Goal: Task Accomplishment & Management: Complete application form

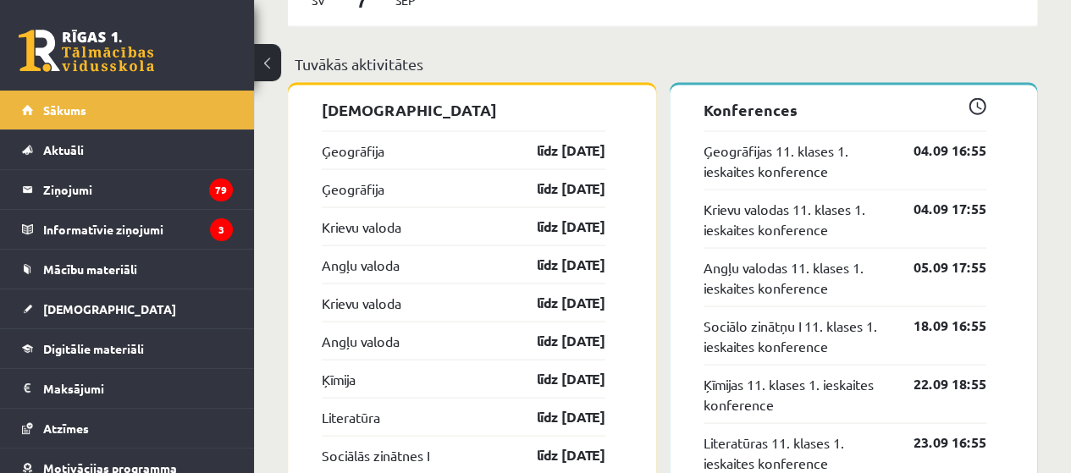
scroll to position [1592, 0]
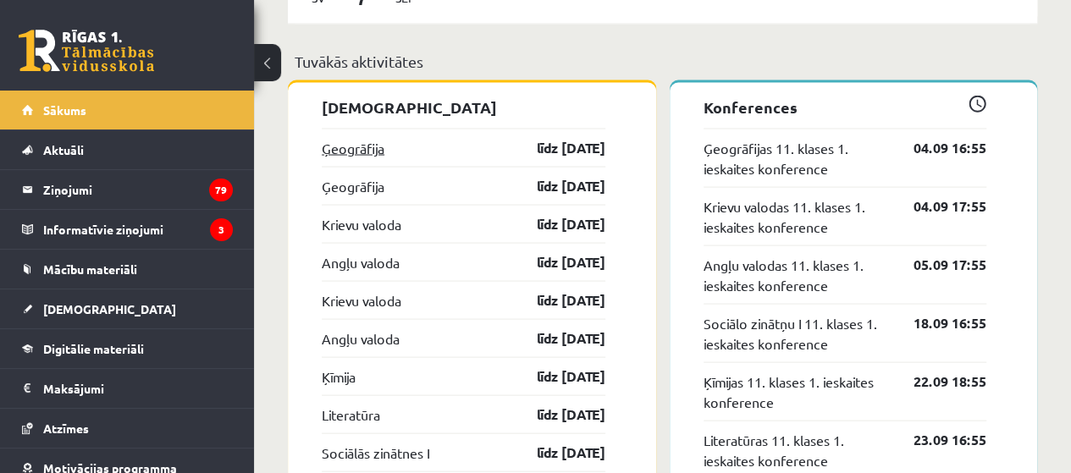
click at [360, 153] on link "Ģeogrāfija" at bounding box center [353, 147] width 63 height 20
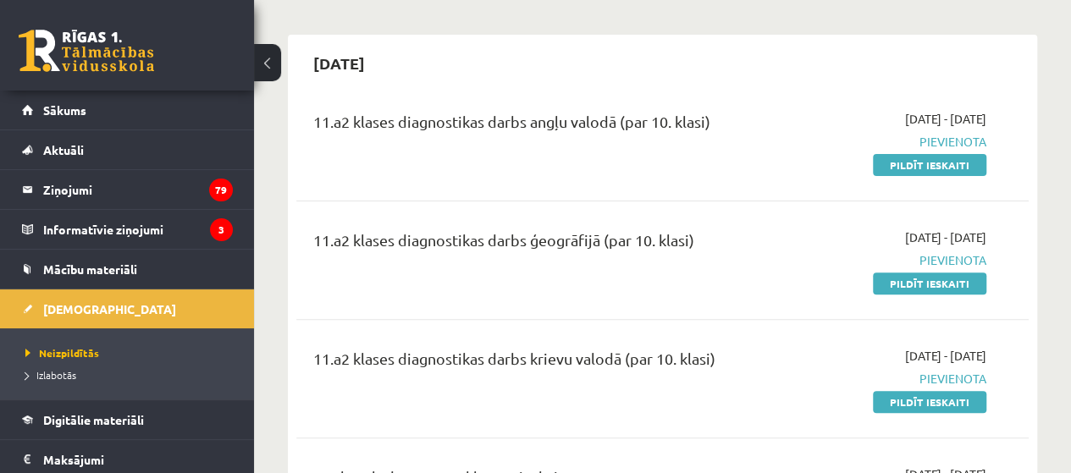
scroll to position [136, 0]
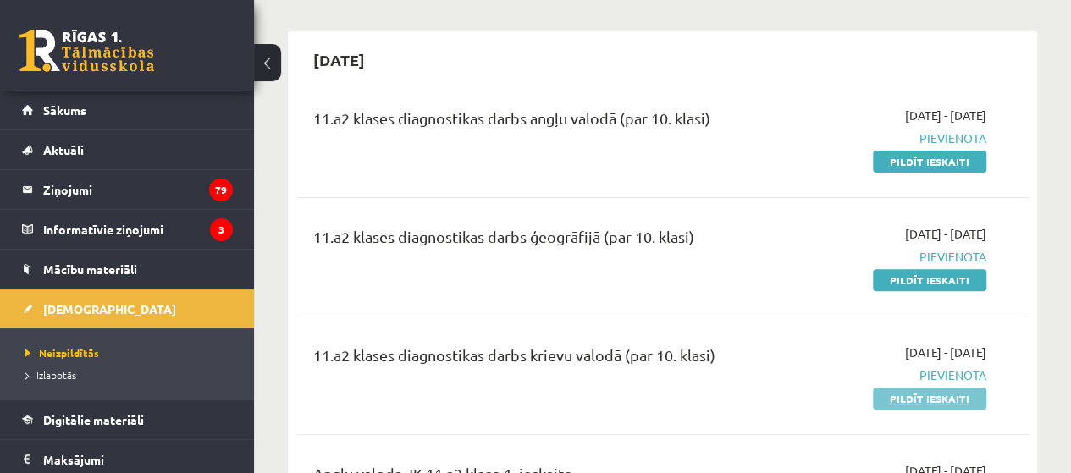
click at [916, 397] on link "Pildīt ieskaiti" at bounding box center [929, 399] width 113 height 22
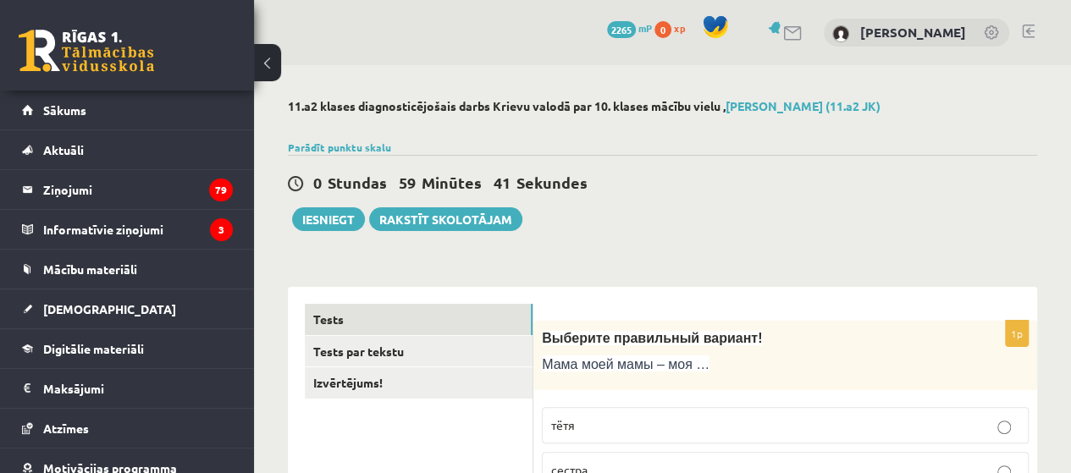
drag, startPoint x: 0, startPoint y: 0, endPoint x: 620, endPoint y: 51, distance: 622.1
drag, startPoint x: 620, startPoint y: 51, endPoint x: 946, endPoint y: 185, distance: 352.5
click at [973, 179] on div "0 Stundas 59 Minūtes 38 Sekundes" at bounding box center [663, 184] width 750 height 22
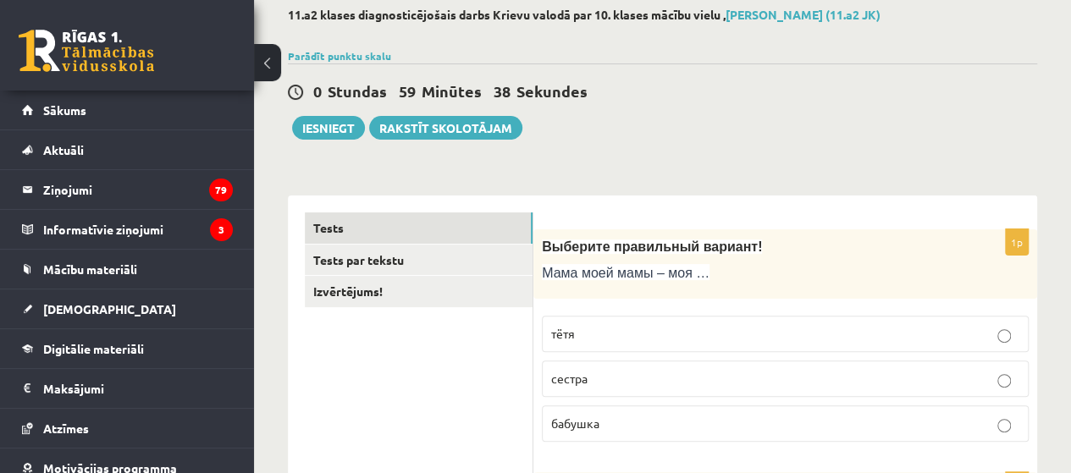
scroll to position [169, 0]
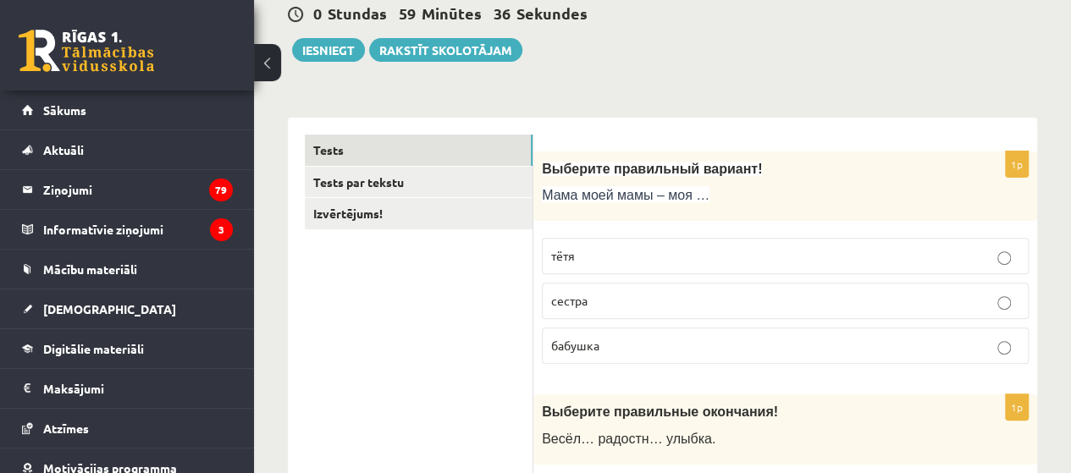
click at [593, 341] on span "бабушка" at bounding box center [575, 345] width 48 height 15
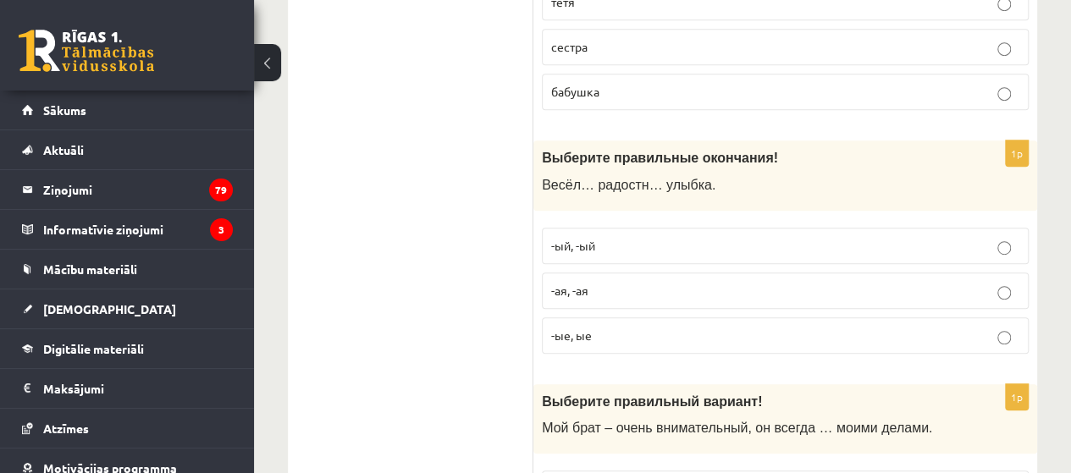
click at [595, 291] on p "-ая, -ая" at bounding box center [785, 291] width 468 height 18
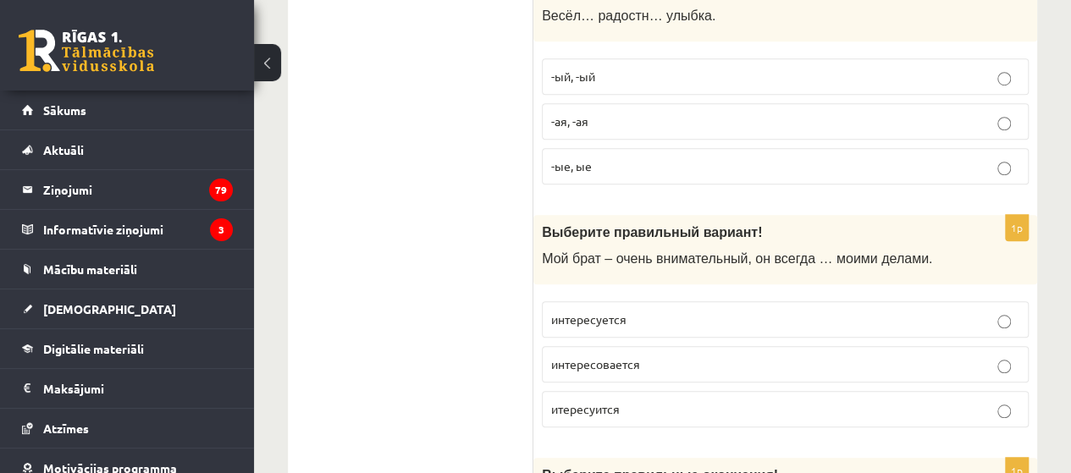
scroll to position [678, 0]
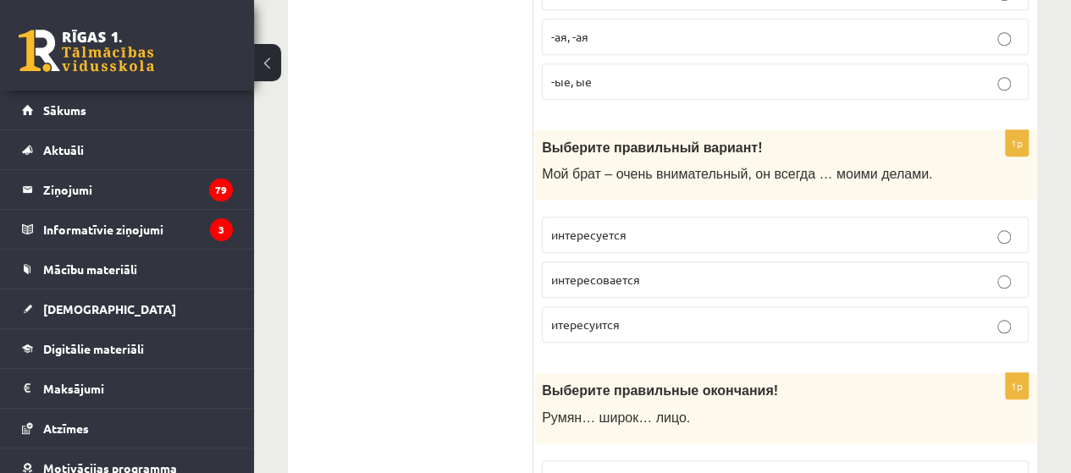
click at [645, 236] on p "интересуется" at bounding box center [785, 235] width 468 height 18
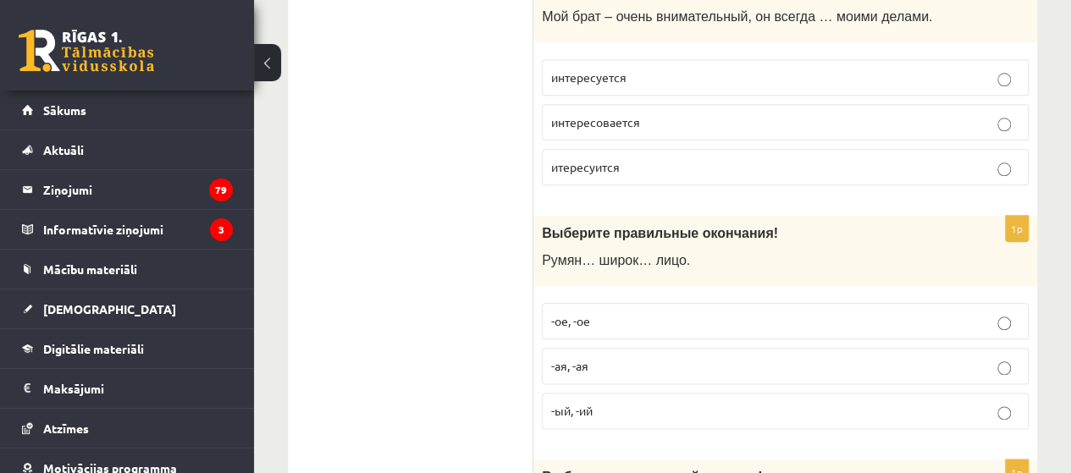
scroll to position [847, 0]
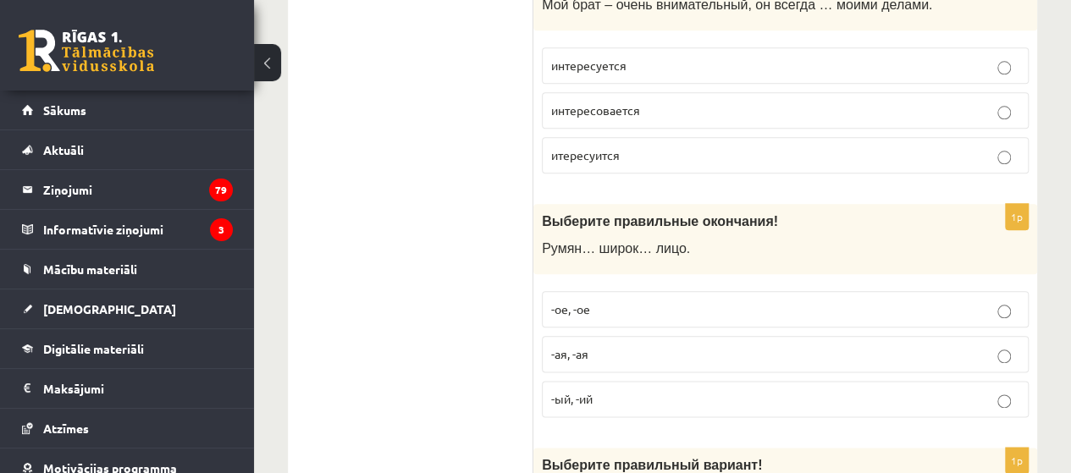
click at [691, 301] on p "-ое, -ое" at bounding box center [785, 310] width 468 height 18
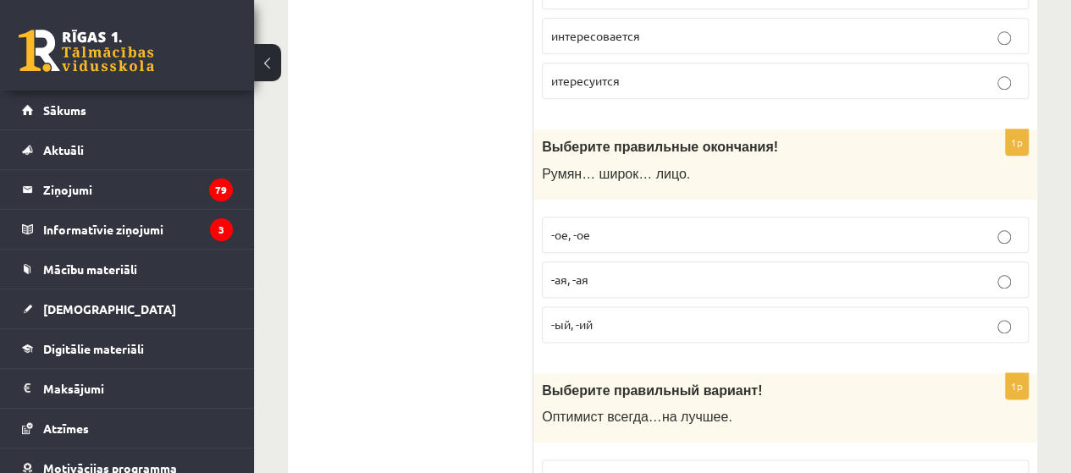
scroll to position [1101, 0]
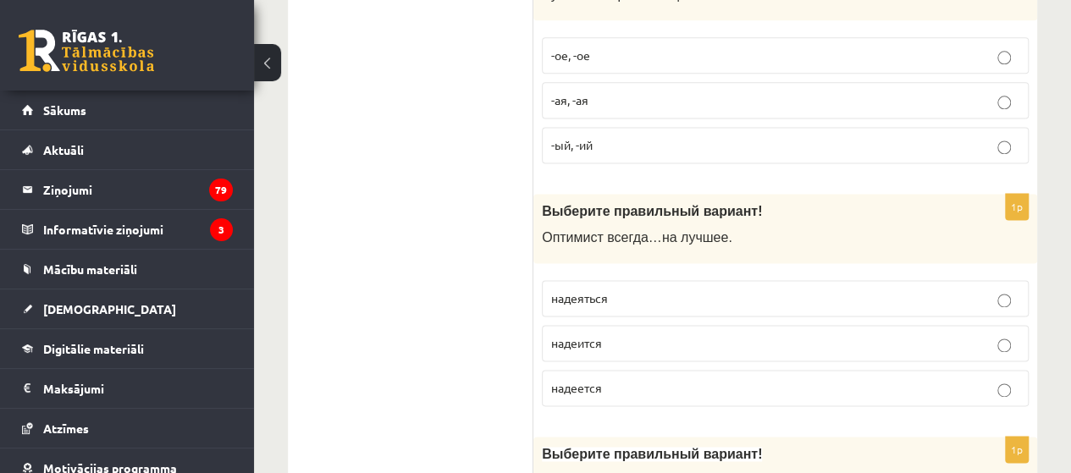
click at [640, 388] on label "надеется" at bounding box center [785, 388] width 487 height 36
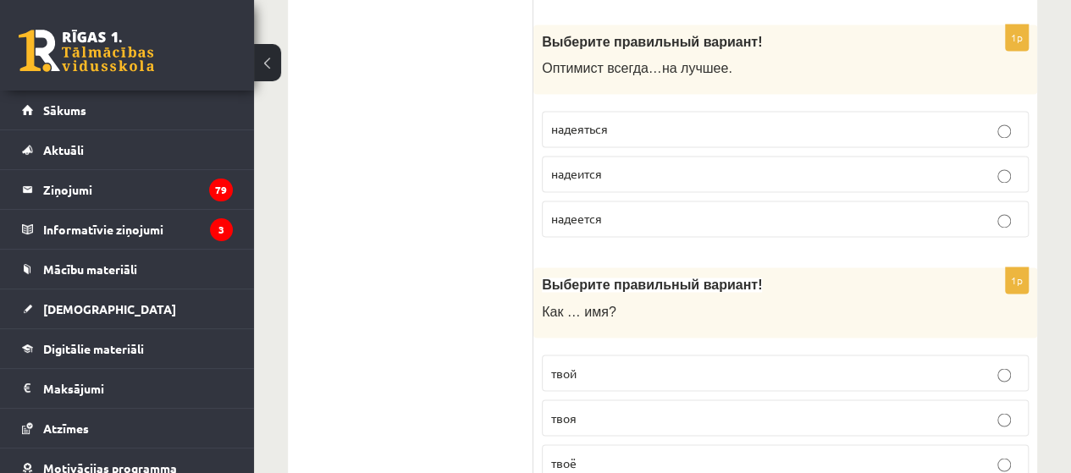
scroll to position [1355, 0]
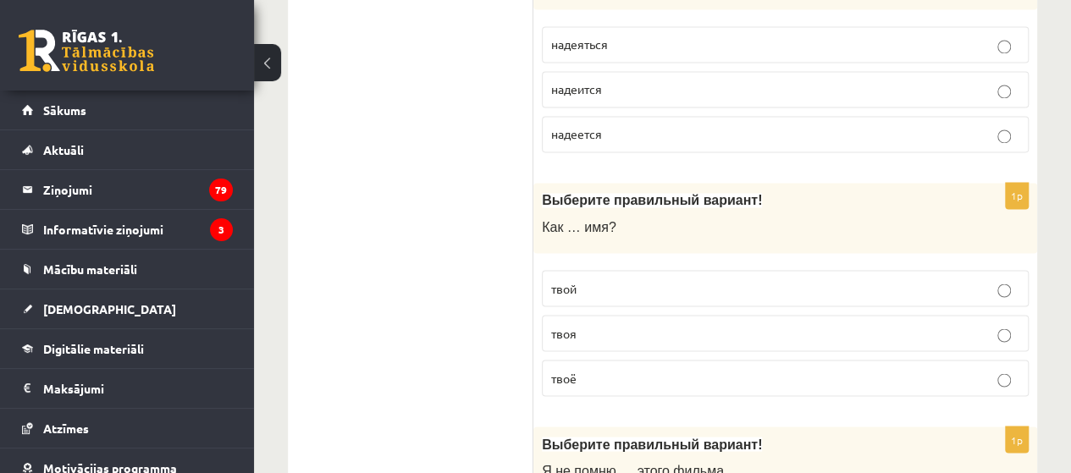
drag, startPoint x: 598, startPoint y: 371, endPoint x: 600, endPoint y: 360, distance: 11.1
click at [598, 370] on p "твоё" at bounding box center [785, 378] width 468 height 18
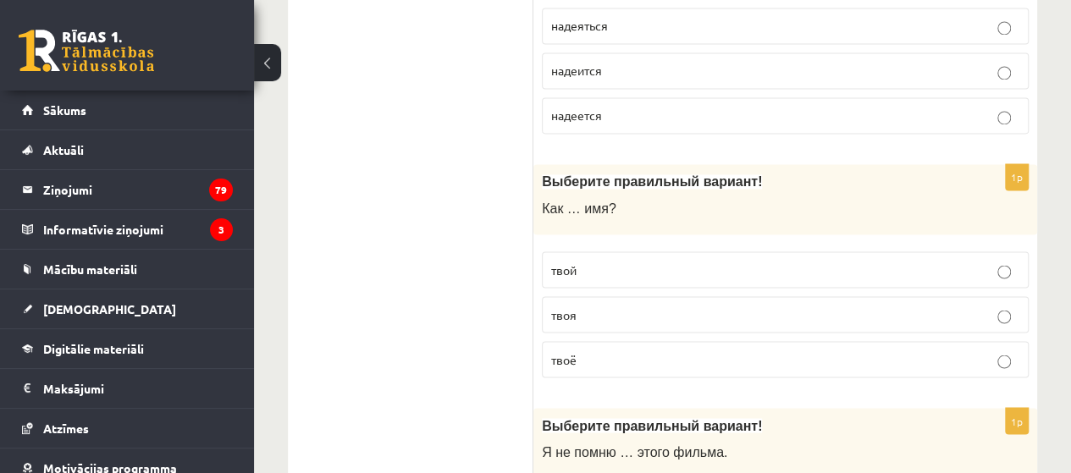
scroll to position [1609, 0]
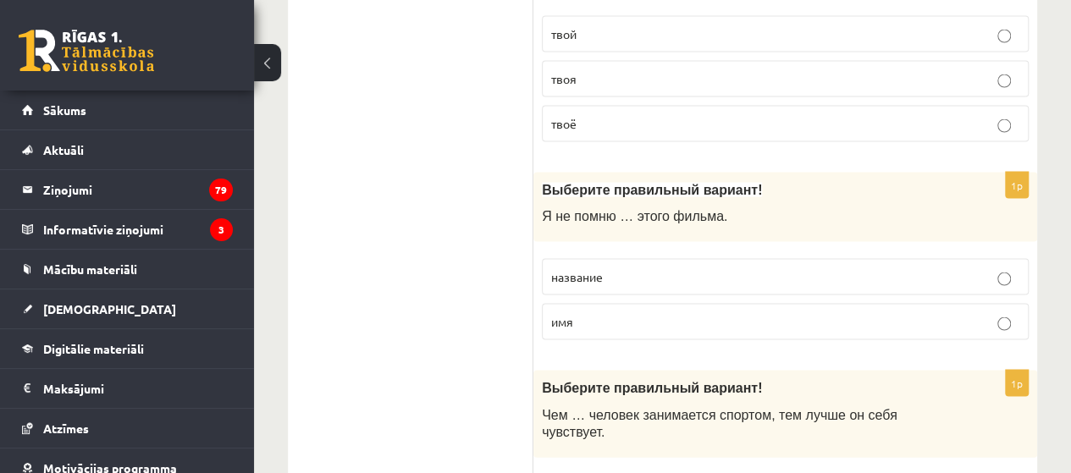
click at [645, 268] on p "название" at bounding box center [785, 277] width 468 height 18
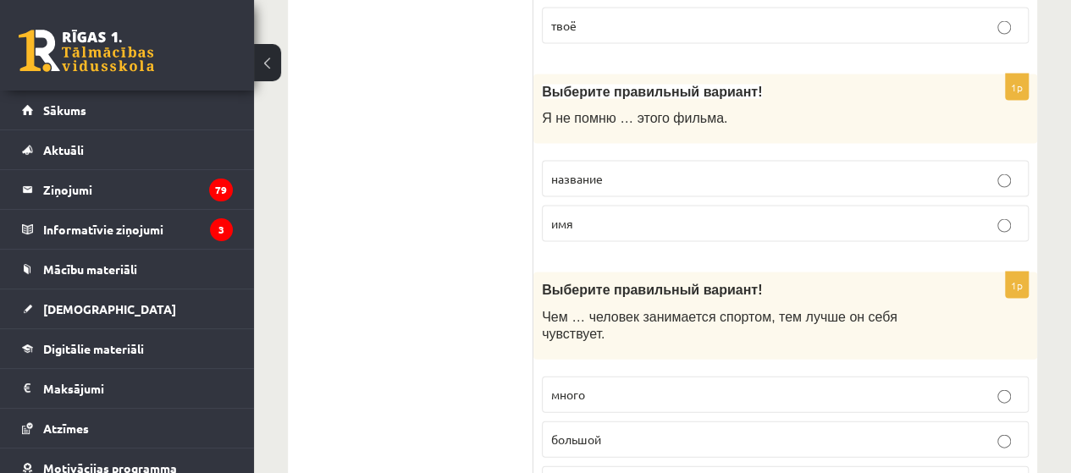
scroll to position [1863, 0]
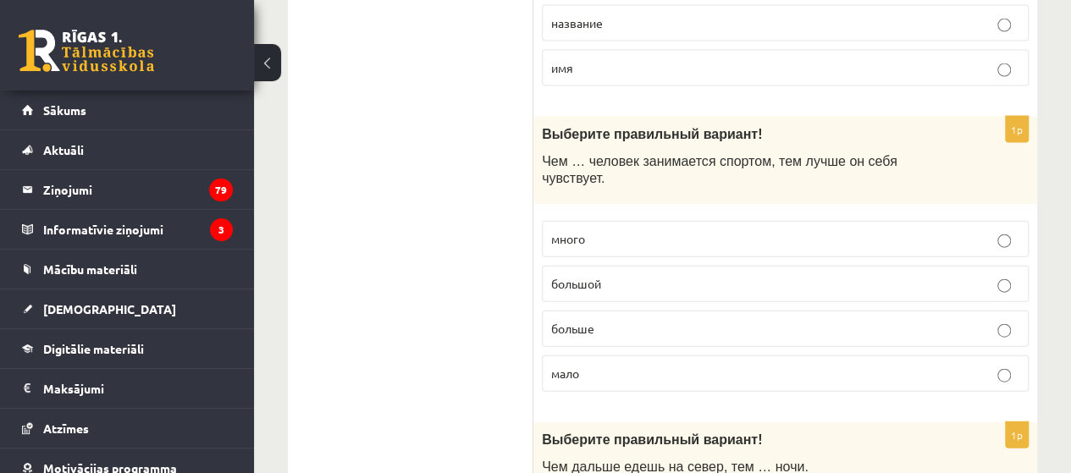
click at [604, 320] on p "больше" at bounding box center [785, 329] width 468 height 18
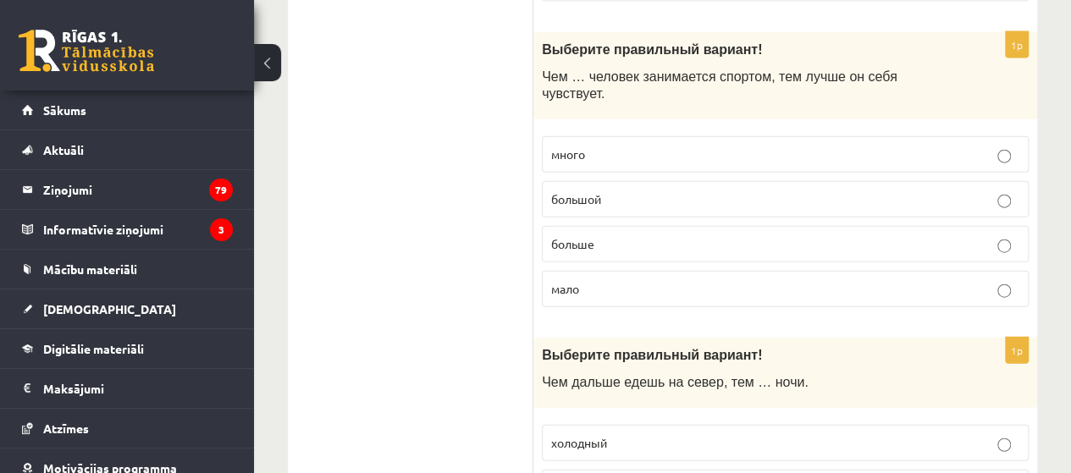
scroll to position [2033, 0]
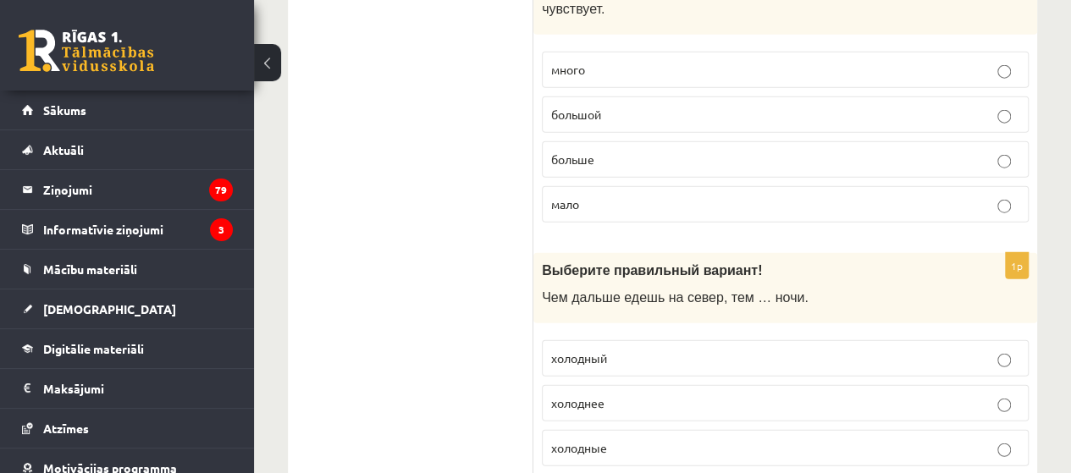
click at [623, 395] on p "холоднее" at bounding box center [785, 404] width 468 height 18
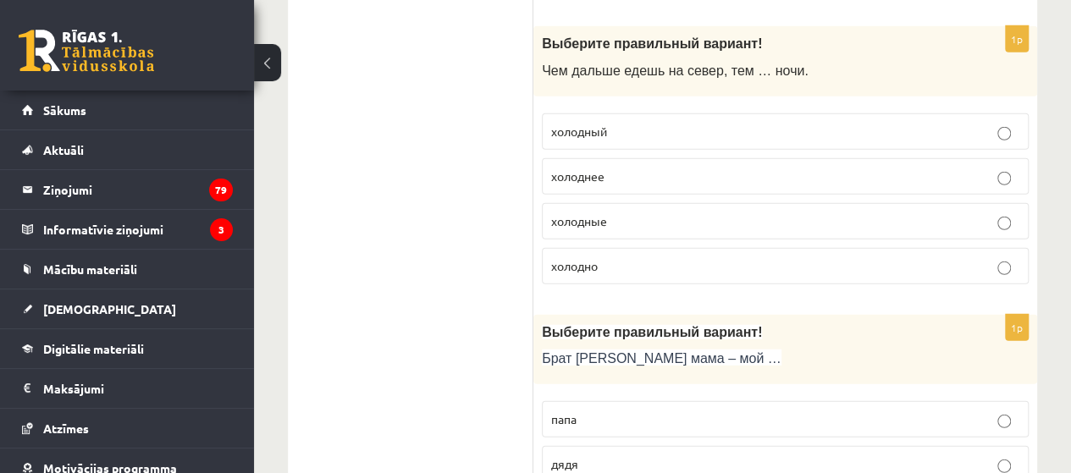
scroll to position [2287, 0]
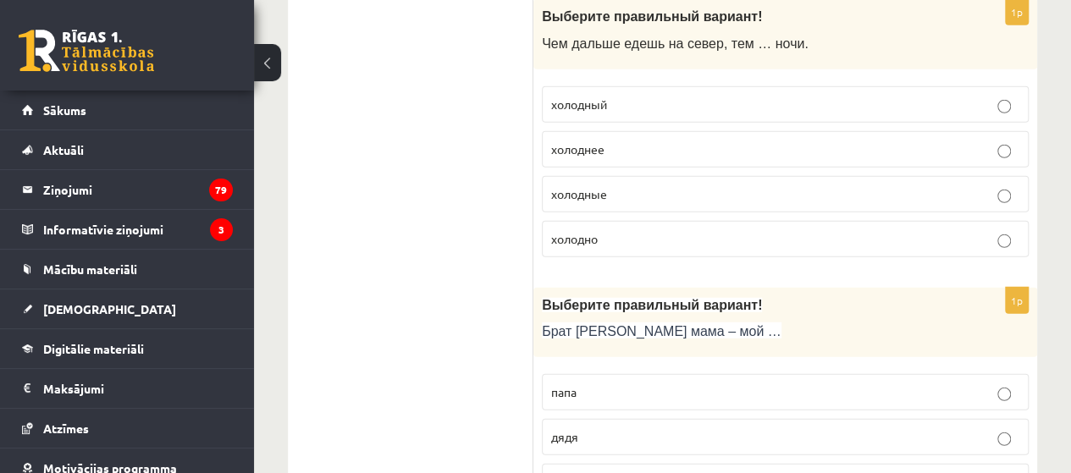
click at [601, 419] on label "дядя" at bounding box center [785, 437] width 487 height 36
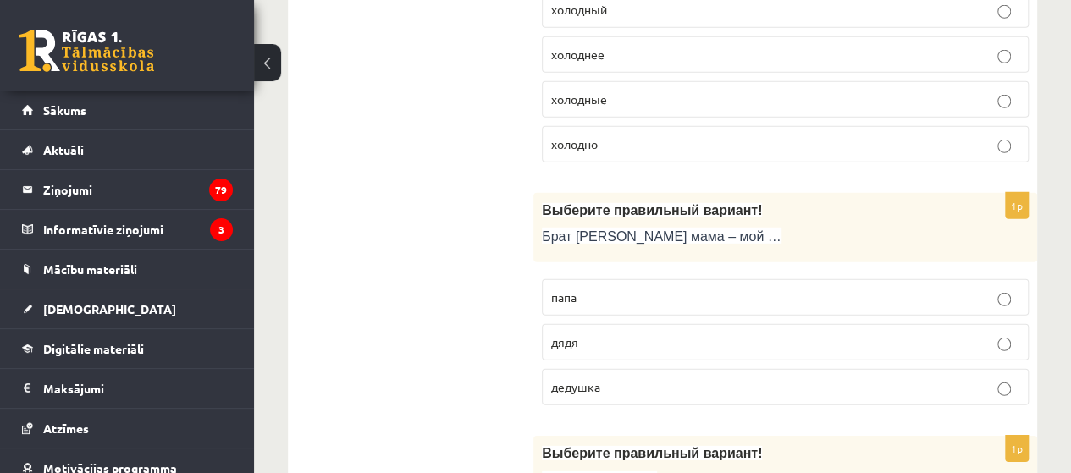
scroll to position [2626, 0]
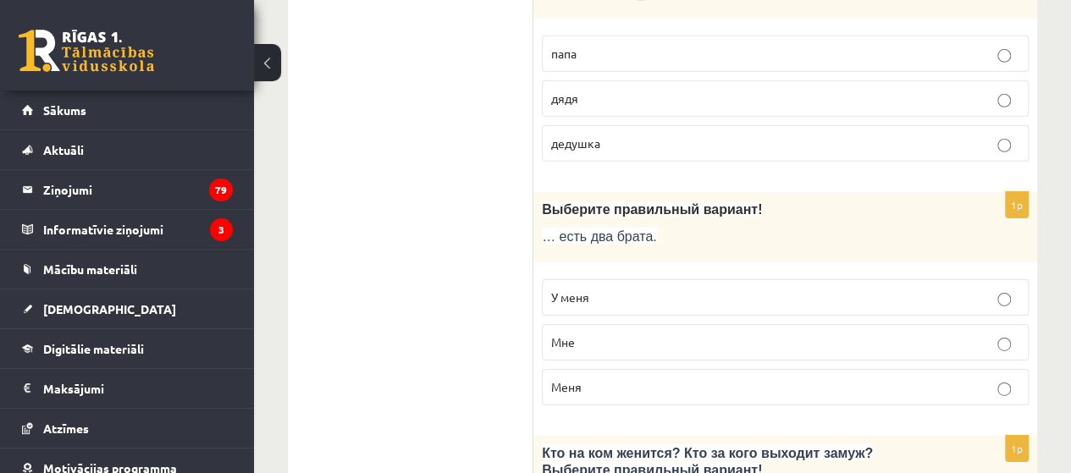
click at [608, 289] on p "У меня" at bounding box center [785, 298] width 468 height 18
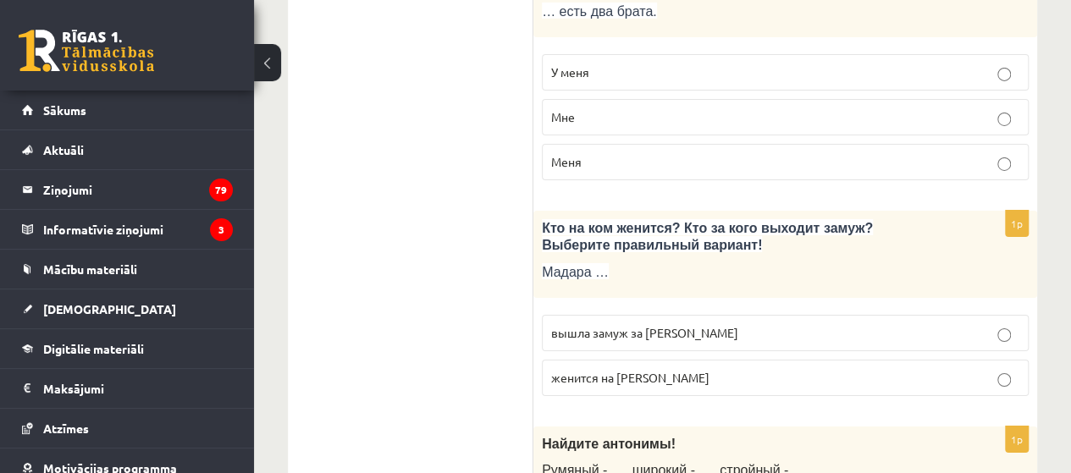
scroll to position [2880, 0]
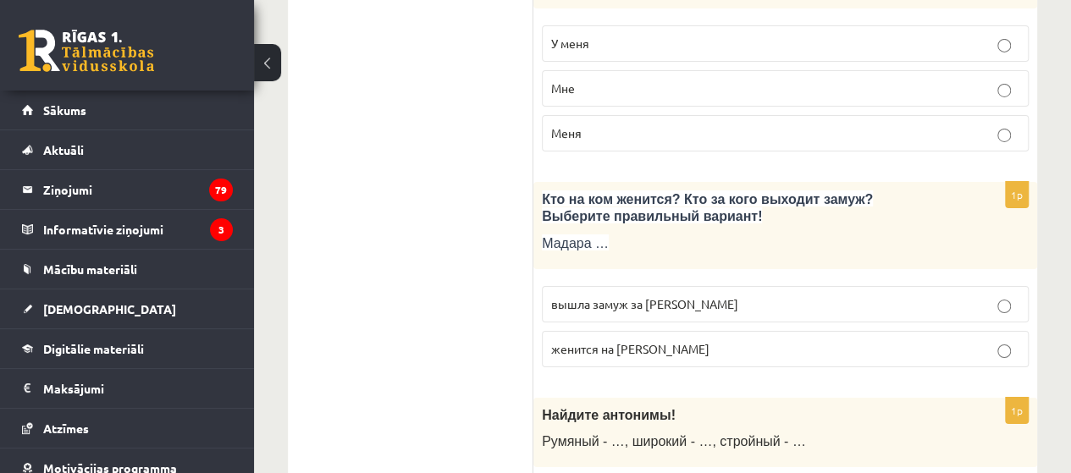
click at [657, 296] on span "вышла замуж за Марка" at bounding box center [644, 303] width 187 height 15
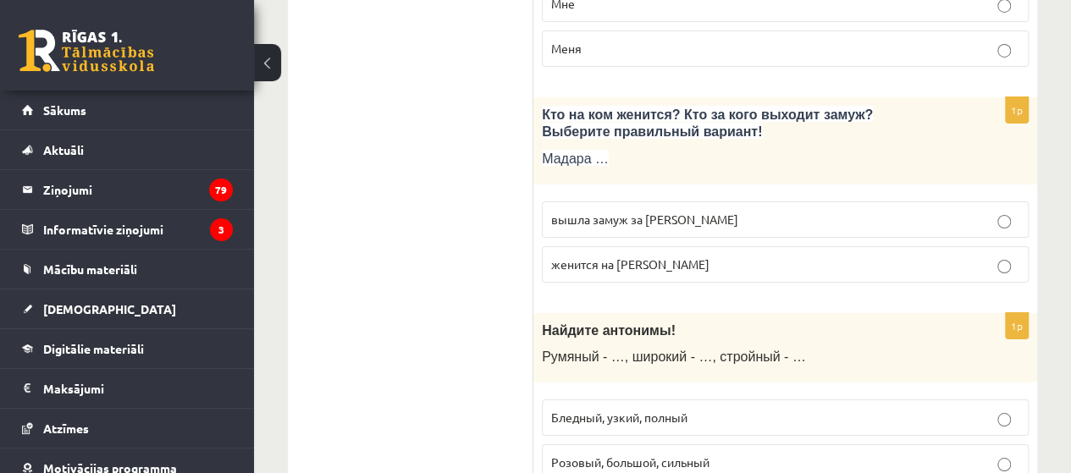
scroll to position [3049, 0]
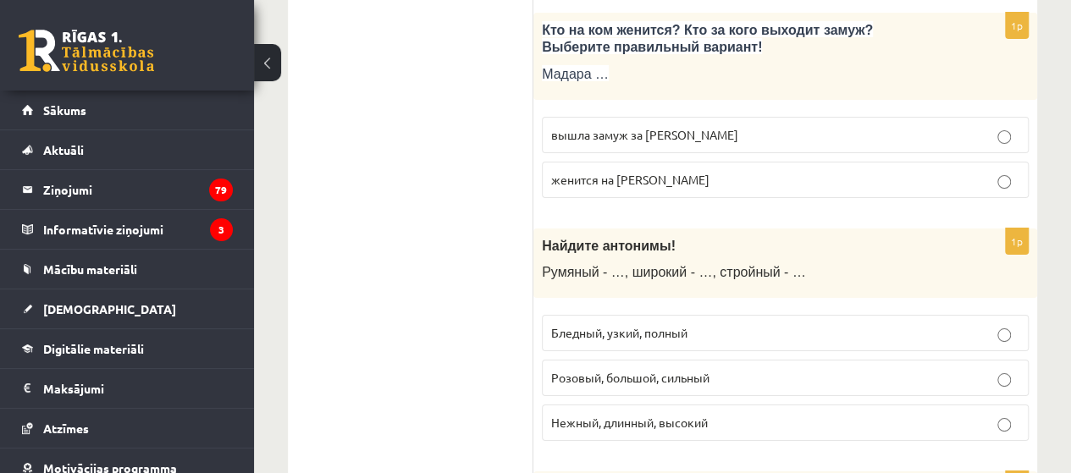
click at [615, 315] on label "Бледный, узкий, полный" at bounding box center [785, 333] width 487 height 36
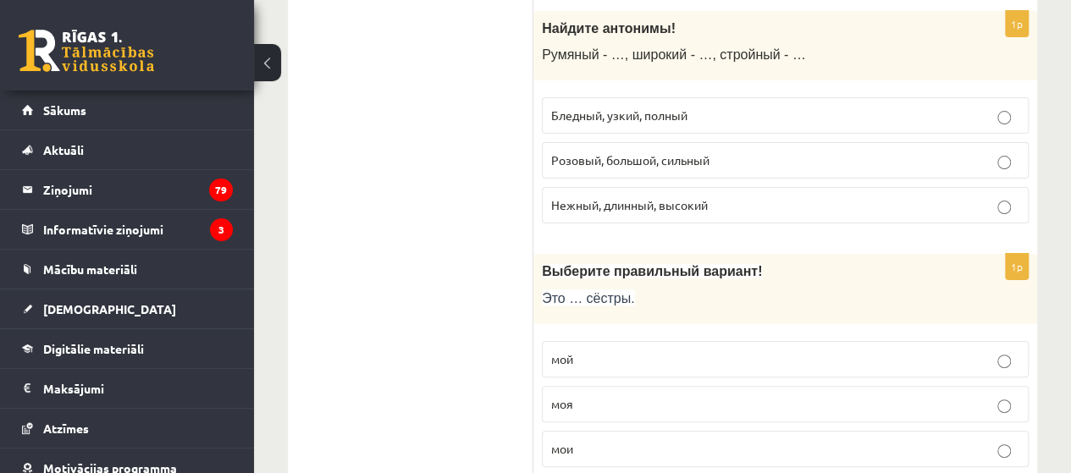
scroll to position [3303, 0]
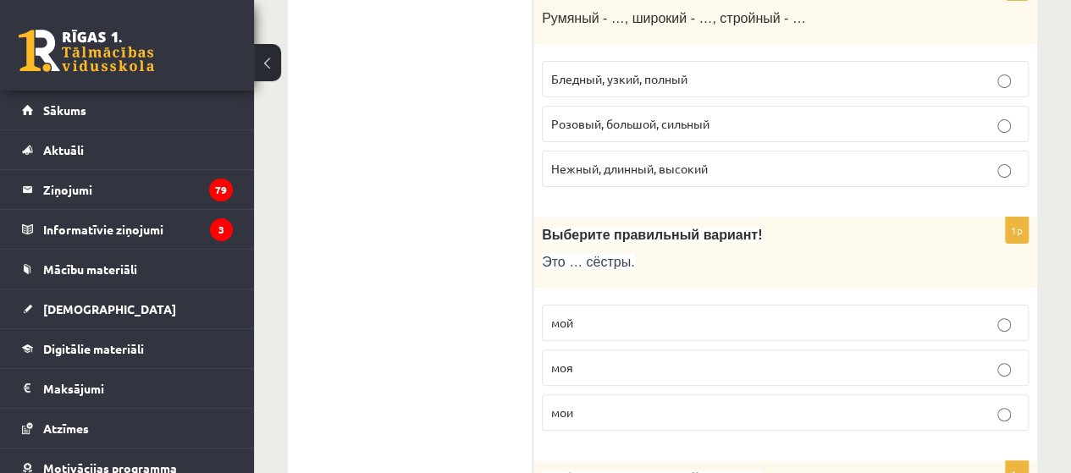
click at [589, 395] on label "мои" at bounding box center [785, 413] width 487 height 36
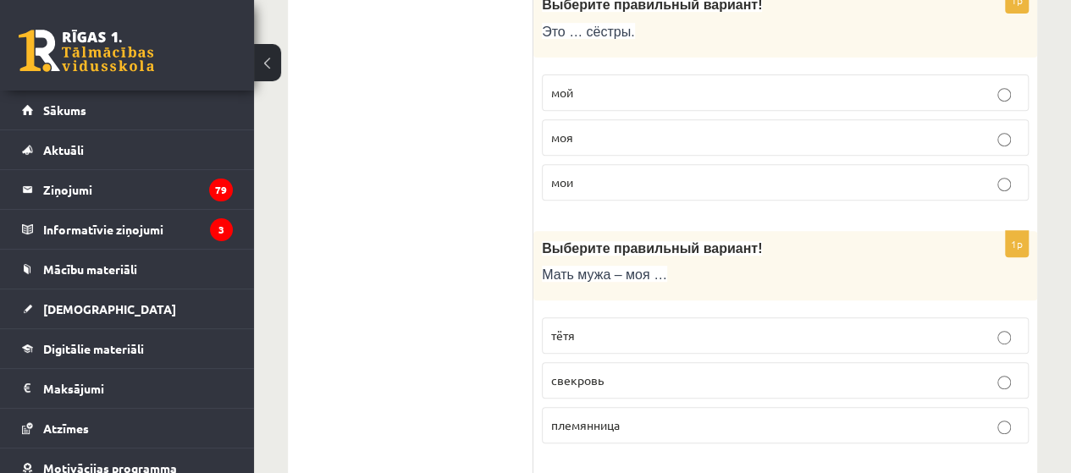
scroll to position [3557, 0]
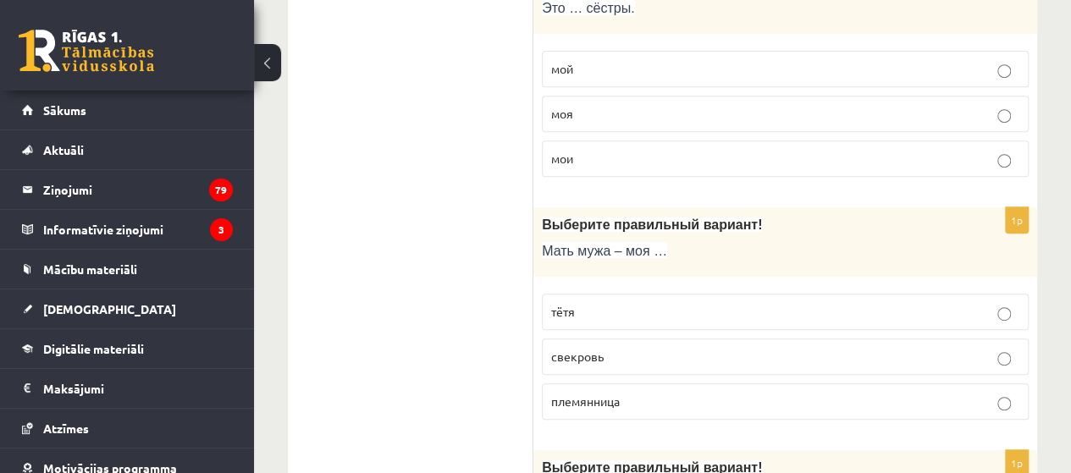
drag, startPoint x: 608, startPoint y: 310, endPoint x: 583, endPoint y: 287, distance: 34.2
click at [603, 292] on fieldset "тётя свекровь племянница" at bounding box center [785, 355] width 487 height 140
click at [601, 348] on p "свекровь" at bounding box center [785, 357] width 468 height 18
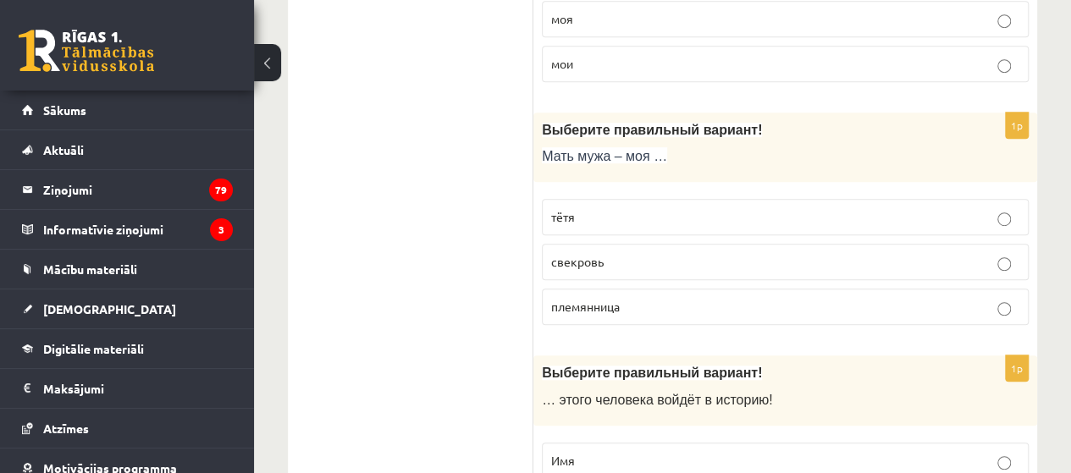
scroll to position [3811, 0]
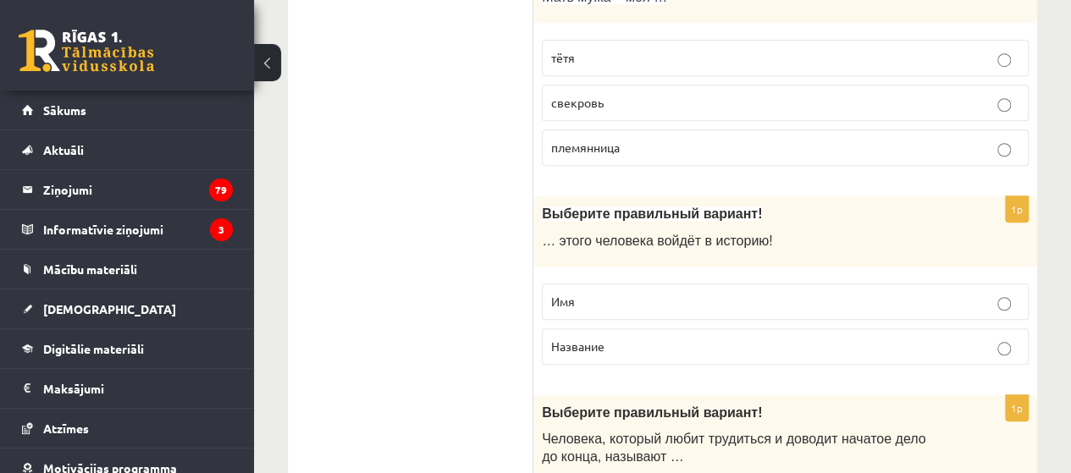
click at [617, 293] on p "Имя" at bounding box center [785, 302] width 468 height 18
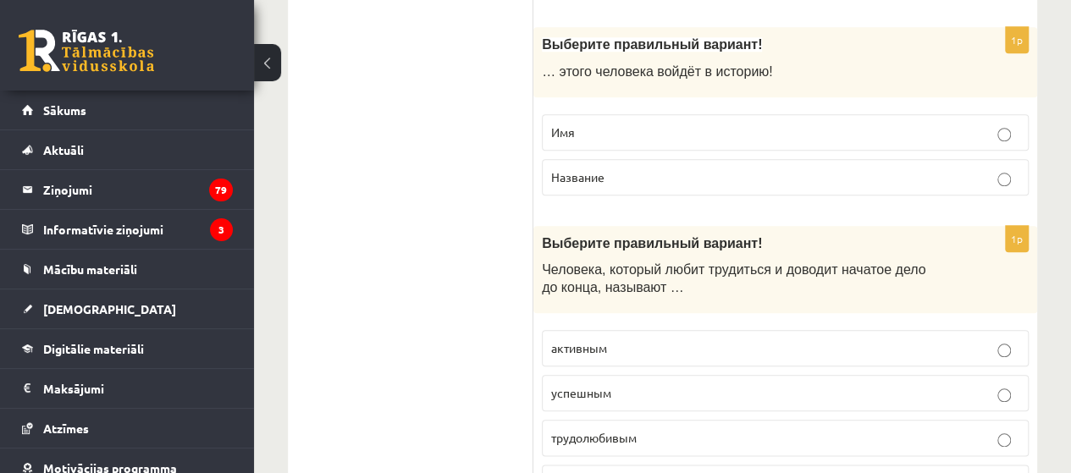
scroll to position [4065, 0]
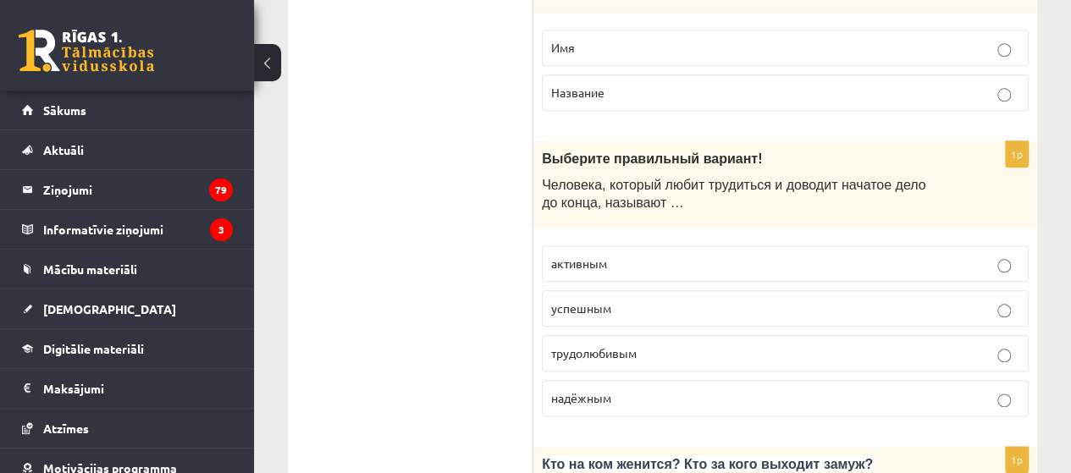
click at [678, 335] on label "трудолюбивым" at bounding box center [785, 353] width 487 height 36
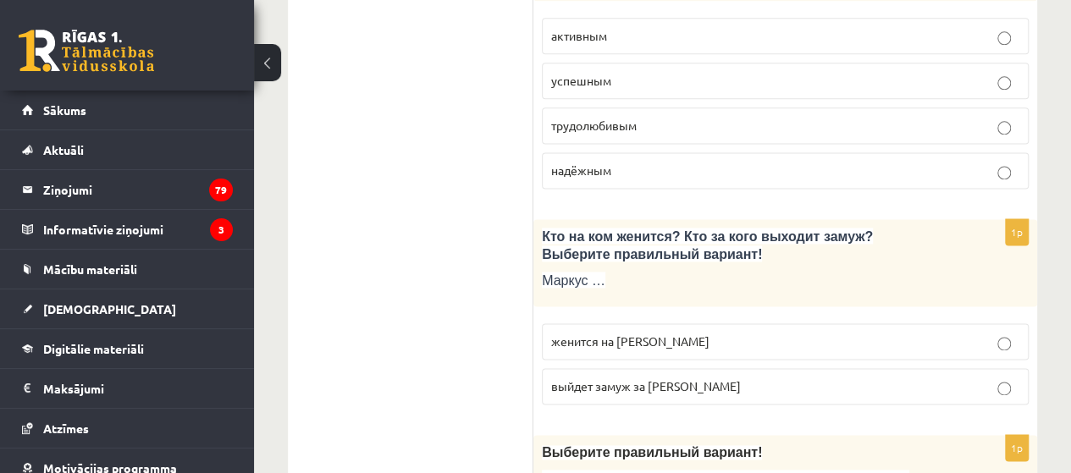
scroll to position [4320, 0]
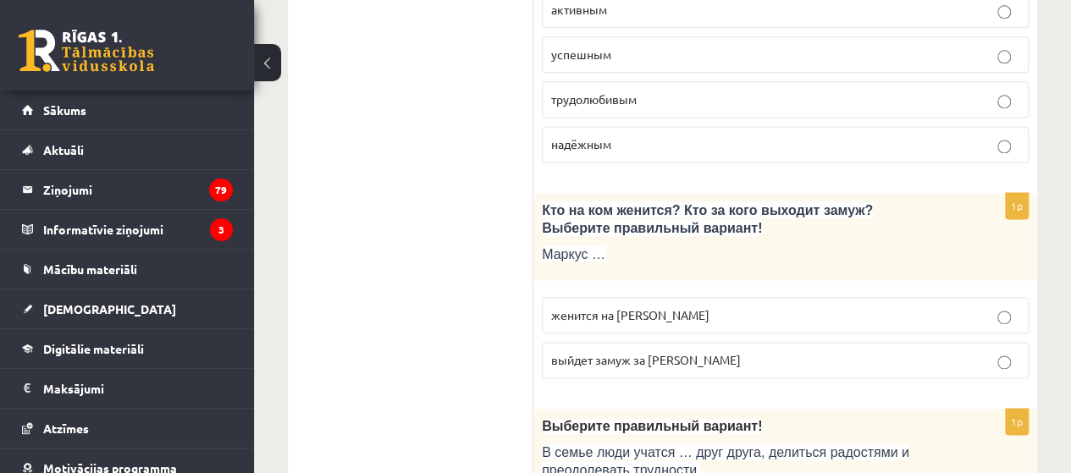
click at [659, 307] on p "женится на Агнии" at bounding box center [785, 316] width 468 height 18
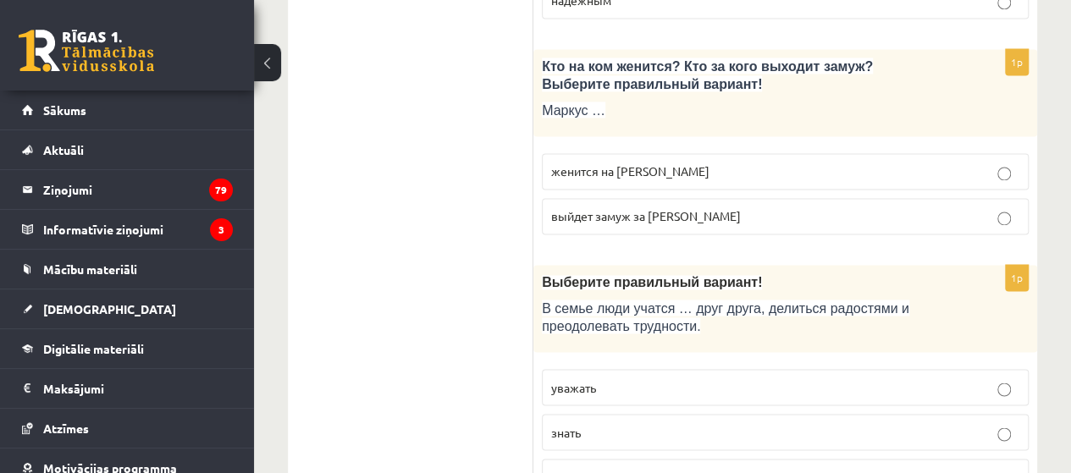
scroll to position [4489, 0]
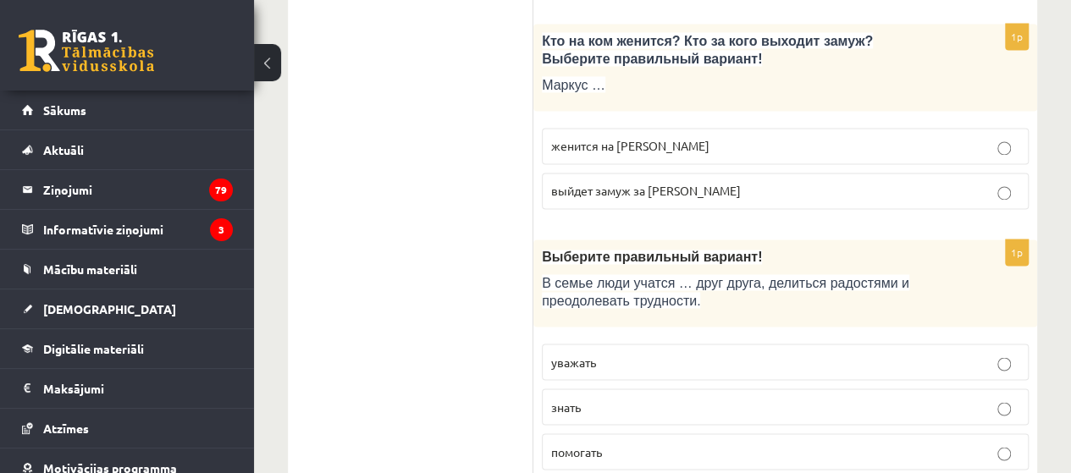
click at [646, 353] on p "уважать" at bounding box center [785, 362] width 468 height 18
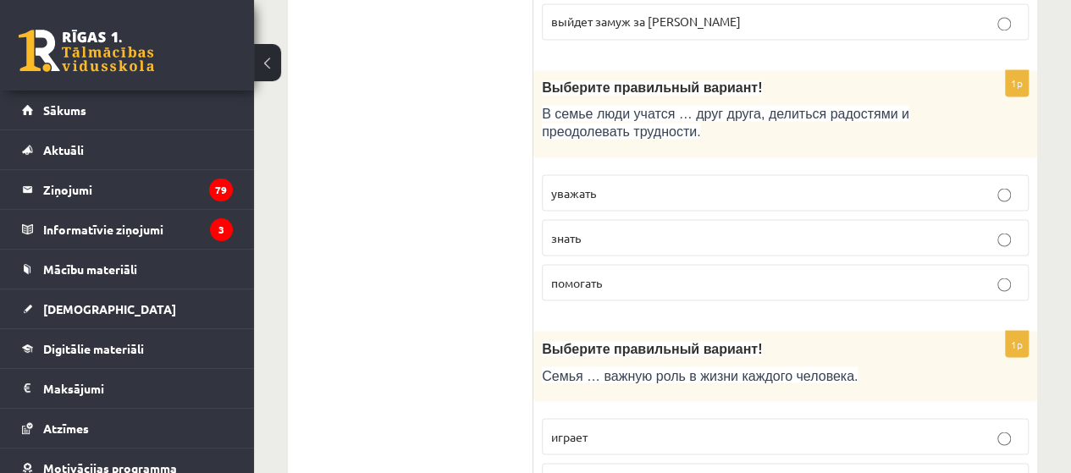
scroll to position [4743, 0]
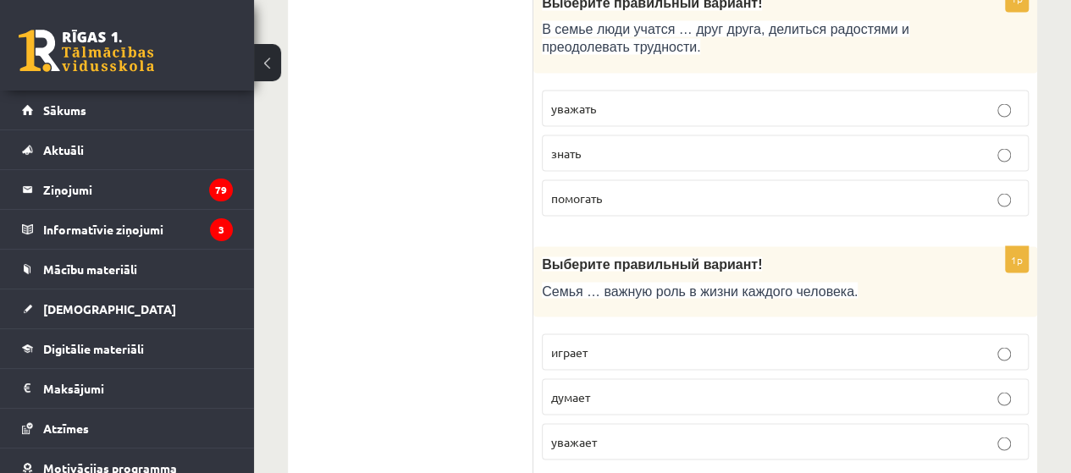
click at [639, 343] on p "играет" at bounding box center [785, 352] width 468 height 18
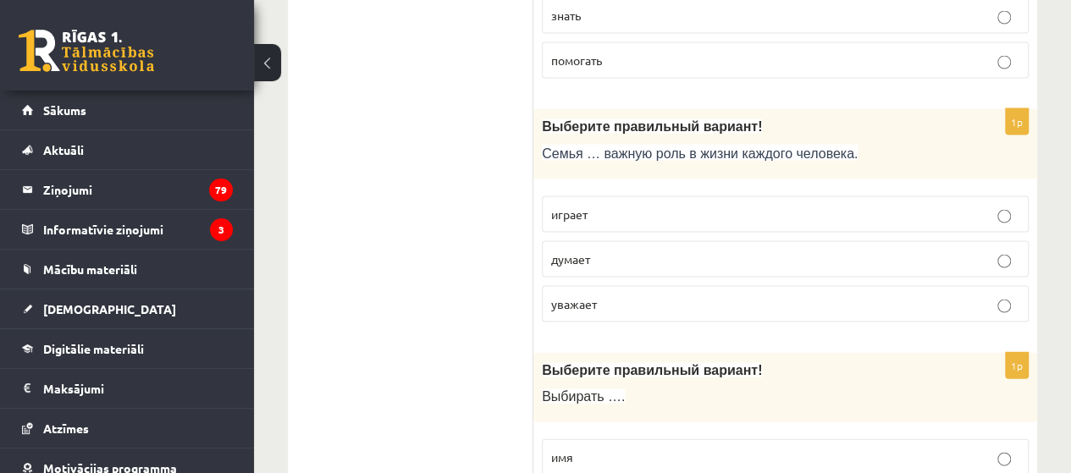
scroll to position [4997, 0]
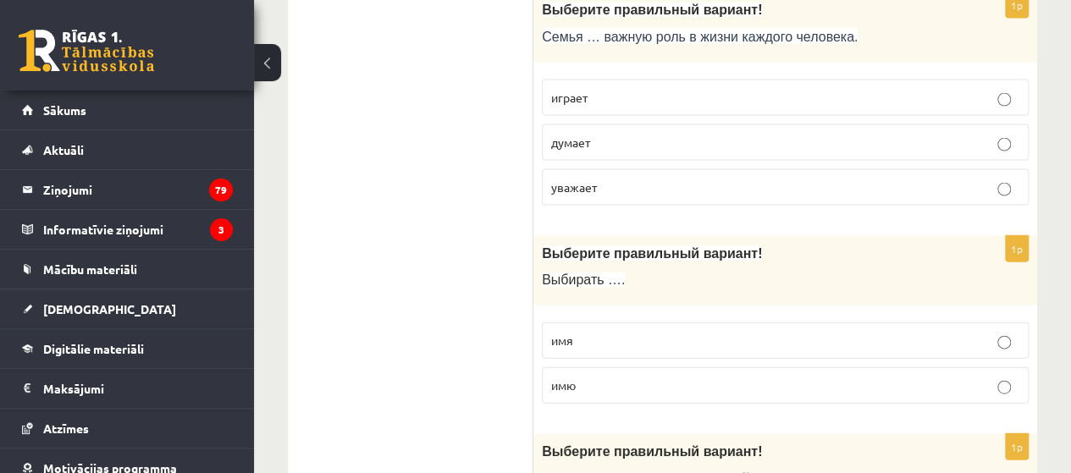
click at [652, 332] on p "имя" at bounding box center [785, 341] width 468 height 18
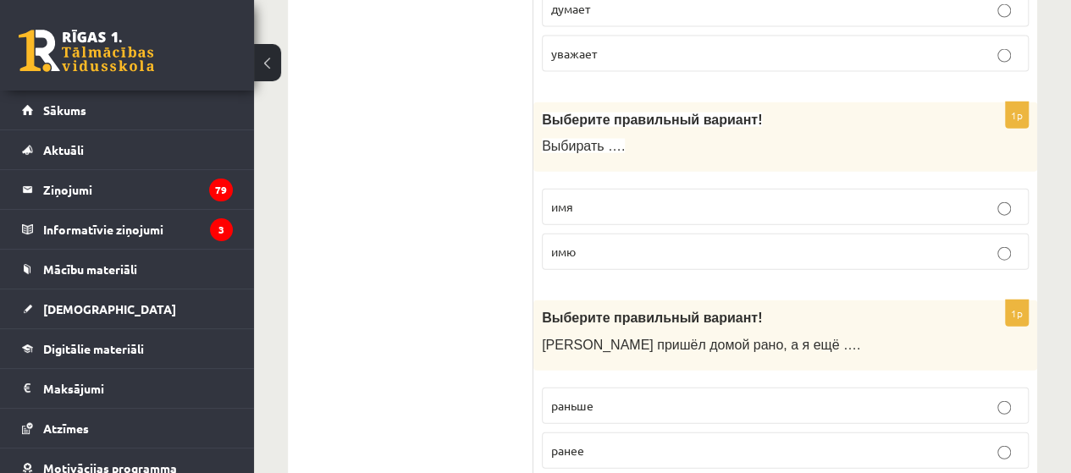
scroll to position [5167, 0]
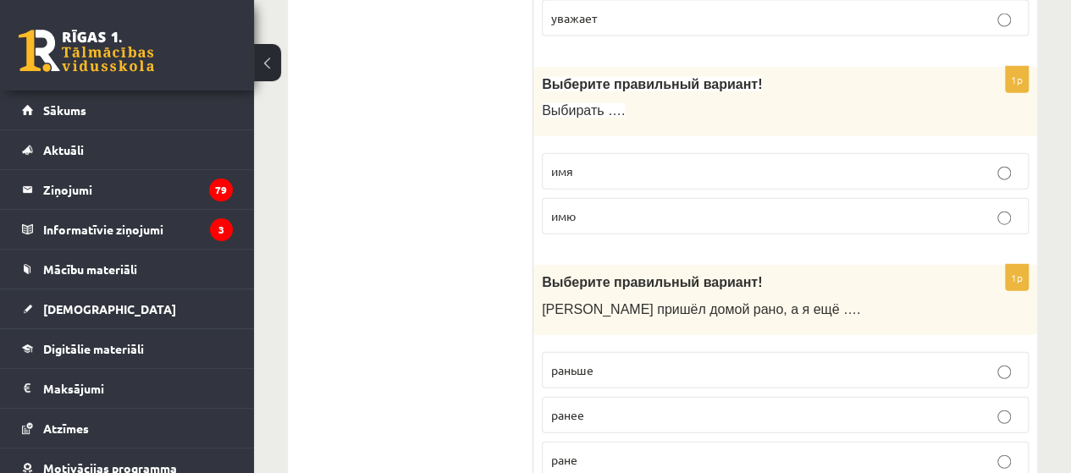
drag, startPoint x: 651, startPoint y: 303, endPoint x: 618, endPoint y: 319, distance: 36.7
click at [618, 362] on p "раньше" at bounding box center [785, 371] width 468 height 18
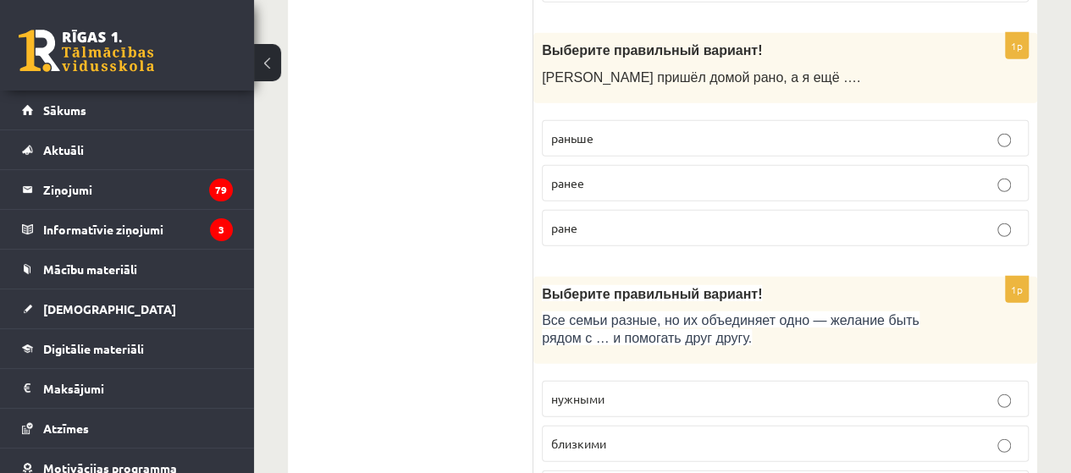
scroll to position [5421, 0]
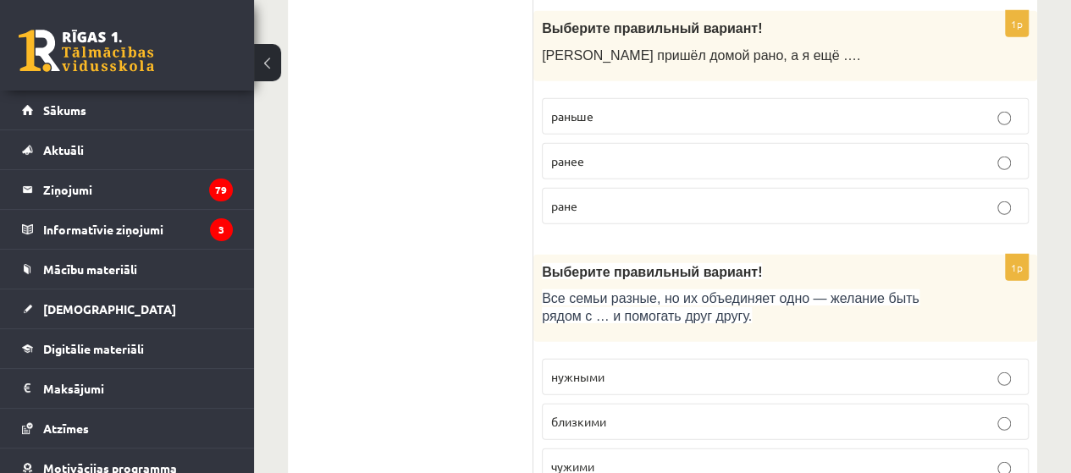
click at [644, 413] on p "близкими" at bounding box center [785, 422] width 468 height 18
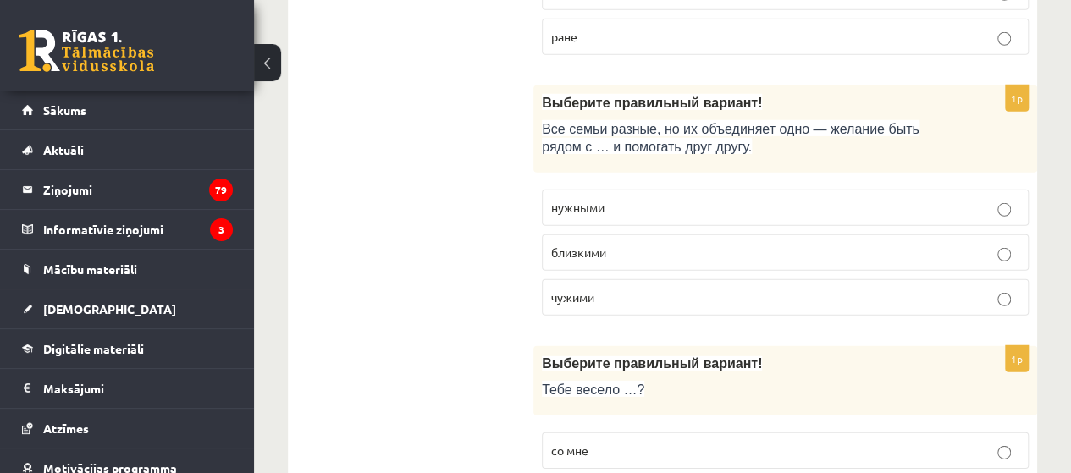
scroll to position [5675, 0]
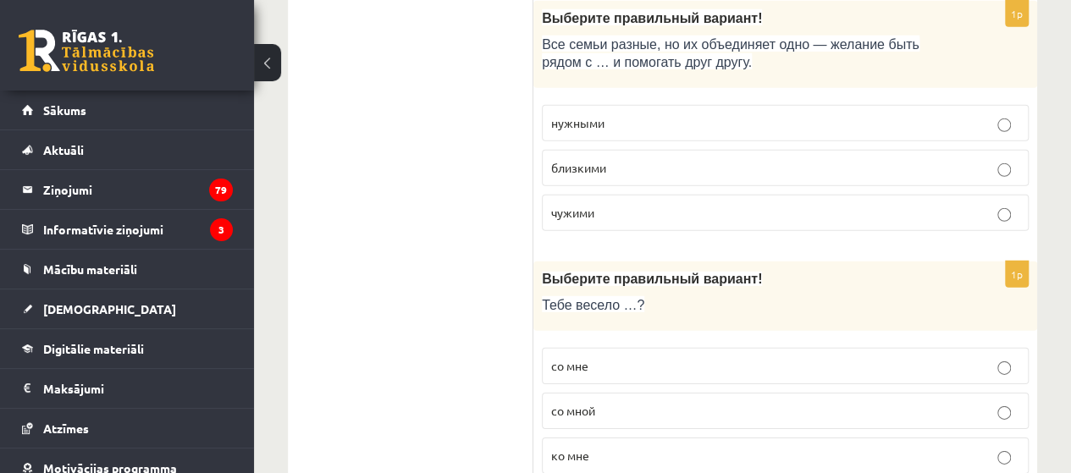
click at [642, 402] on p "со мной" at bounding box center [785, 411] width 468 height 18
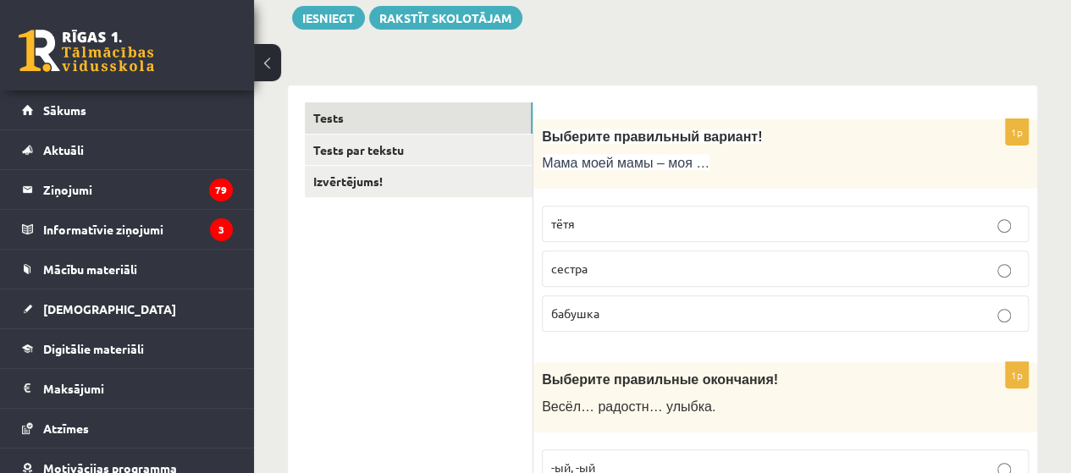
scroll to position [0, 0]
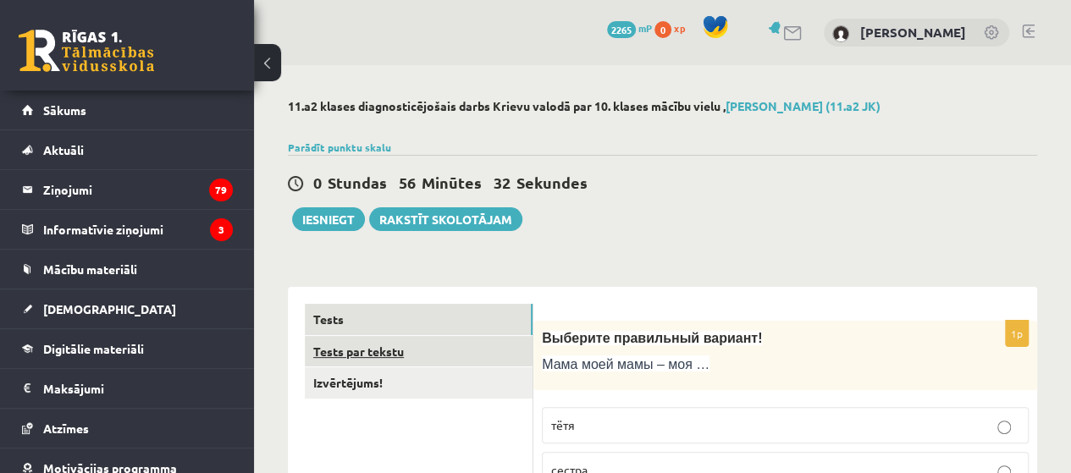
click at [368, 344] on link "Tests par tekstu" at bounding box center [419, 351] width 228 height 31
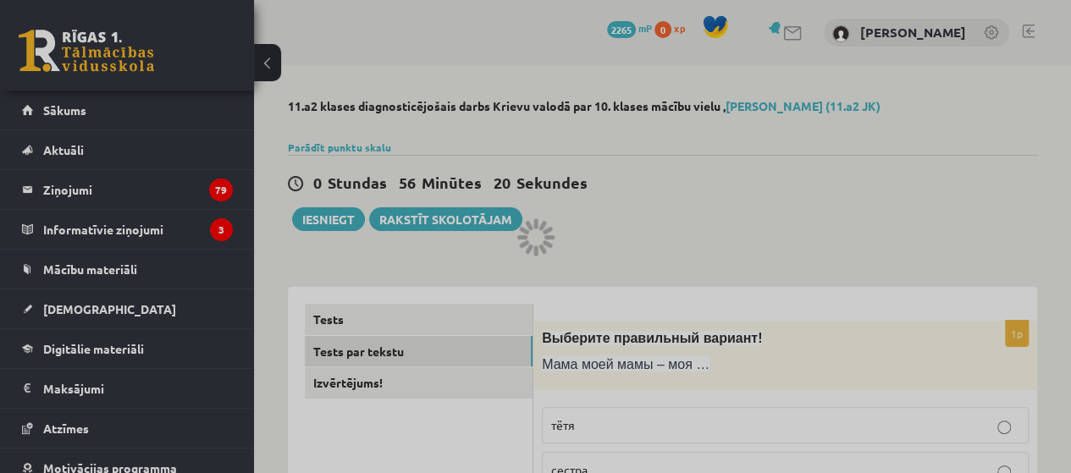
drag, startPoint x: 660, startPoint y: 204, endPoint x: 676, endPoint y: 200, distance: 16.6
click at [660, 204] on div at bounding box center [535, 236] width 1071 height 473
click at [363, 346] on div at bounding box center [535, 236] width 1071 height 473
click at [678, 224] on div at bounding box center [535, 236] width 1071 height 473
click at [674, 221] on div at bounding box center [535, 236] width 1071 height 473
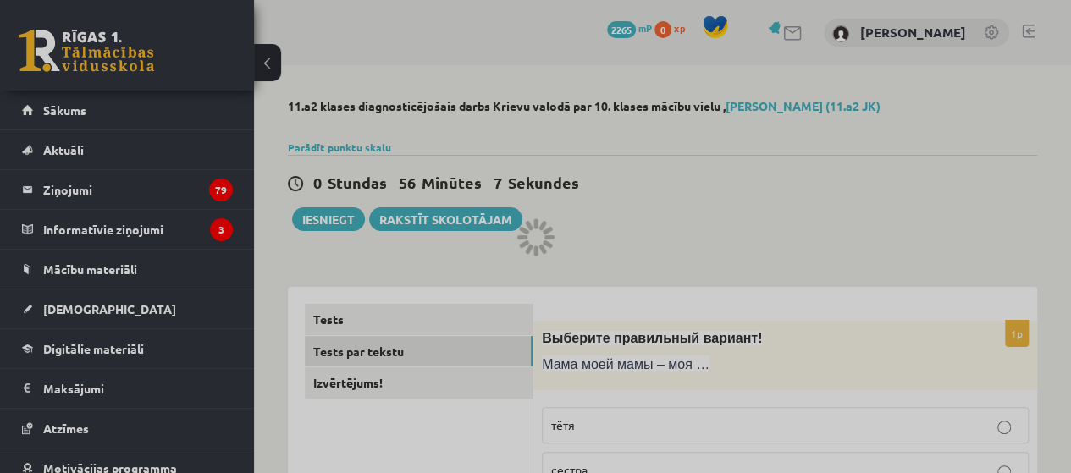
click at [706, 176] on div at bounding box center [535, 236] width 1071 height 473
click at [703, 180] on div at bounding box center [535, 236] width 1071 height 473
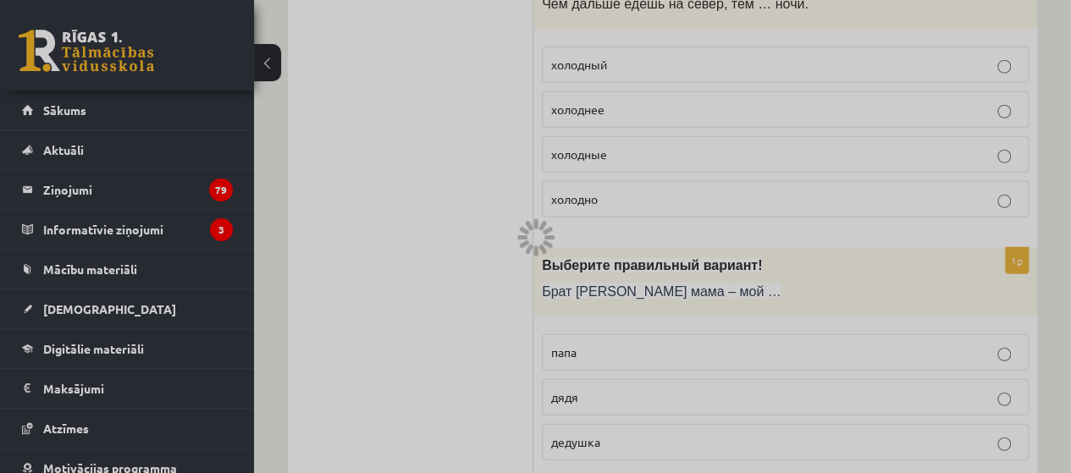
scroll to position [2202, 0]
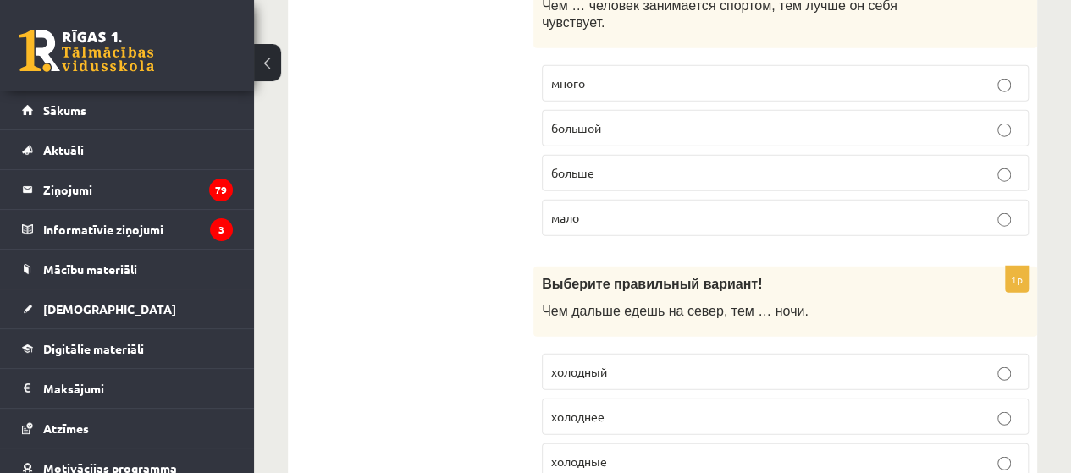
scroll to position [2033, 0]
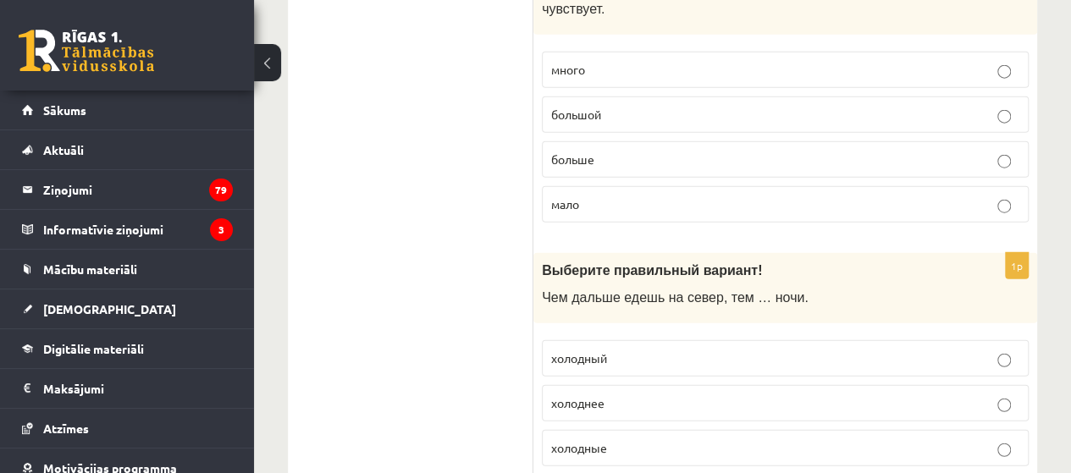
click at [630, 395] on p "холоднее" at bounding box center [785, 404] width 468 height 18
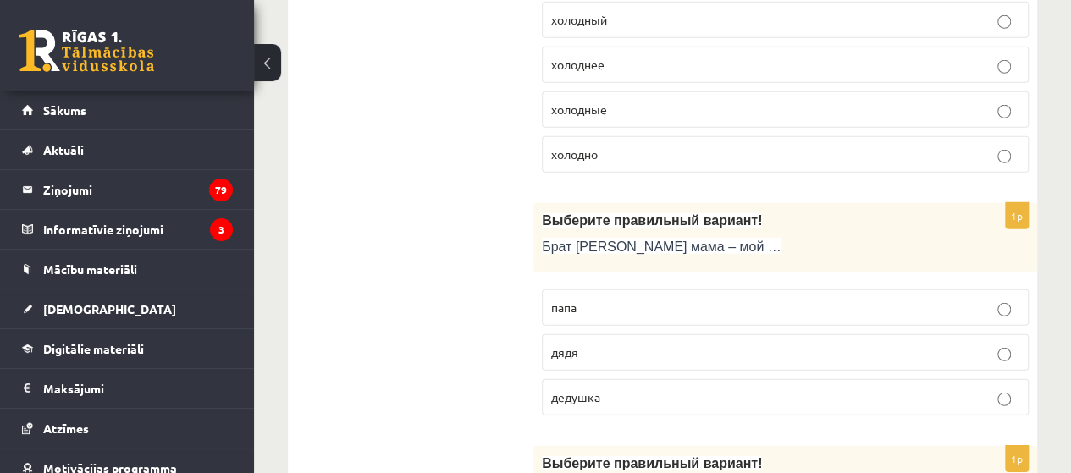
click at [598, 344] on p "дядя" at bounding box center [785, 353] width 468 height 18
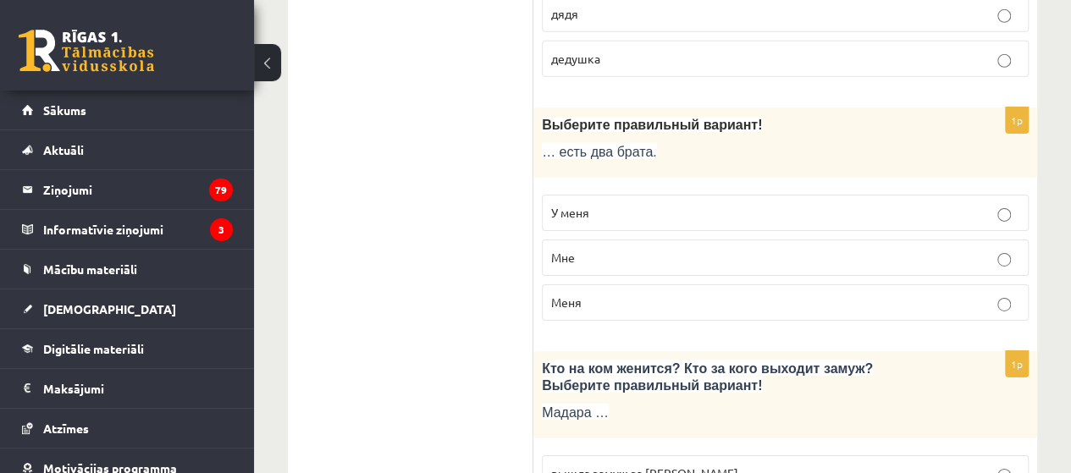
click at [587, 205] on span "У меня" at bounding box center [570, 212] width 38 height 15
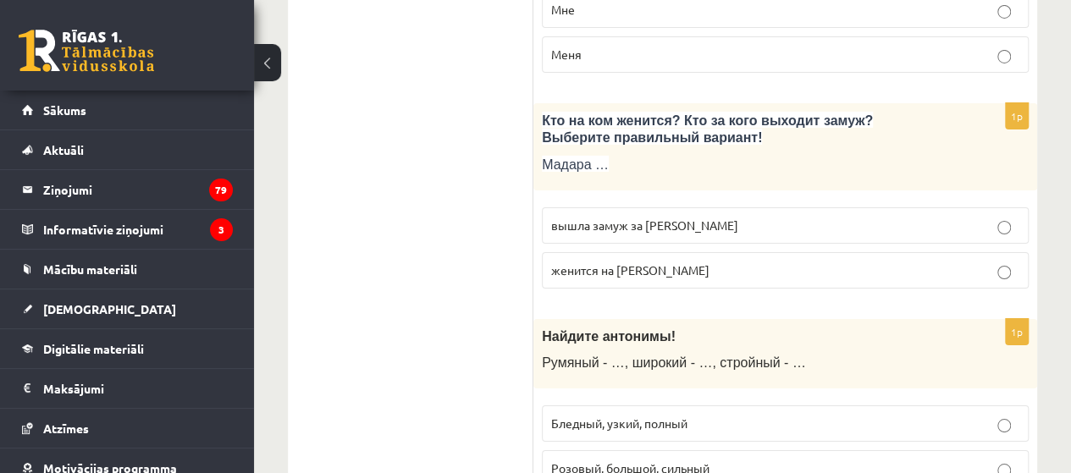
scroll to position [2964, 0]
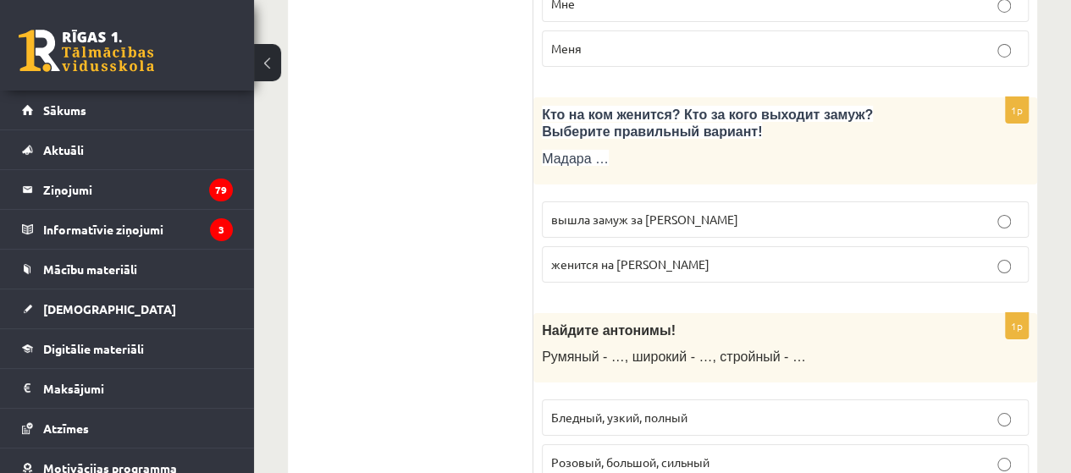
click at [585, 211] on p "вышла замуж за Марка" at bounding box center [785, 220] width 468 height 18
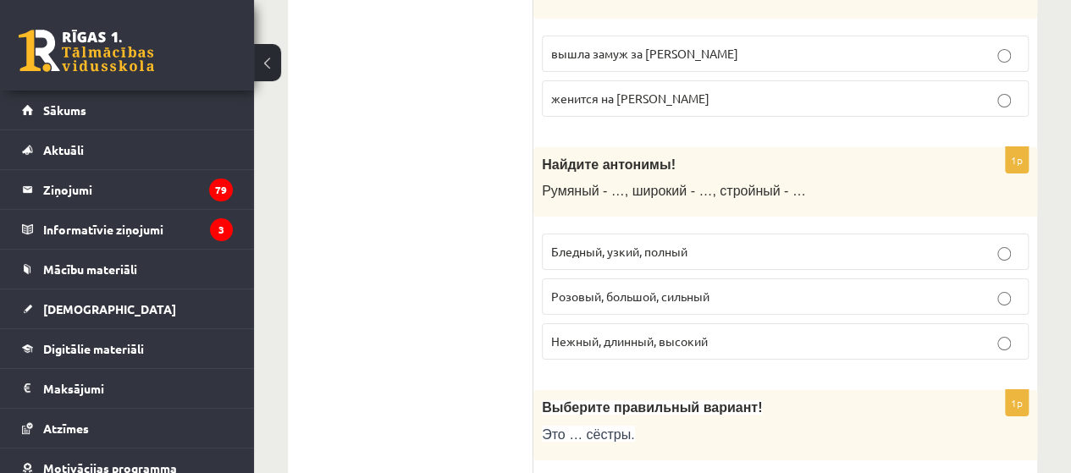
scroll to position [3134, 0]
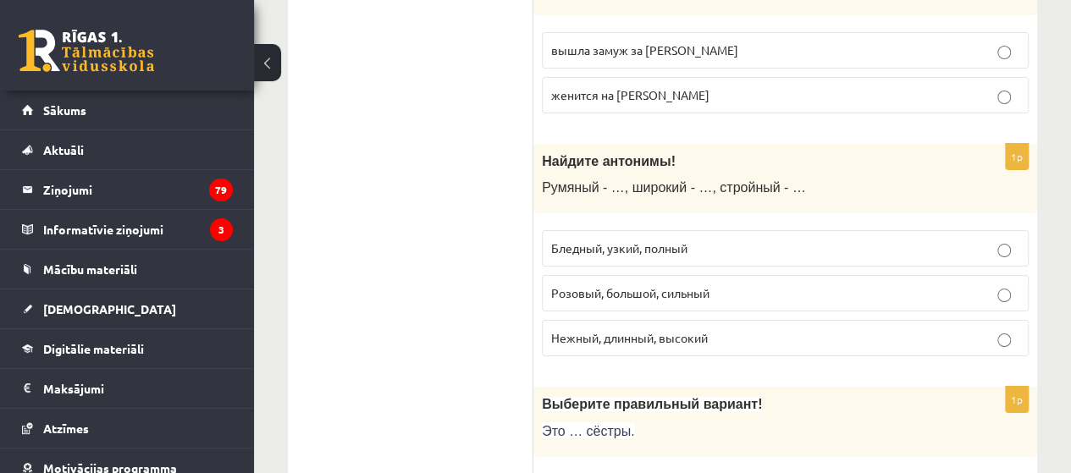
click at [620, 241] on span "Бледный, узкий, полный" at bounding box center [619, 248] width 136 height 15
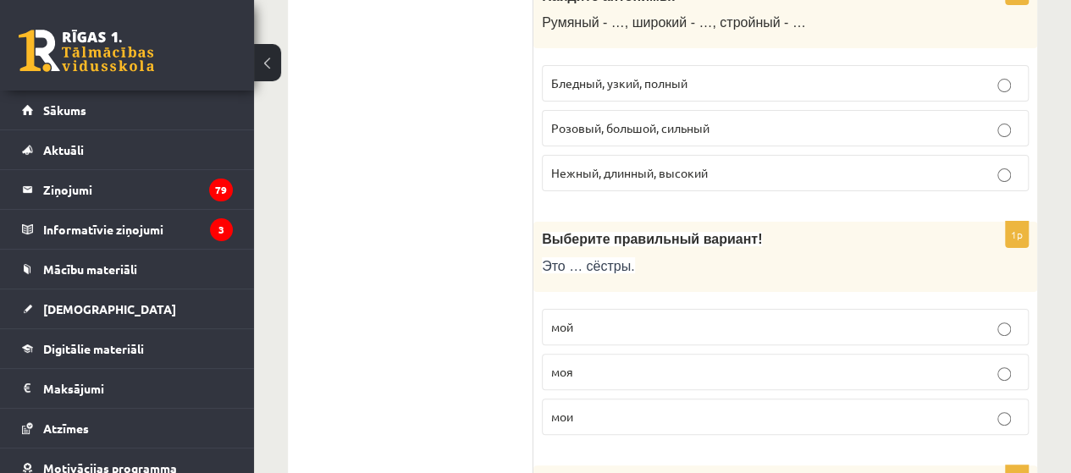
scroll to position [3303, 0]
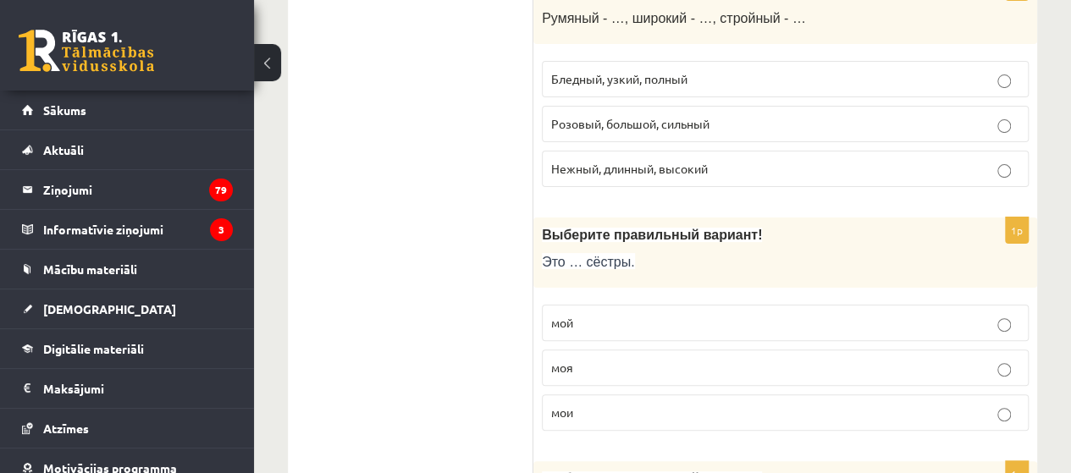
click at [587, 395] on label "мои" at bounding box center [785, 413] width 487 height 36
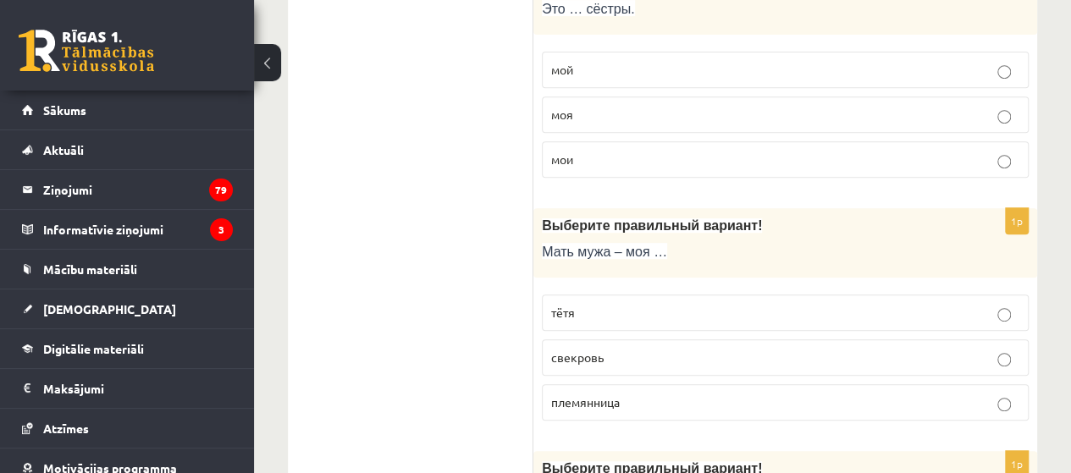
scroll to position [3557, 0]
click at [591, 339] on label "свекровь" at bounding box center [785, 357] width 487 height 36
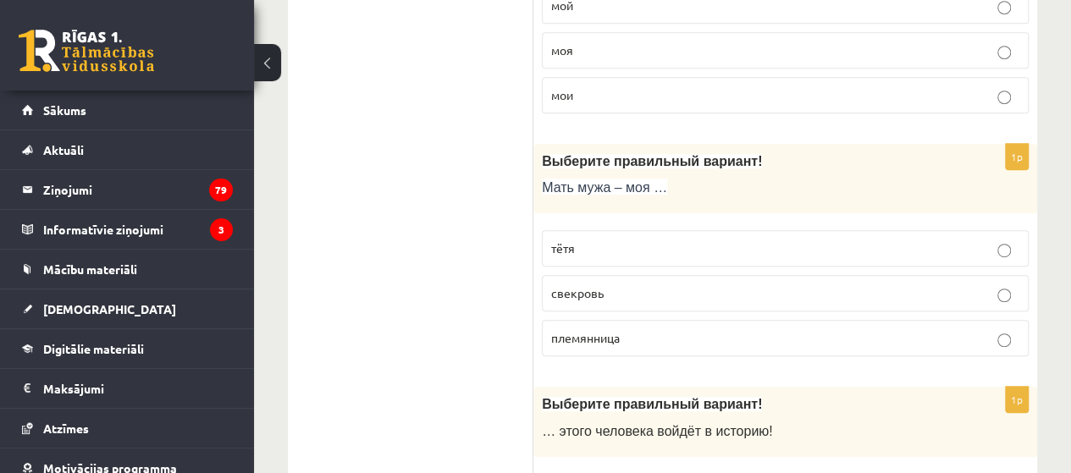
scroll to position [3727, 0]
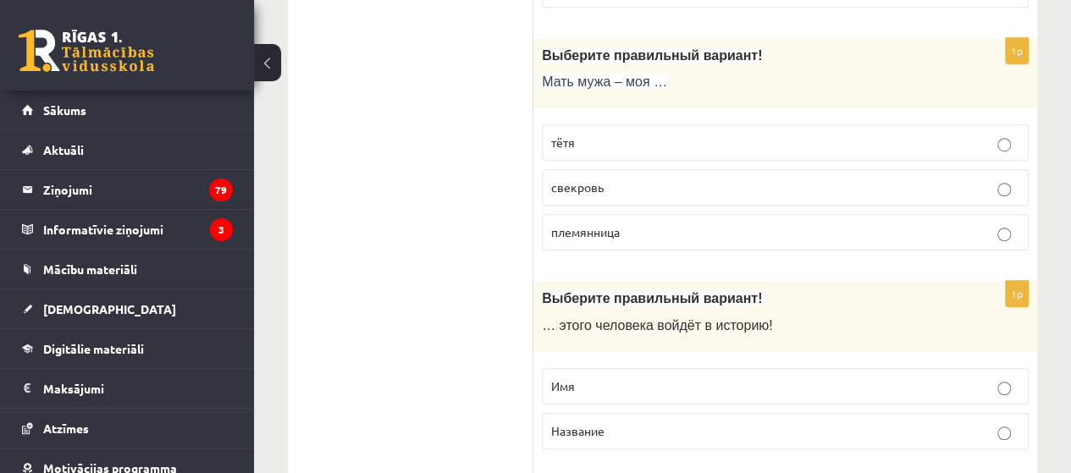
click at [634, 368] on label "Имя" at bounding box center [785, 386] width 487 height 36
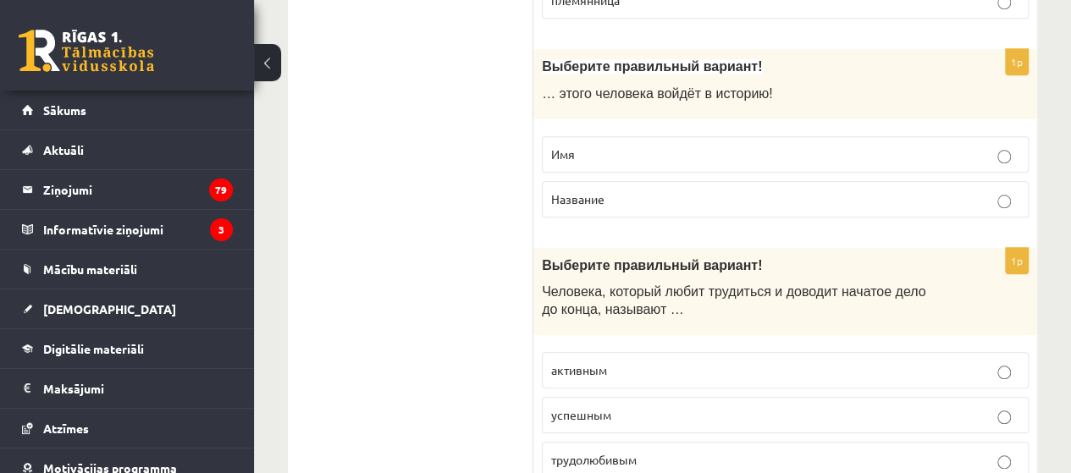
scroll to position [3981, 0]
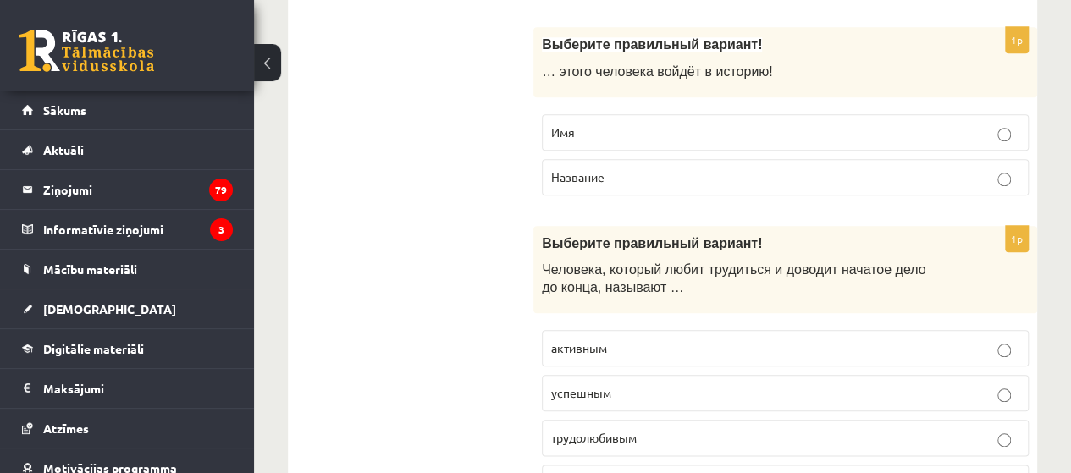
click at [616, 420] on label "трудолюбивым" at bounding box center [785, 438] width 487 height 36
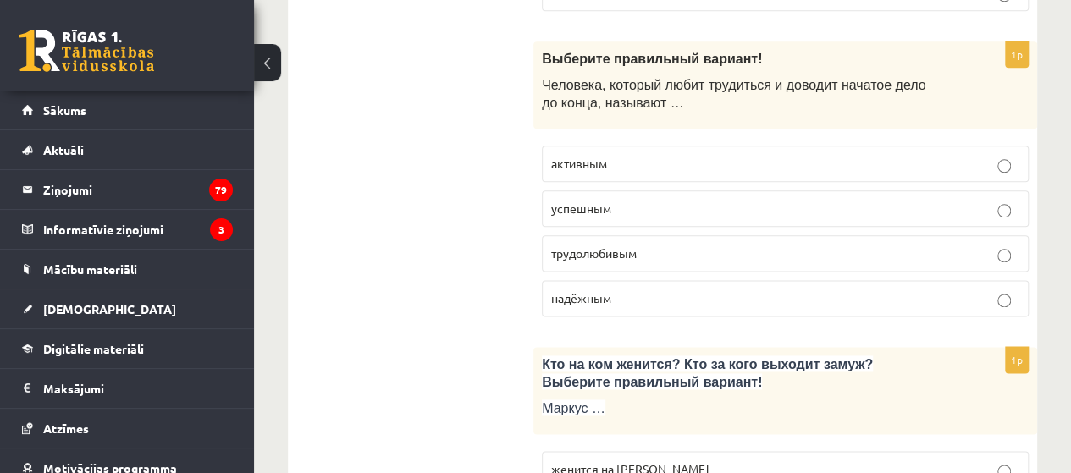
scroll to position [4320, 0]
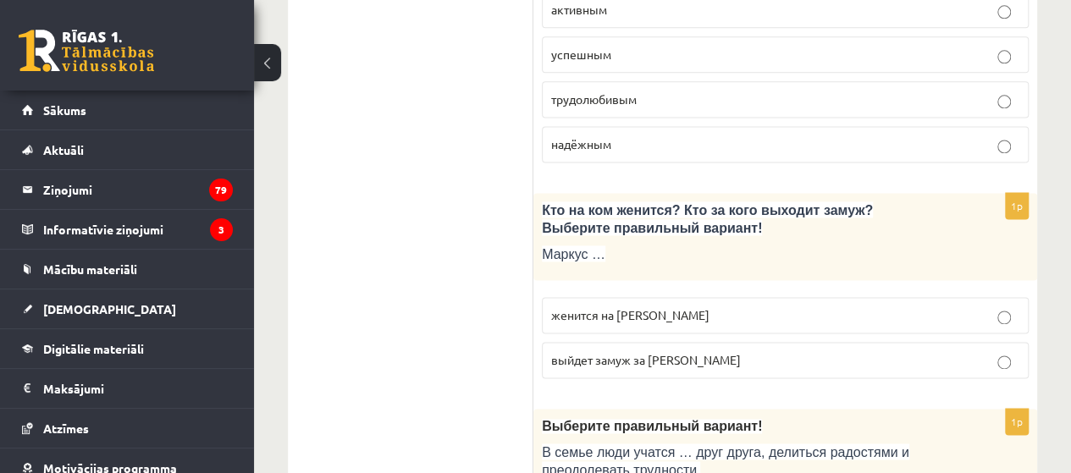
click at [623, 307] on span "женится на Агнии" at bounding box center [630, 314] width 158 height 15
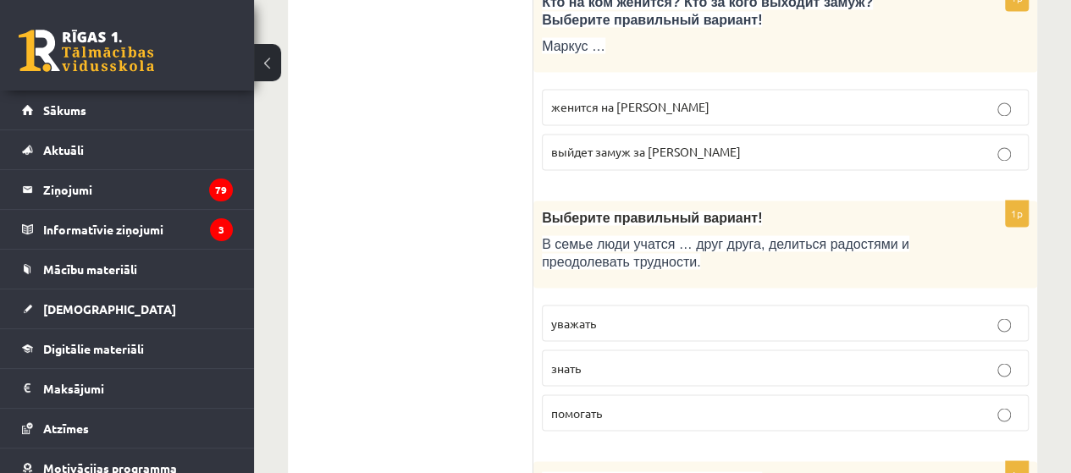
scroll to position [4574, 0]
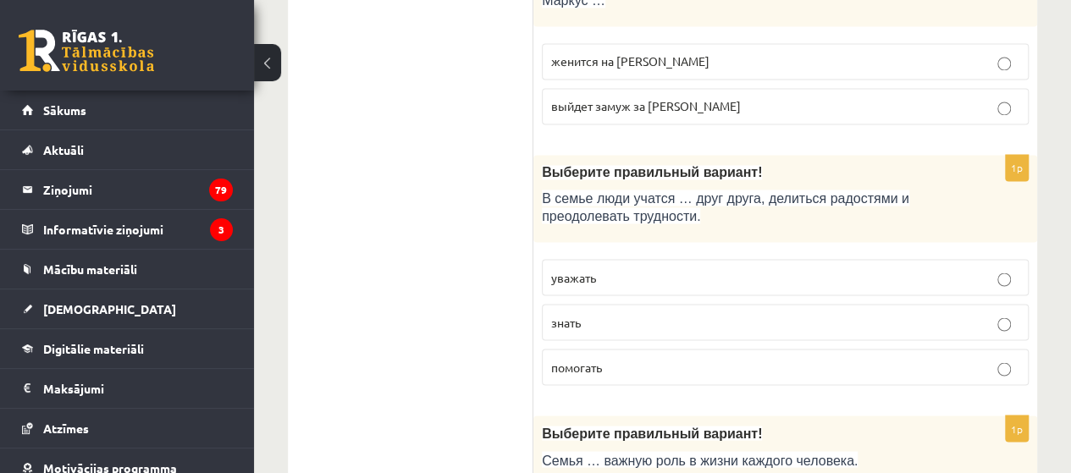
click at [598, 268] on p "уважать" at bounding box center [785, 277] width 468 height 18
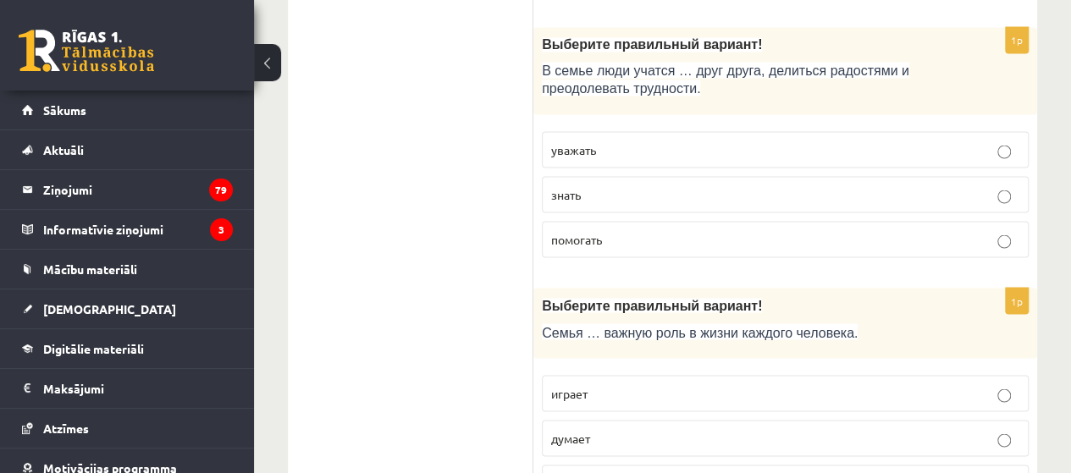
scroll to position [4828, 0]
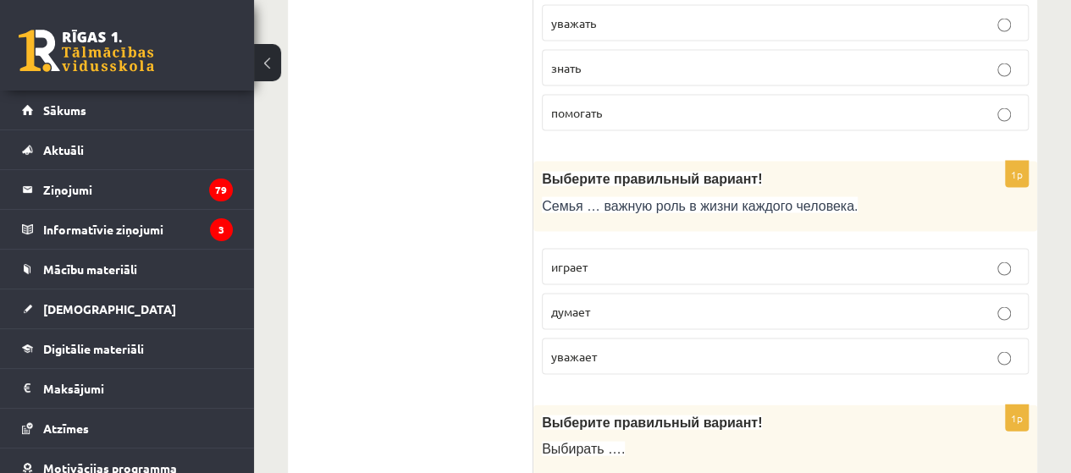
click at [604, 258] on p "играет" at bounding box center [785, 267] width 468 height 18
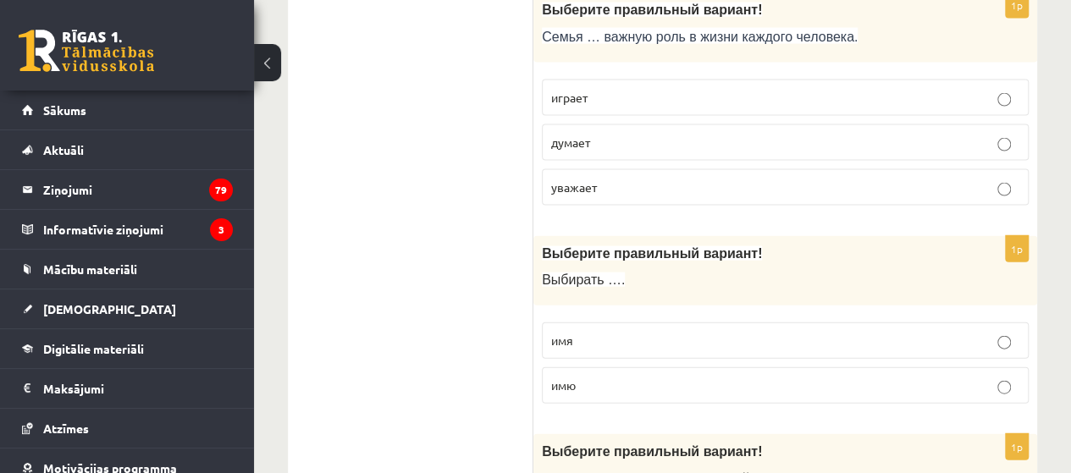
click at [608, 332] on p "имя" at bounding box center [785, 341] width 468 height 18
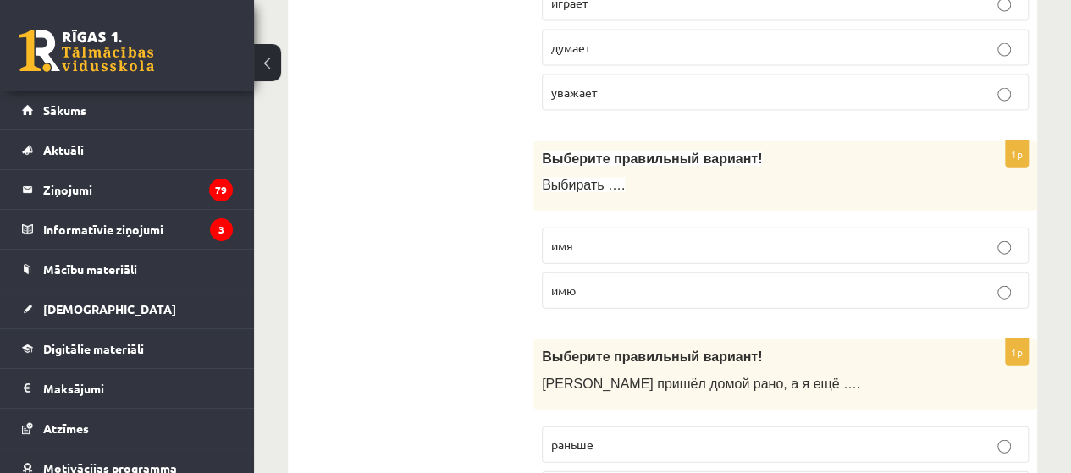
scroll to position [5167, 0]
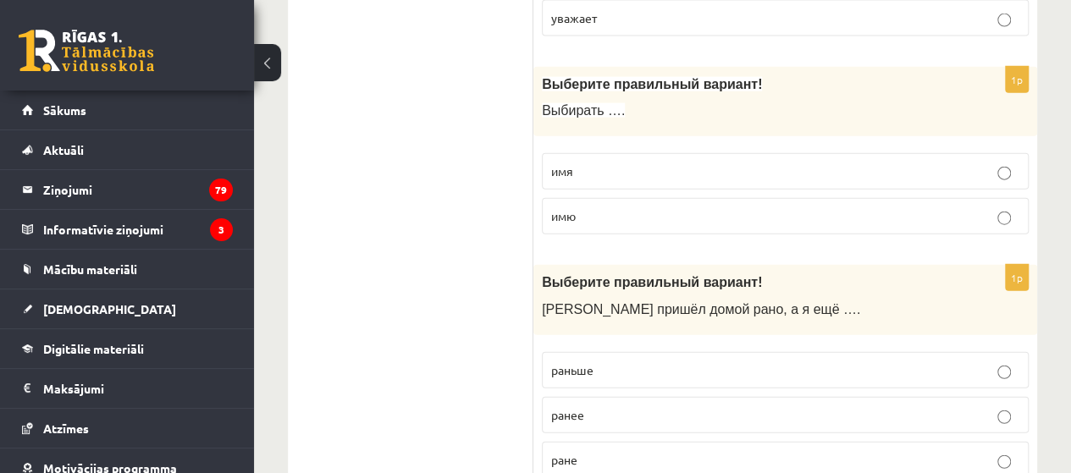
click at [610, 352] on label "раньше" at bounding box center [785, 370] width 487 height 36
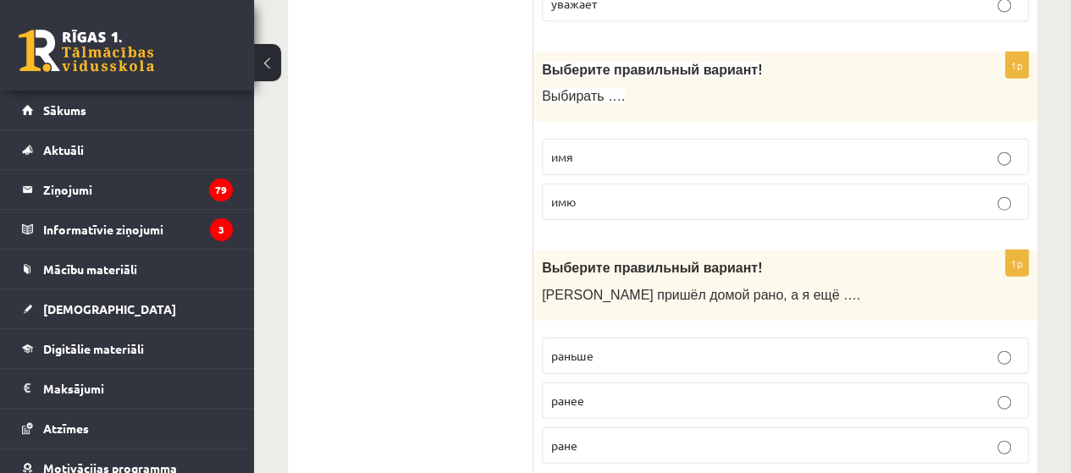
scroll to position [5421, 0]
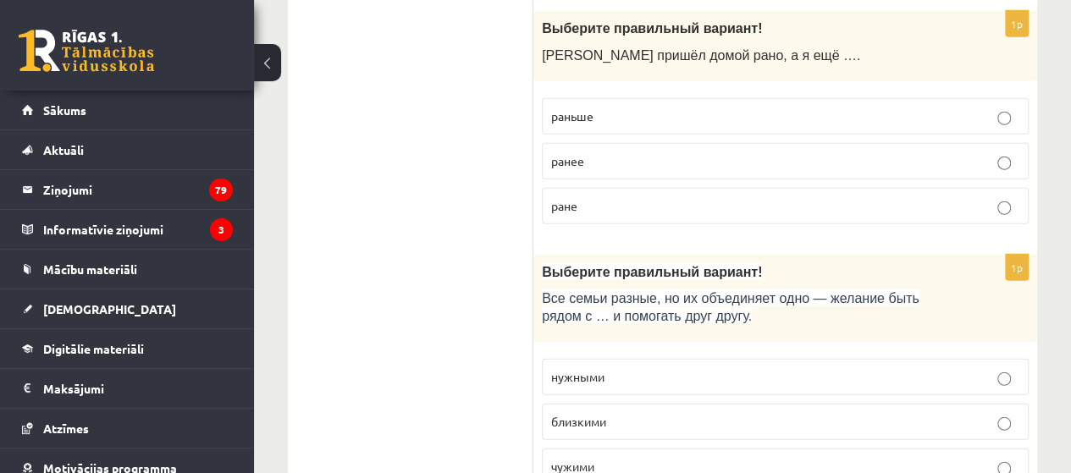
click at [628, 413] on p "близкими" at bounding box center [785, 422] width 468 height 18
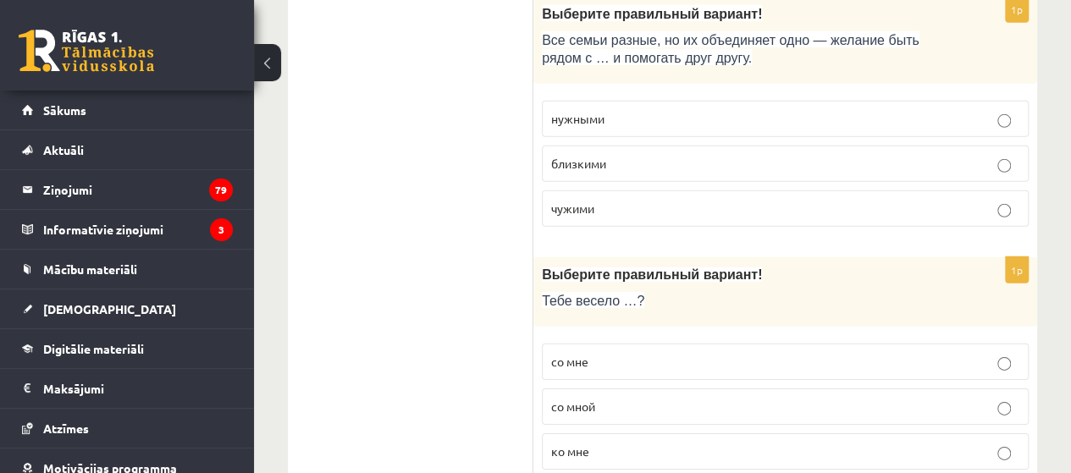
scroll to position [5680, 0]
click at [621, 397] on p "со мной" at bounding box center [785, 406] width 468 height 18
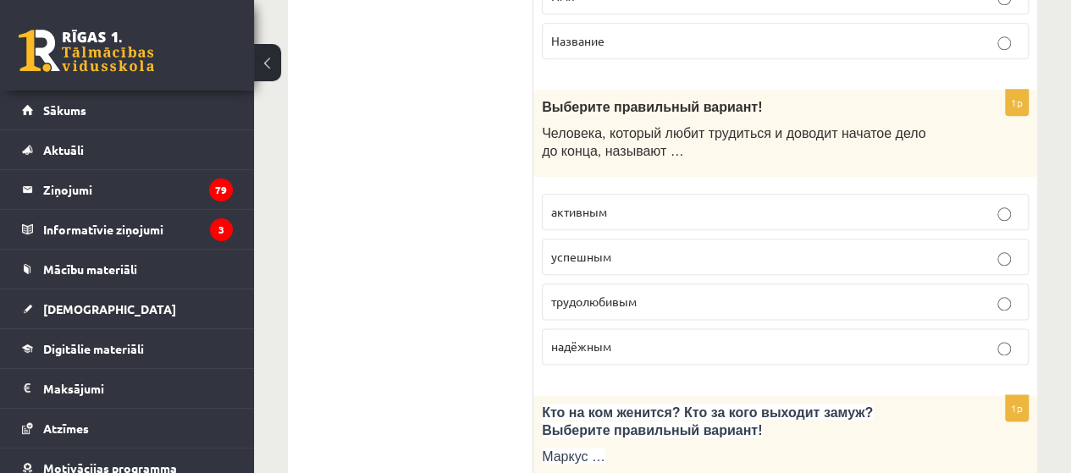
scroll to position [285, 0]
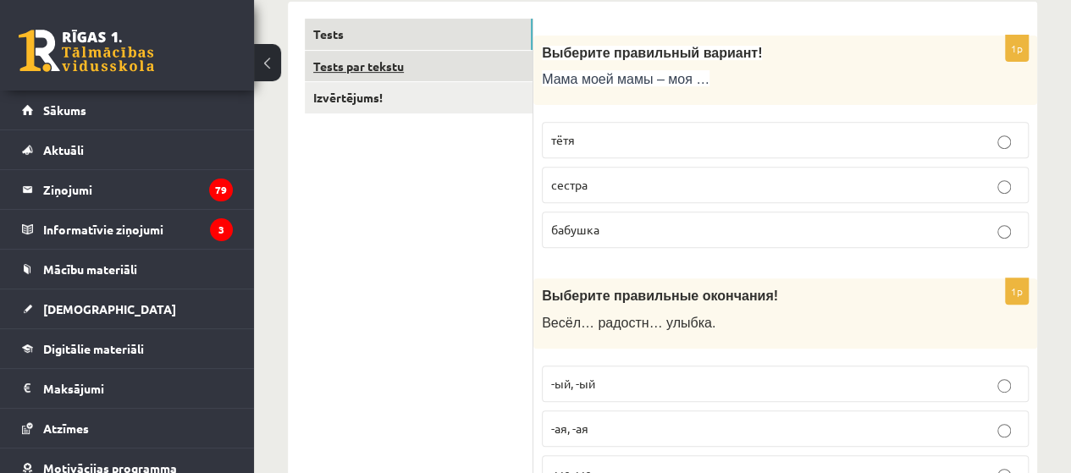
click at [381, 64] on link "Tests par tekstu" at bounding box center [419, 66] width 228 height 31
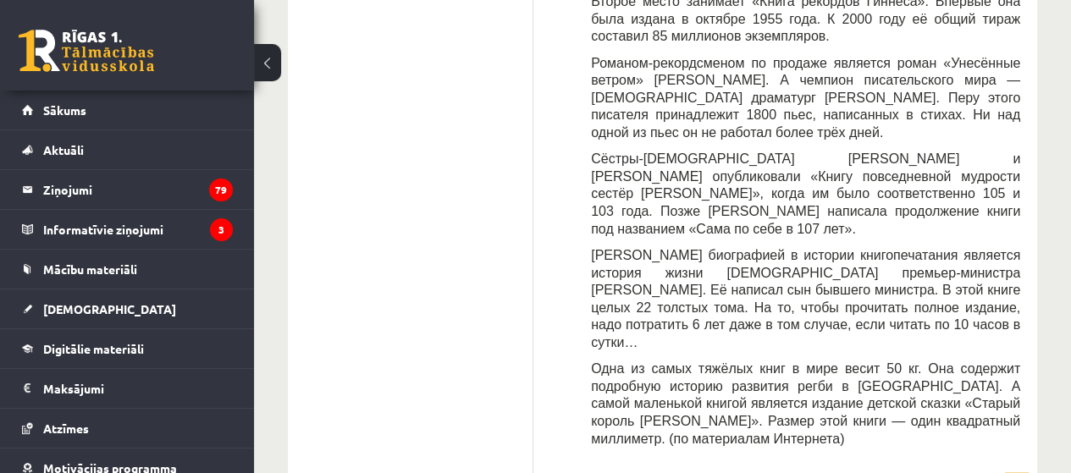
scroll to position [936, 0]
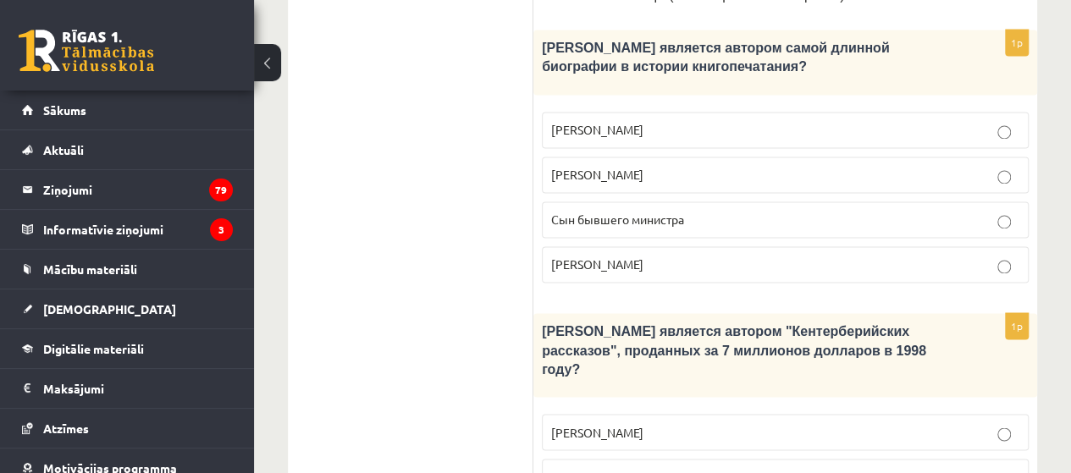
scroll to position [1275, 0]
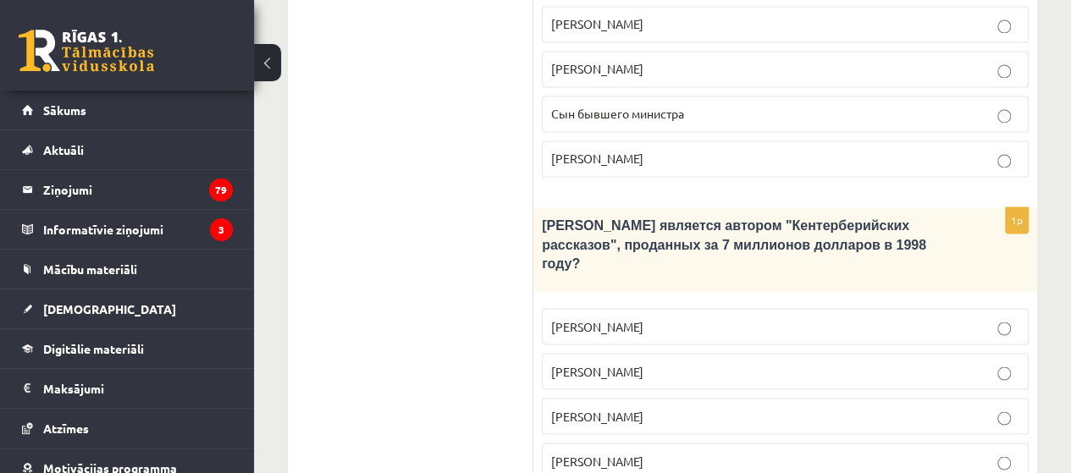
click at [706, 407] on p "Джефри Чосер" at bounding box center [785, 416] width 468 height 18
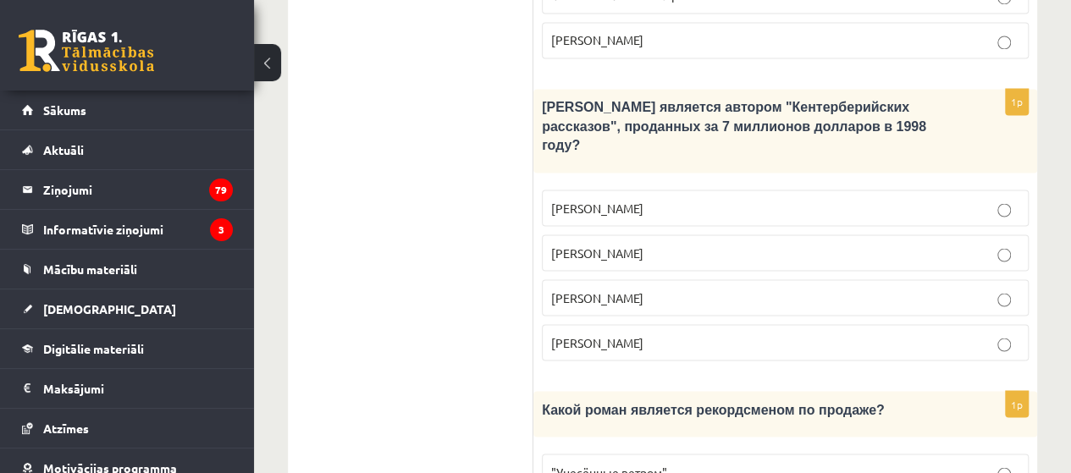
scroll to position [1613, 0]
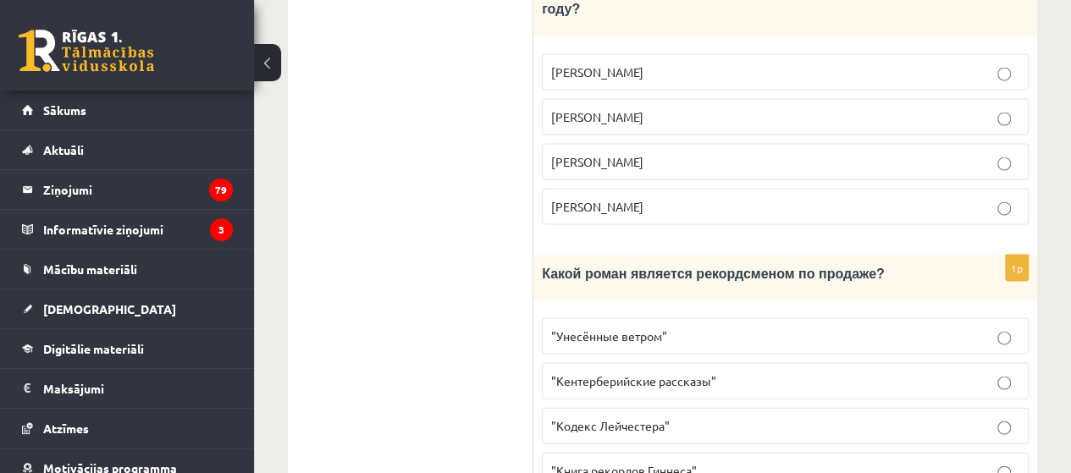
click at [776, 328] on p ""Унесённые ветром"" at bounding box center [785, 337] width 468 height 18
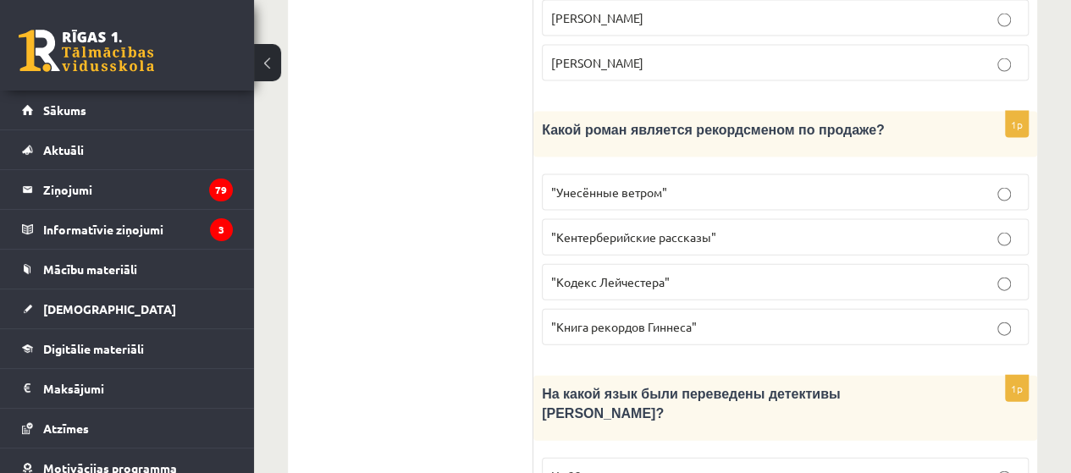
scroll to position [1794, 0]
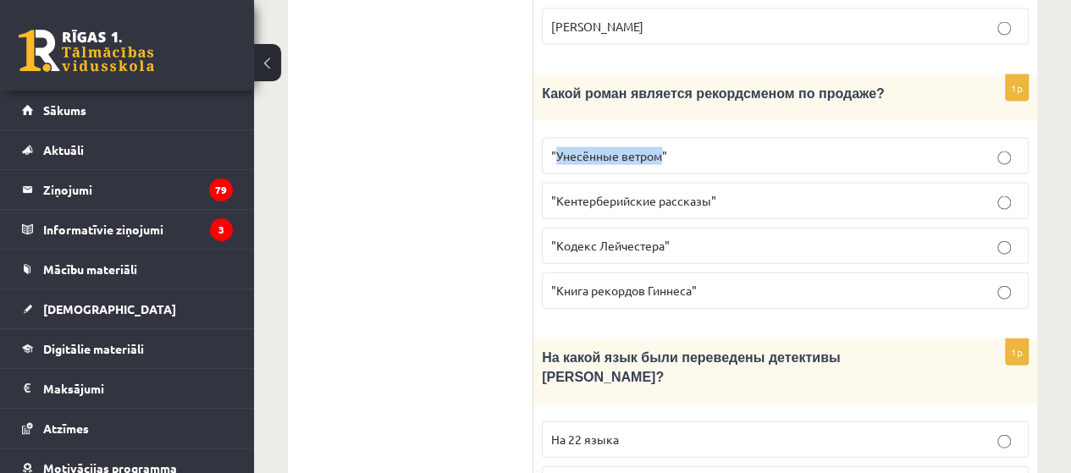
drag, startPoint x: 556, startPoint y: 45, endPoint x: 661, endPoint y: 47, distance: 105.9
click at [661, 148] on span ""Унесённые ветром"" at bounding box center [609, 155] width 116 height 15
copy span "Унесённые ветром"
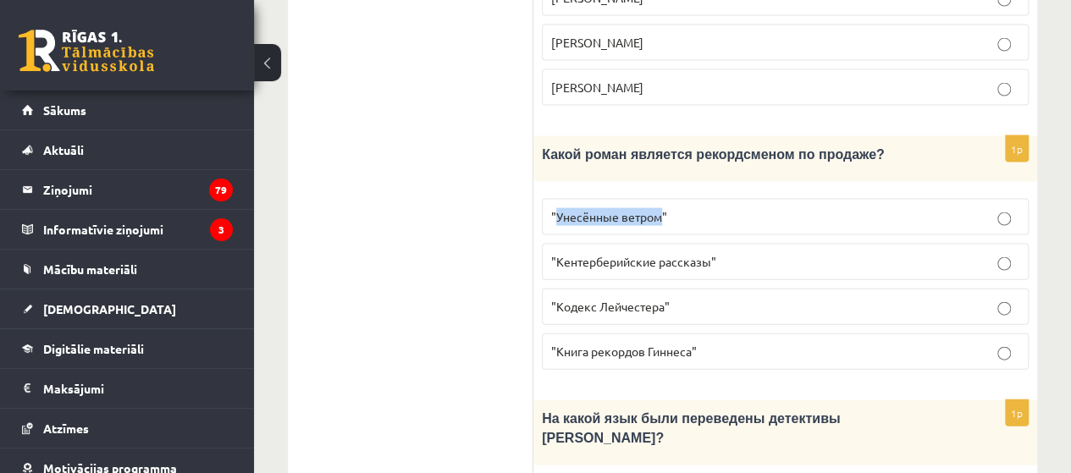
scroll to position [1963, 0]
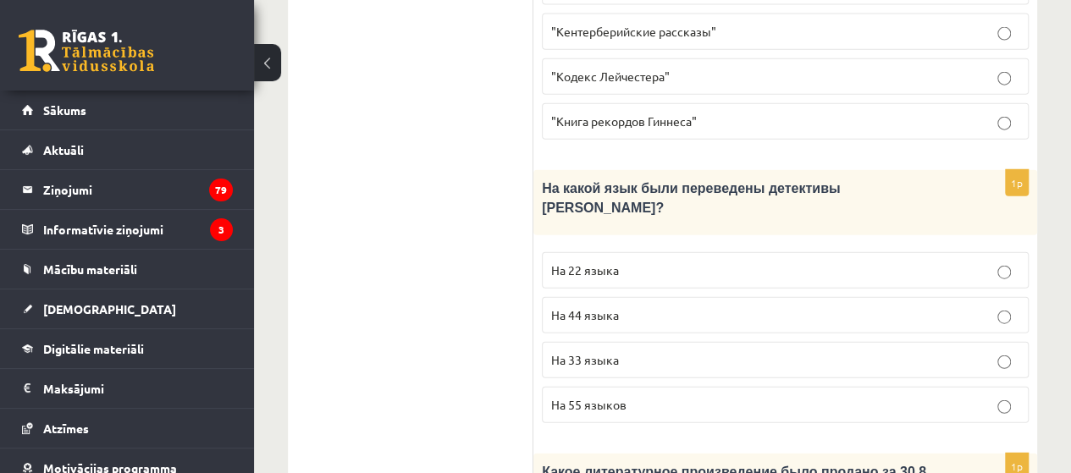
click at [582, 307] on span "На 44 языка" at bounding box center [585, 314] width 68 height 15
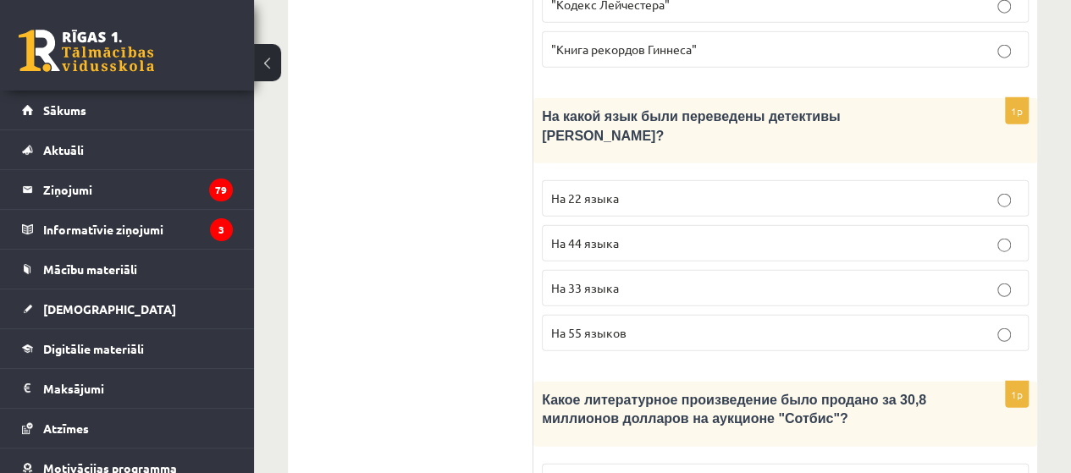
scroll to position [2122, 0]
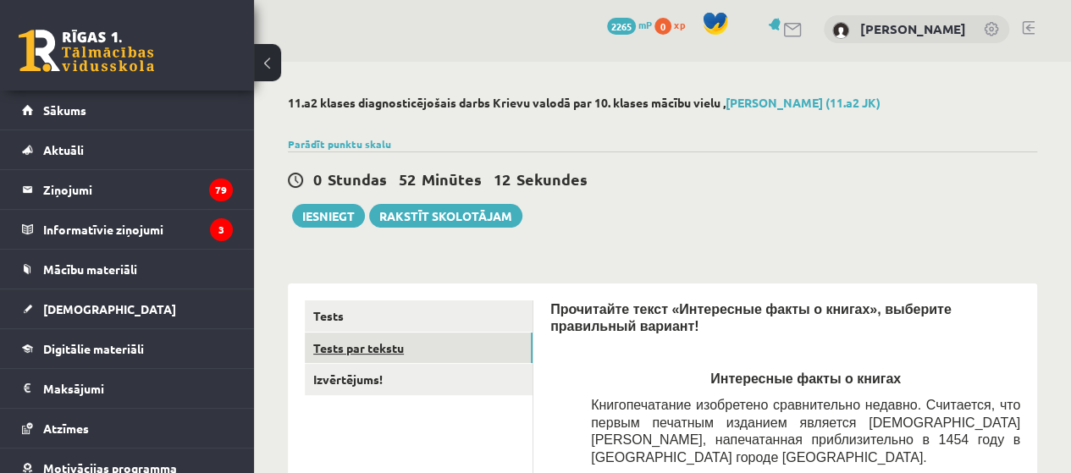
scroll to position [0, 0]
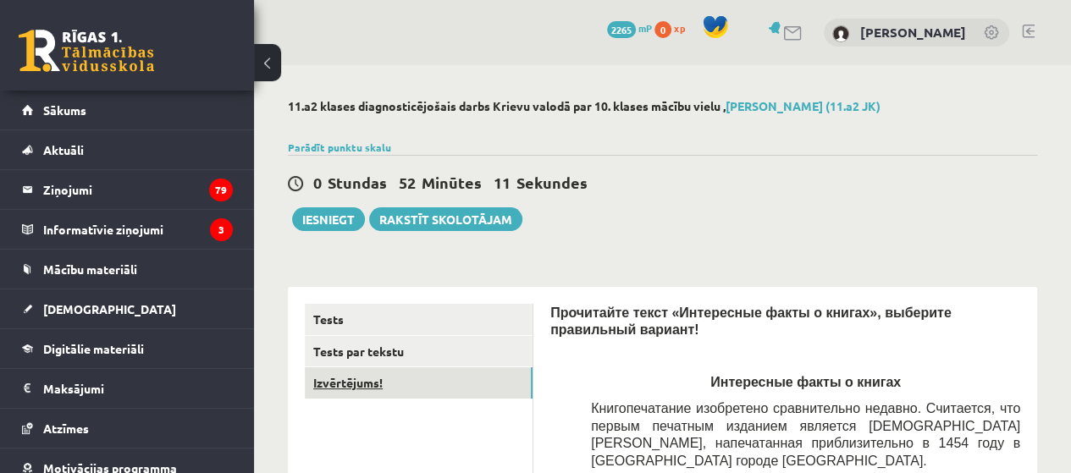
click at [349, 383] on link "Izvērtējums!" at bounding box center [419, 383] width 228 height 31
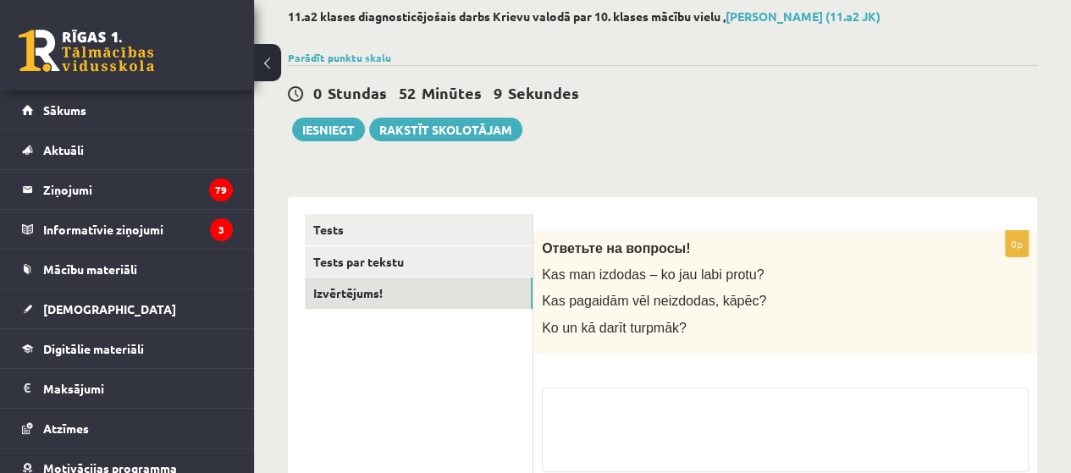
scroll to position [237, 0]
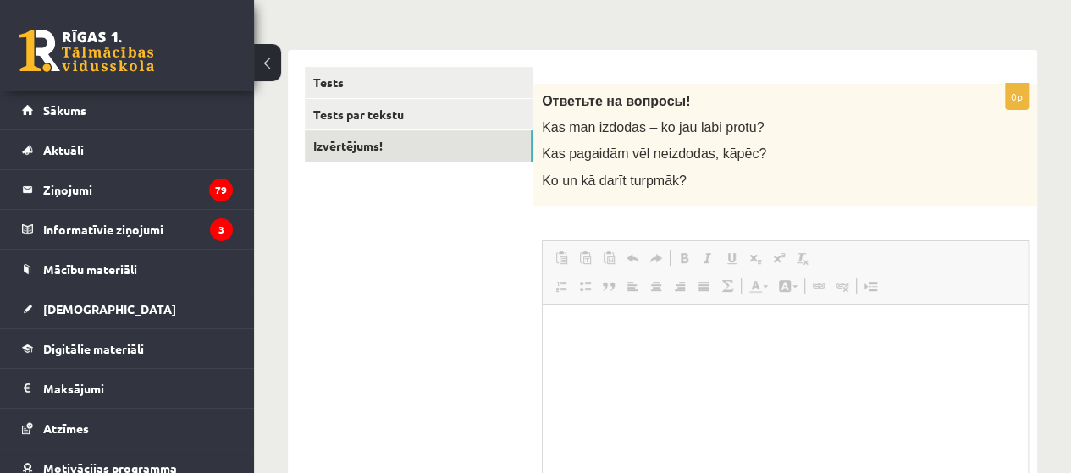
click at [656, 267] on link "Redo Keyboard shortcut Ctrl+Y" at bounding box center [657, 258] width 24 height 22
drag, startPoint x: 657, startPoint y: 347, endPoint x: 653, endPoint y: 356, distance: 9.5
click at [657, 347] on html at bounding box center [785, 330] width 485 height 52
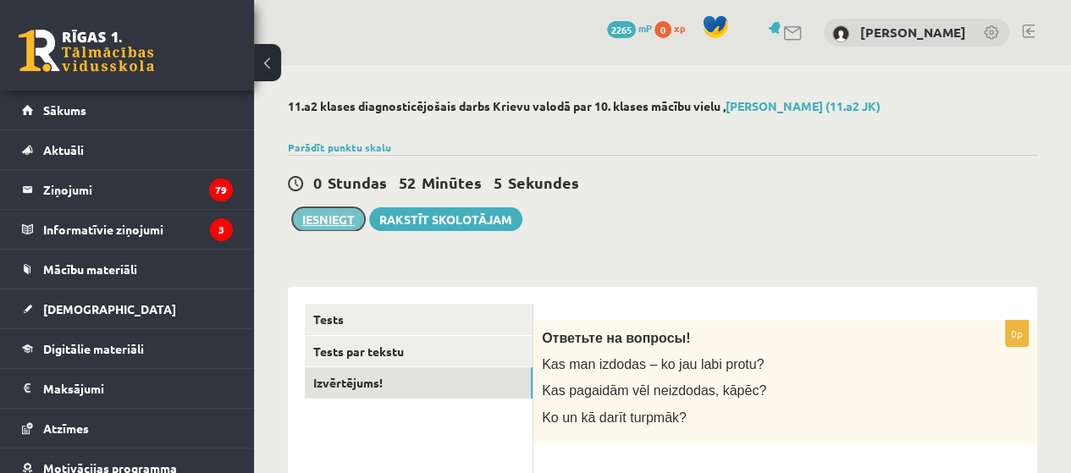
click at [338, 222] on button "Iesniegt" at bounding box center [328, 220] width 73 height 24
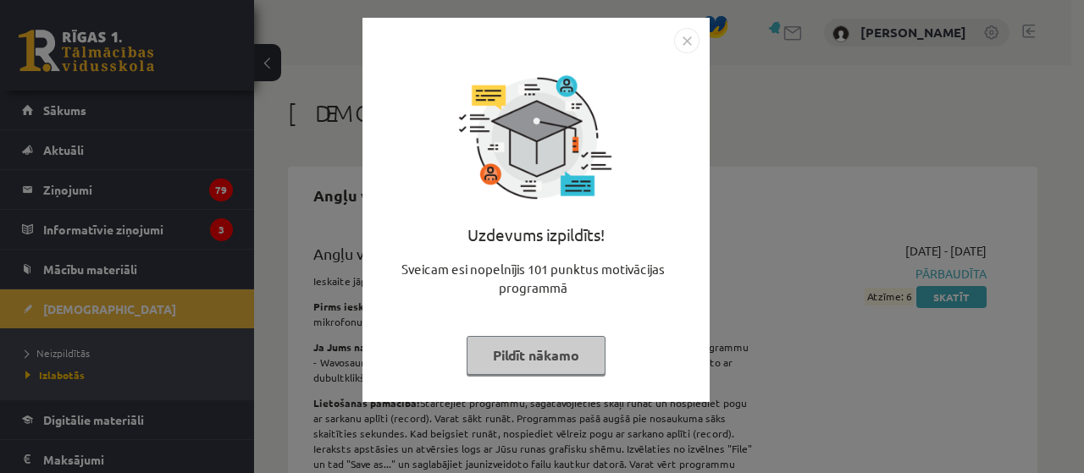
click at [523, 362] on button "Pildīt nākamo" at bounding box center [536, 355] width 139 height 39
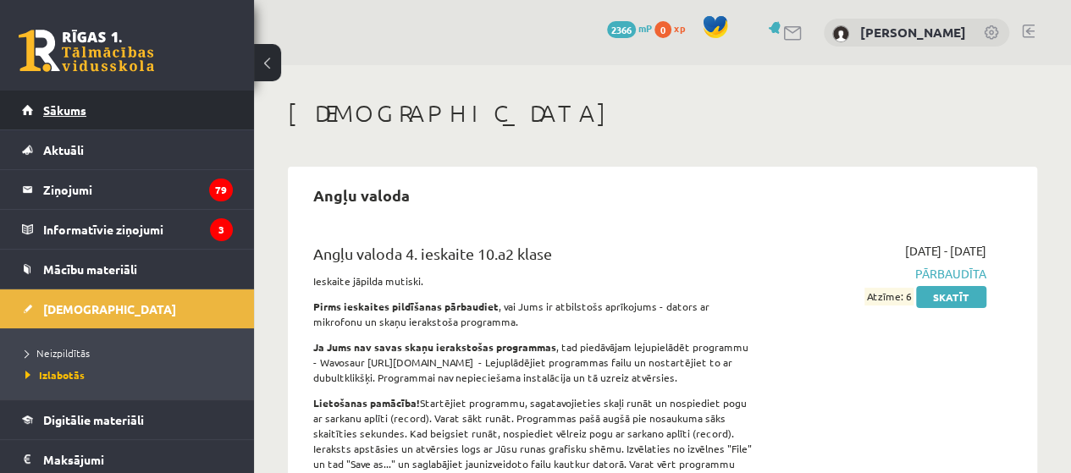
click at [75, 109] on span "Sākums" at bounding box center [64, 109] width 43 height 15
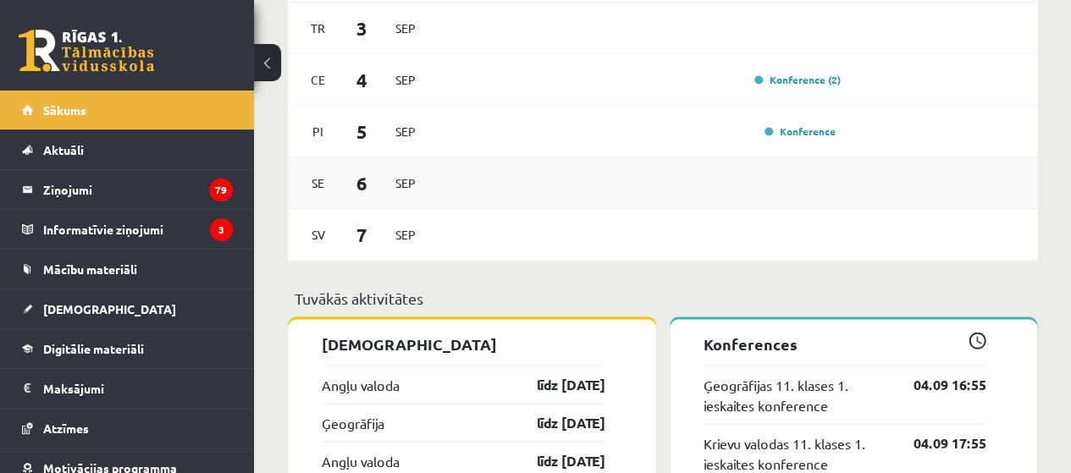
scroll to position [1525, 0]
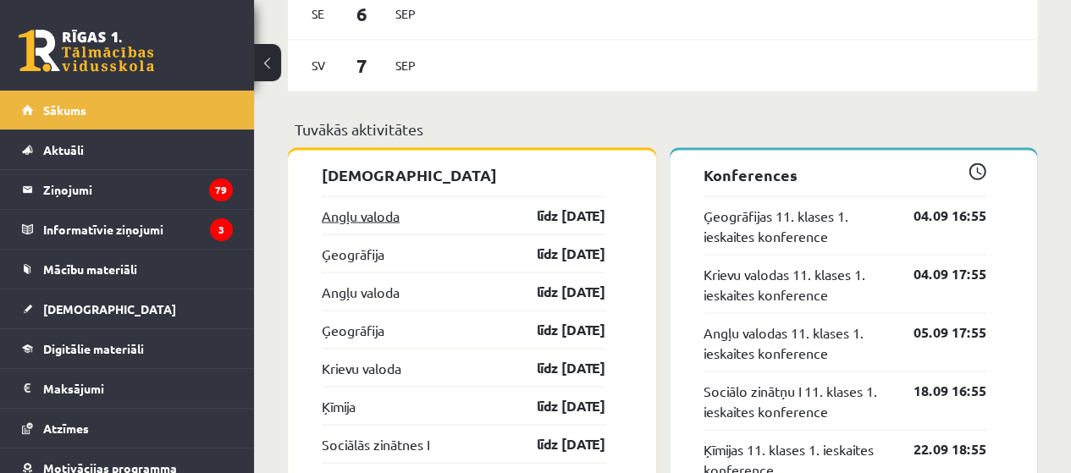
click at [379, 213] on link "Angļu valoda" at bounding box center [361, 215] width 78 height 20
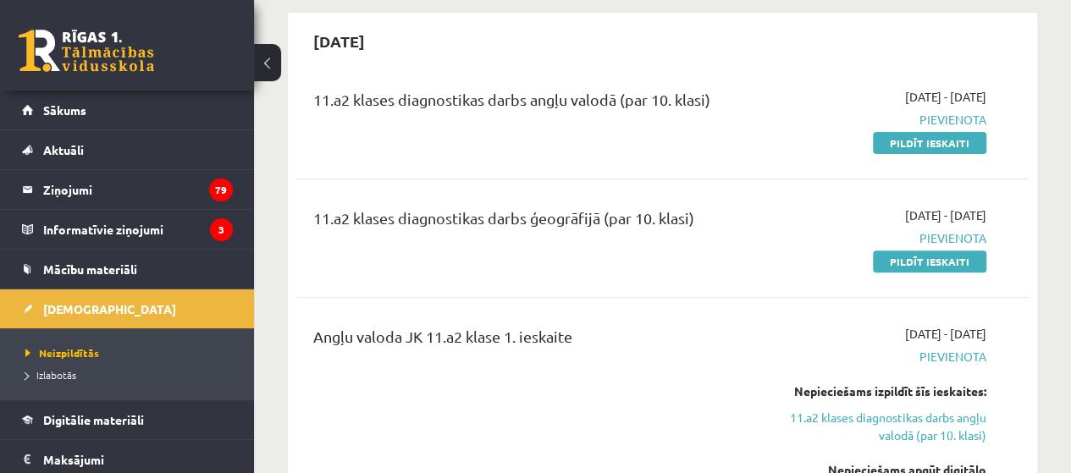
scroll to position [169, 0]
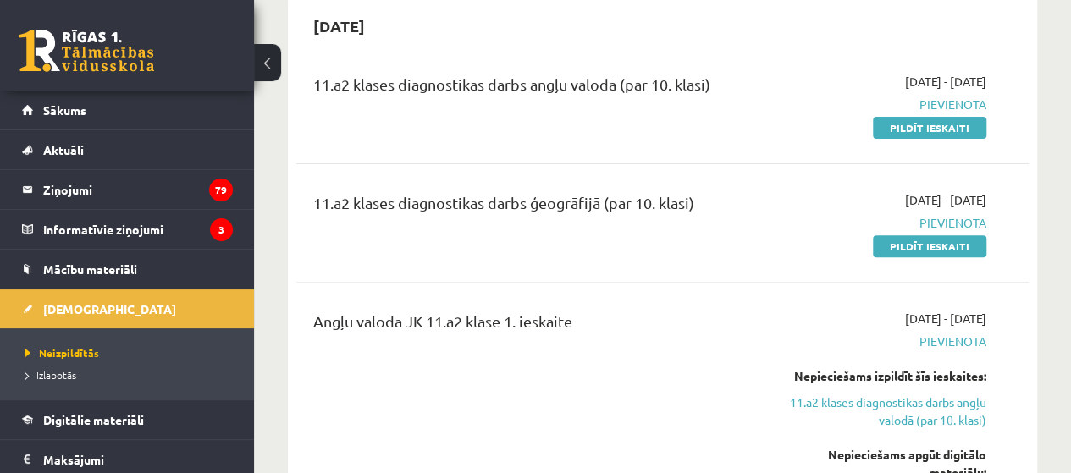
click at [922, 113] on div "[DATE] - [DATE] [GEOGRAPHIC_DATA] Pildīt ieskaiti" at bounding box center [883, 105] width 233 height 64
click at [922, 122] on link "Pildīt ieskaiti" at bounding box center [929, 128] width 113 height 22
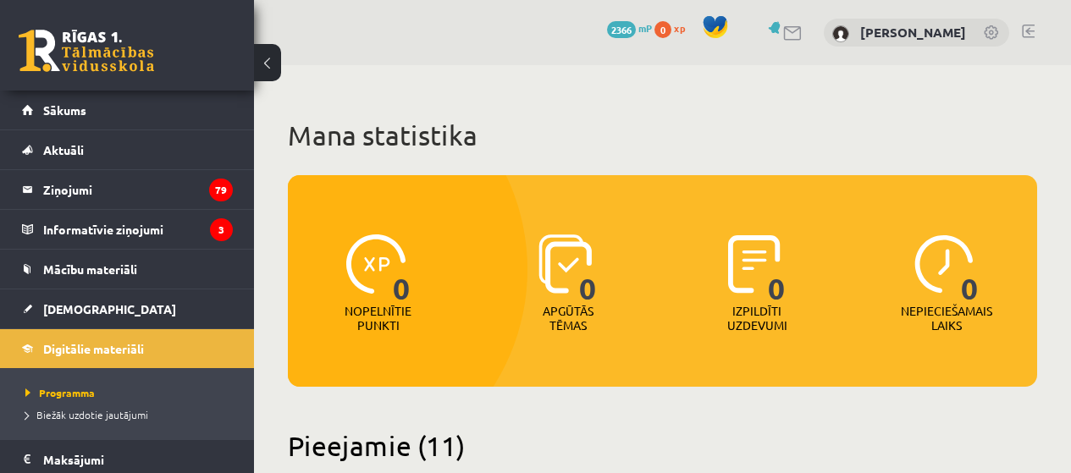
scroll to position [139, 0]
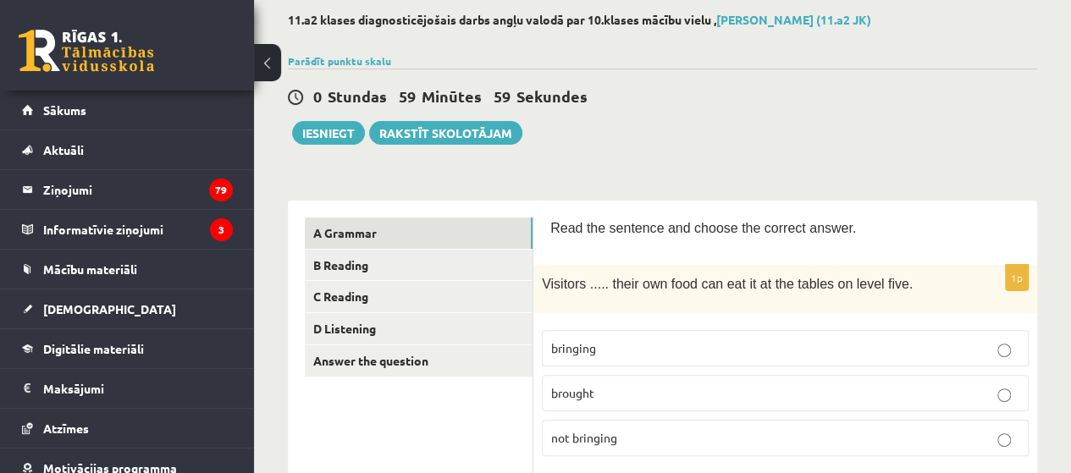
scroll to position [169, 0]
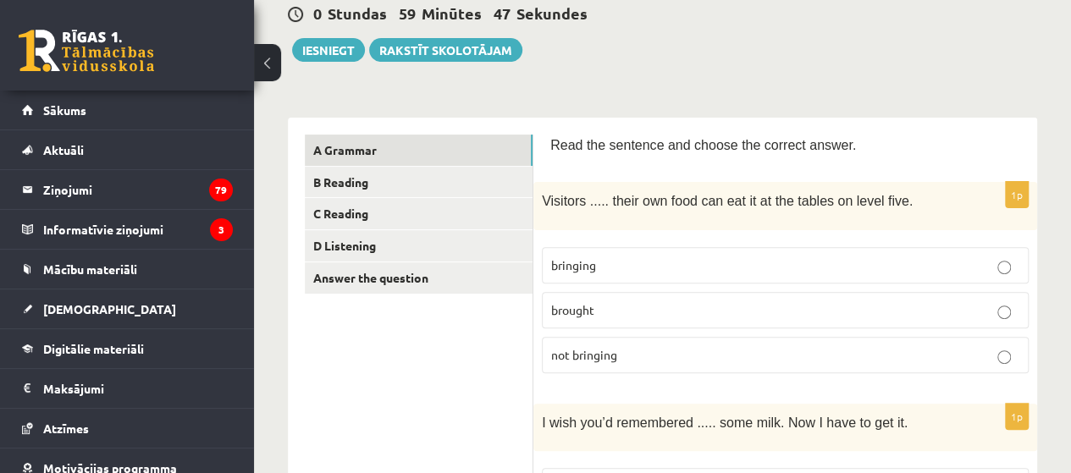
click at [619, 265] on p "bringing" at bounding box center [785, 266] width 468 height 18
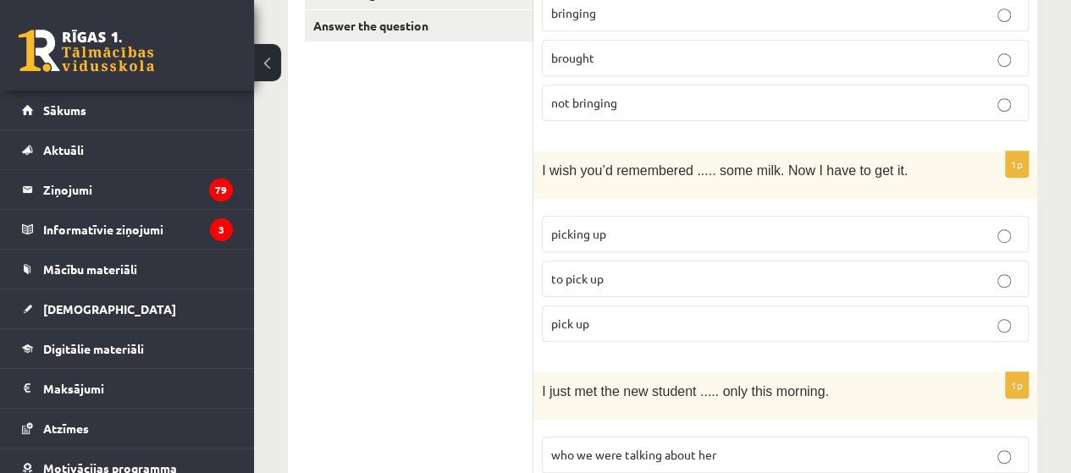
scroll to position [423, 0]
click at [671, 270] on p "to pick up" at bounding box center [785, 277] width 468 height 18
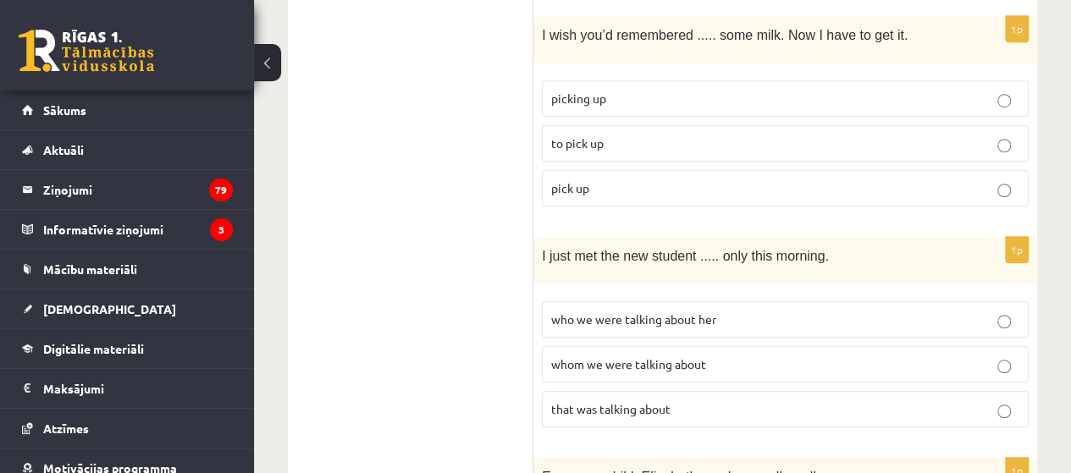
scroll to position [678, 0]
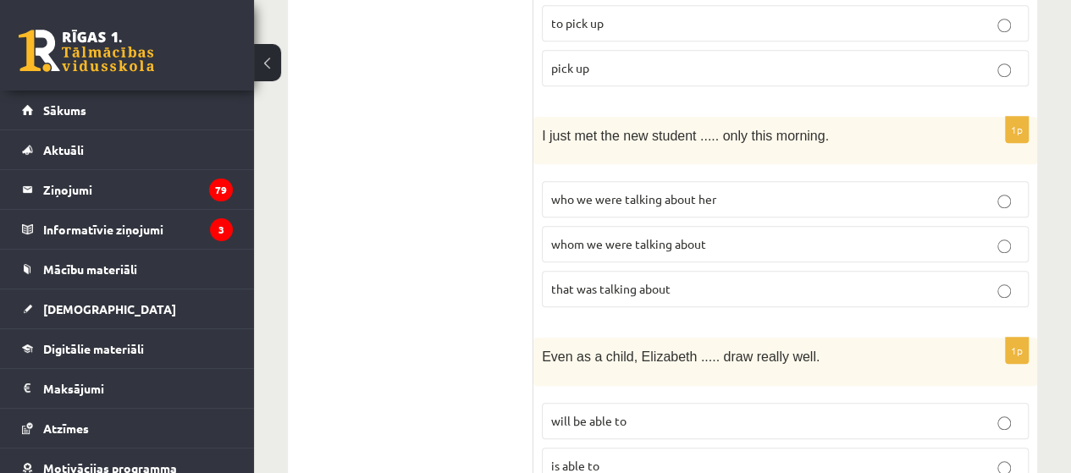
click at [701, 236] on span "whom we were talking about" at bounding box center [628, 243] width 155 height 15
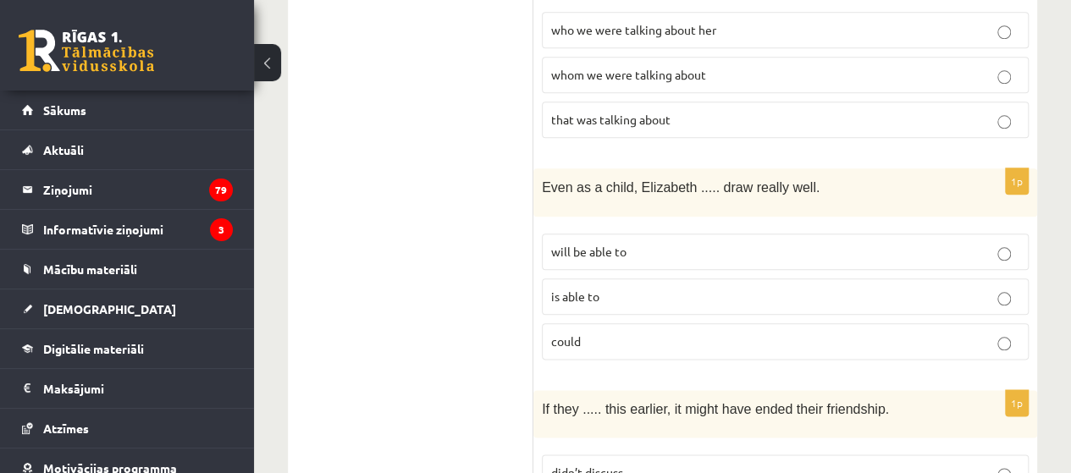
click at [628, 333] on p "could" at bounding box center [785, 342] width 468 height 18
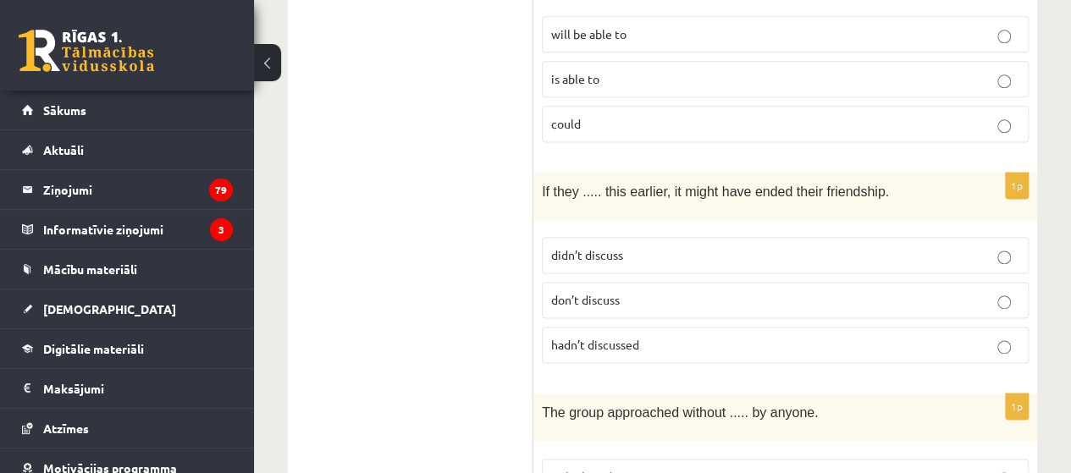
scroll to position [1101, 0]
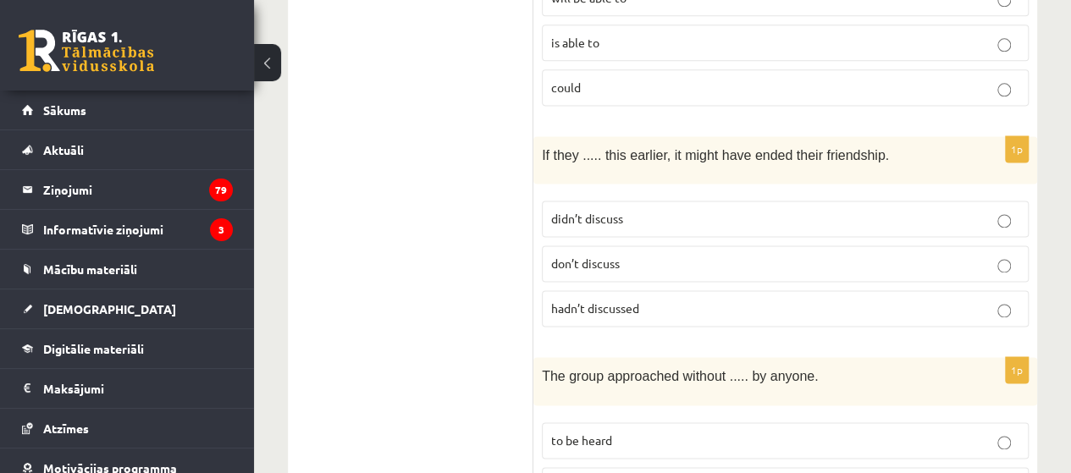
click at [681, 300] on p "hadn’t discussed" at bounding box center [785, 309] width 468 height 18
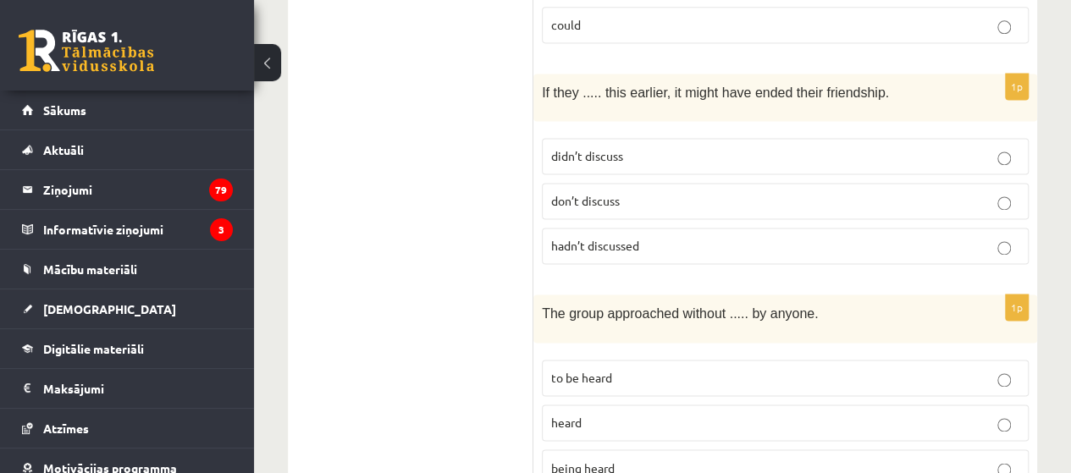
scroll to position [1186, 0]
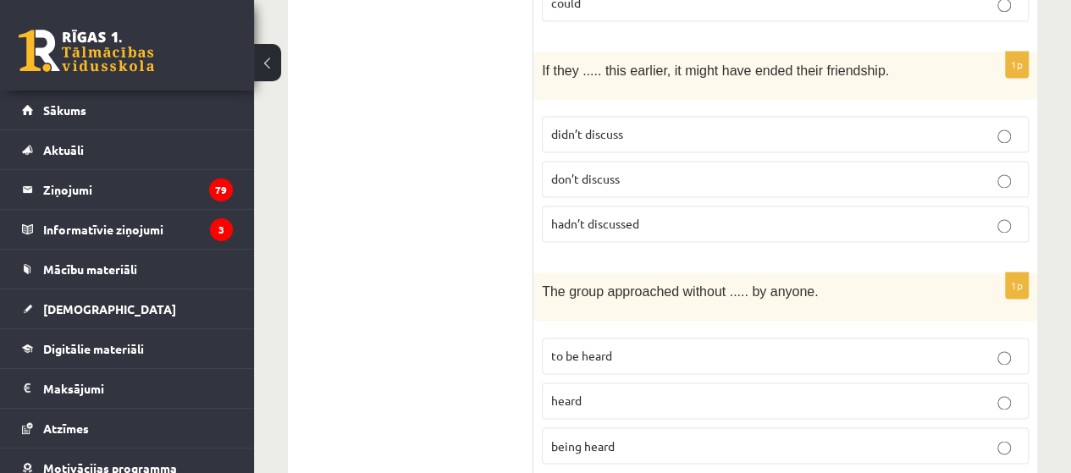
click at [667, 440] on label "being heard" at bounding box center [785, 446] width 487 height 36
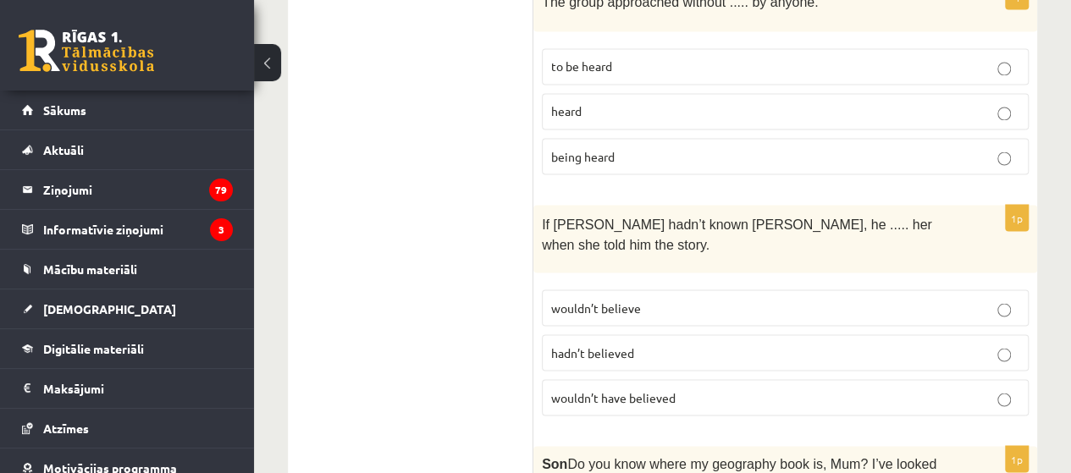
scroll to position [1525, 0]
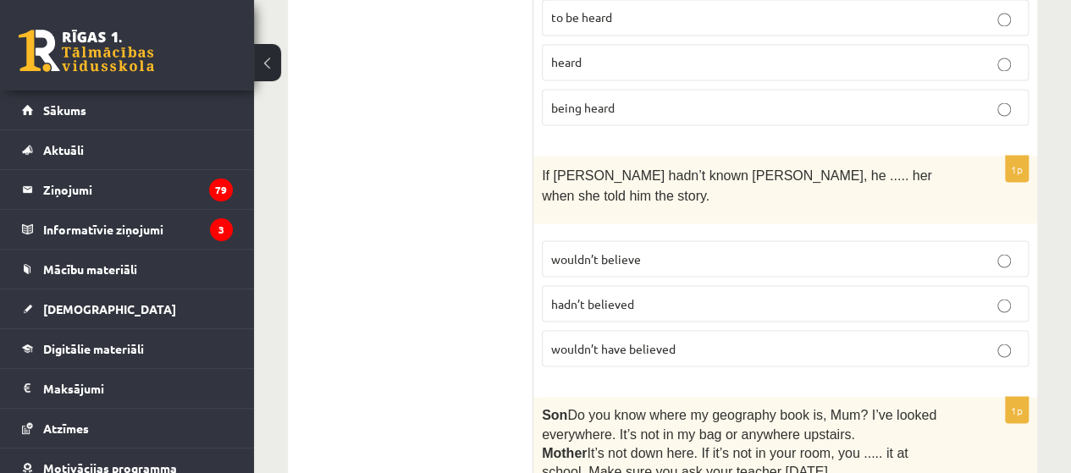
click at [673, 250] on p "wouldn’t believe" at bounding box center [785, 259] width 468 height 18
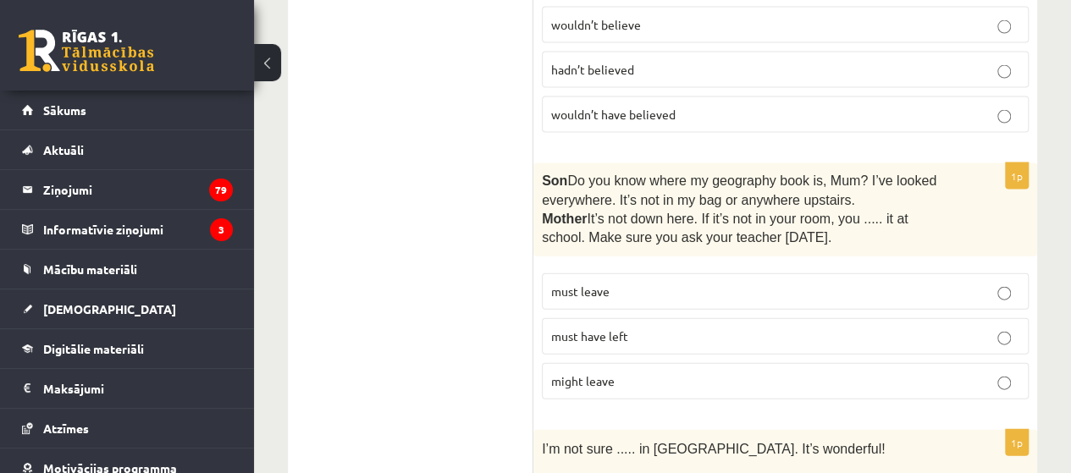
scroll to position [1779, 0]
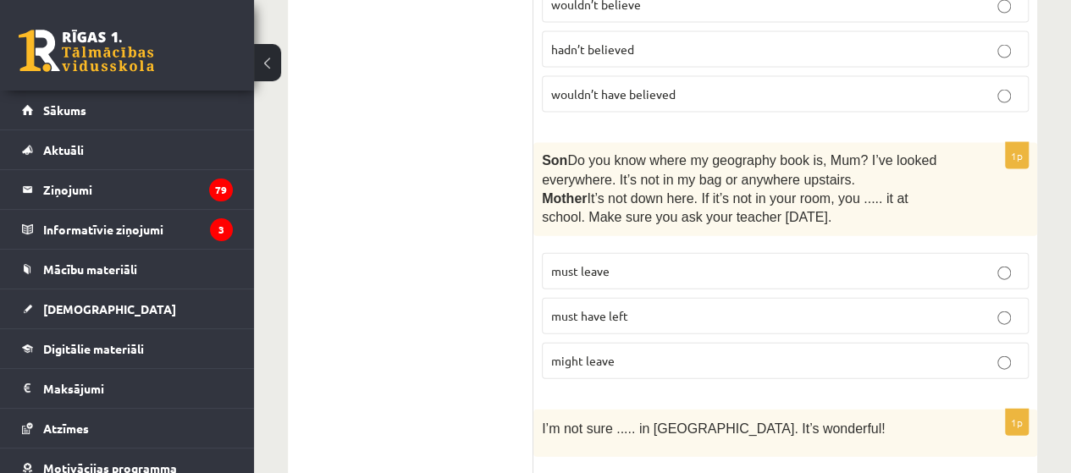
drag, startPoint x: 656, startPoint y: 274, endPoint x: 655, endPoint y: 264, distance: 10.3
click at [656, 307] on p "must have left" at bounding box center [785, 316] width 468 height 18
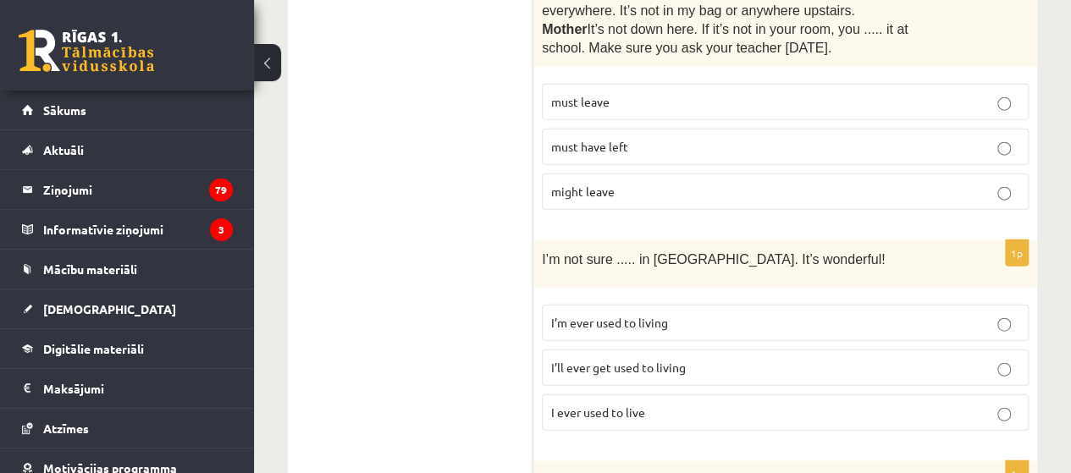
scroll to position [2033, 0]
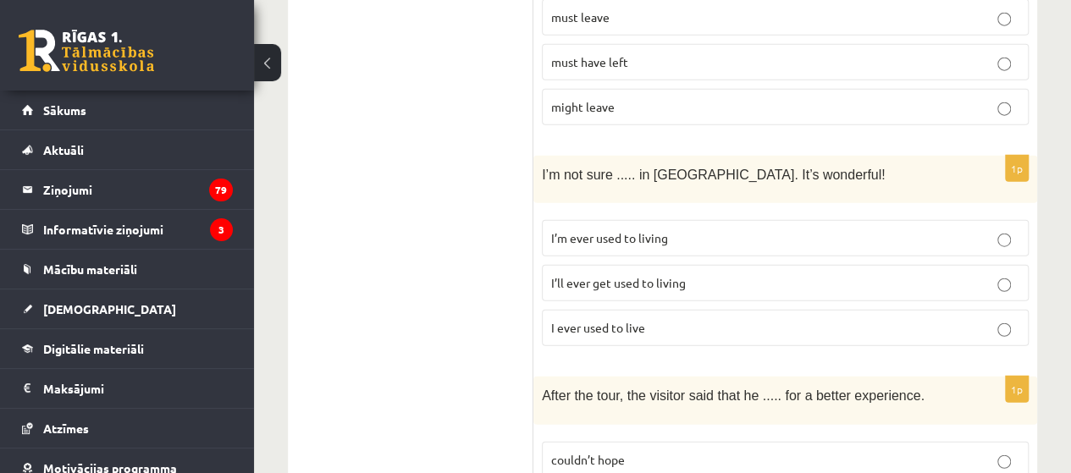
click at [680, 275] on span "I’ll ever get used to living" at bounding box center [618, 282] width 135 height 15
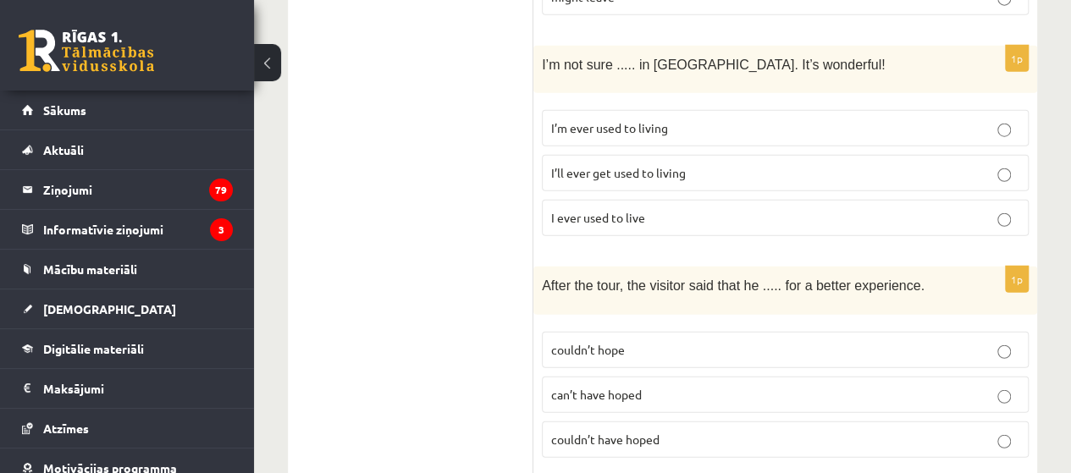
scroll to position [2287, 0]
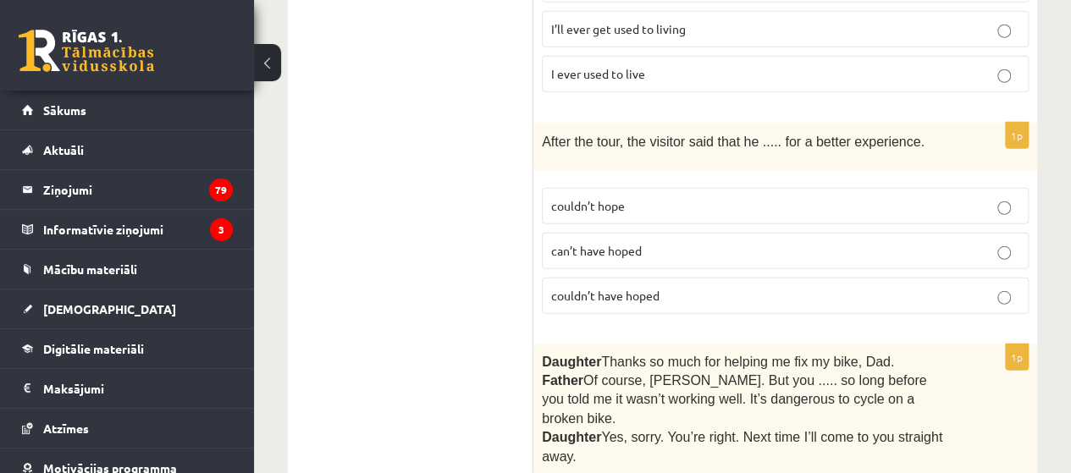
click at [653, 197] on p "couldn’t hope" at bounding box center [785, 206] width 468 height 18
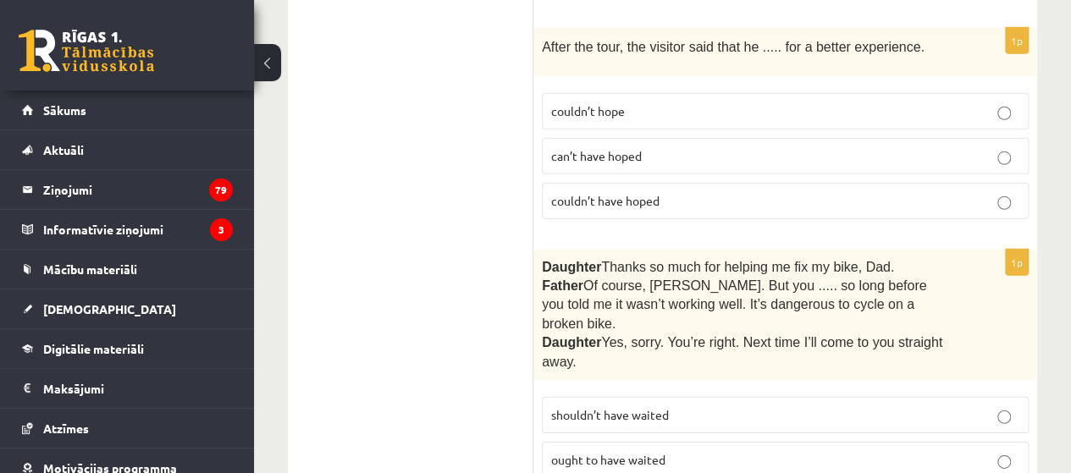
scroll to position [2456, 0]
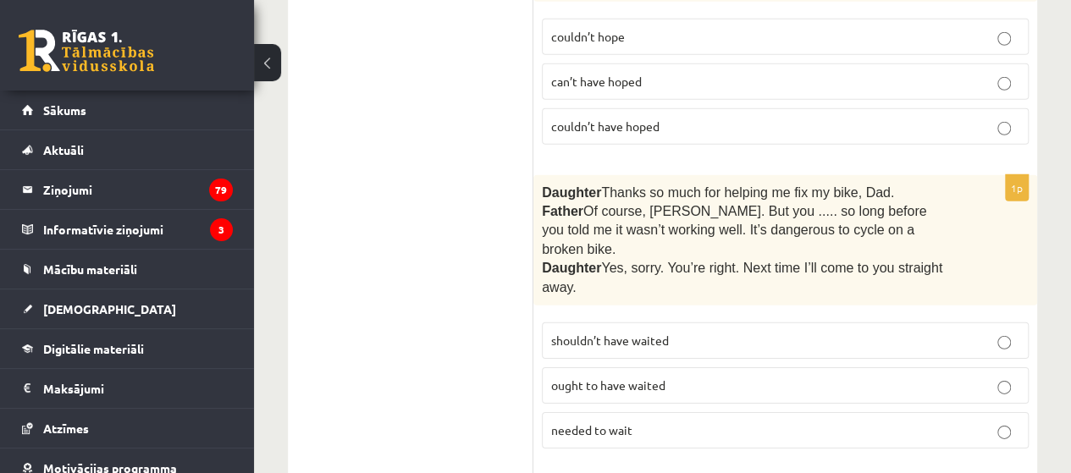
click at [674, 332] on p "shouldn’t have waited" at bounding box center [785, 341] width 468 height 18
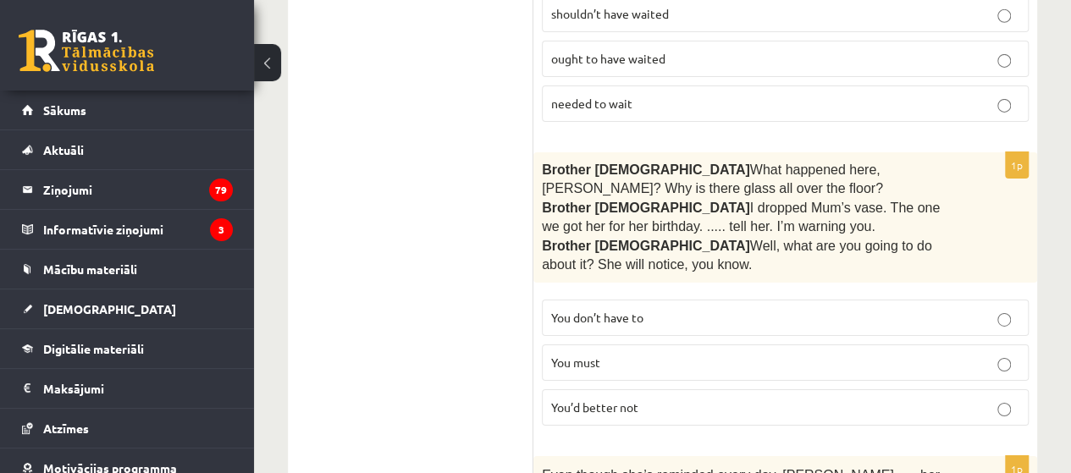
scroll to position [2795, 0]
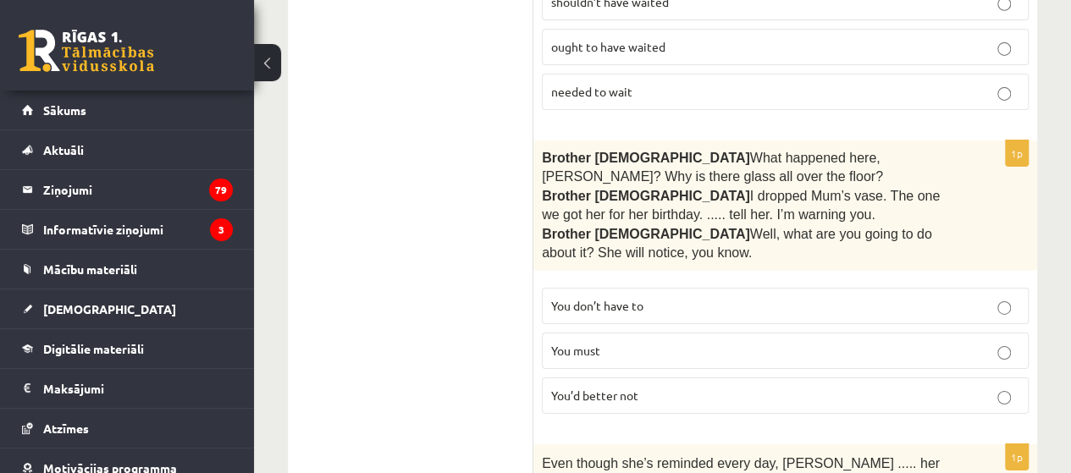
click at [800, 387] on p "You’d better not" at bounding box center [785, 396] width 468 height 18
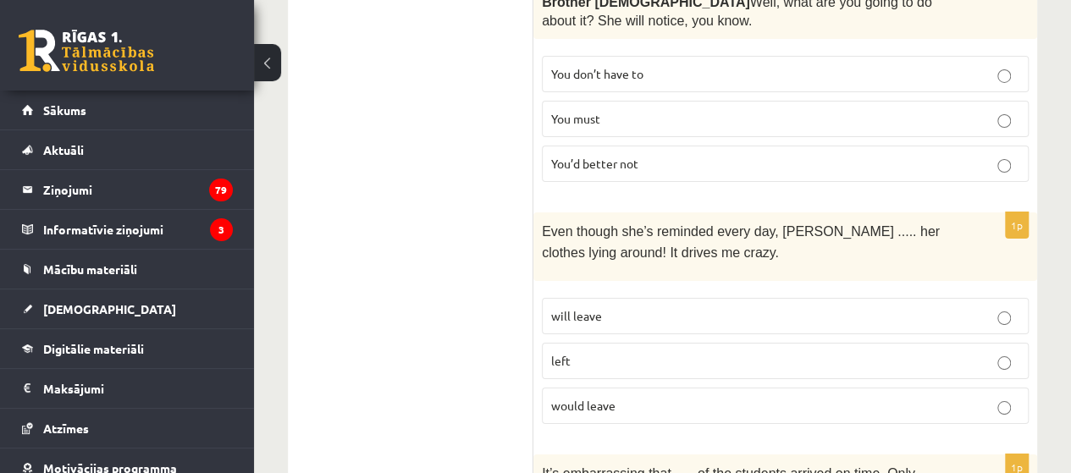
scroll to position [3049, 0]
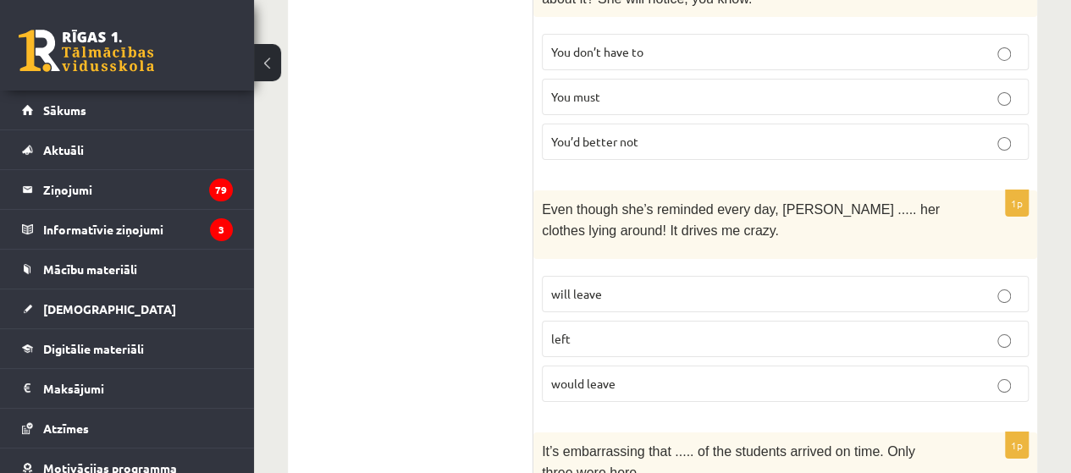
click at [645, 330] on p "left" at bounding box center [785, 339] width 468 height 18
click at [571, 376] on span "would leave" at bounding box center [583, 383] width 64 height 15
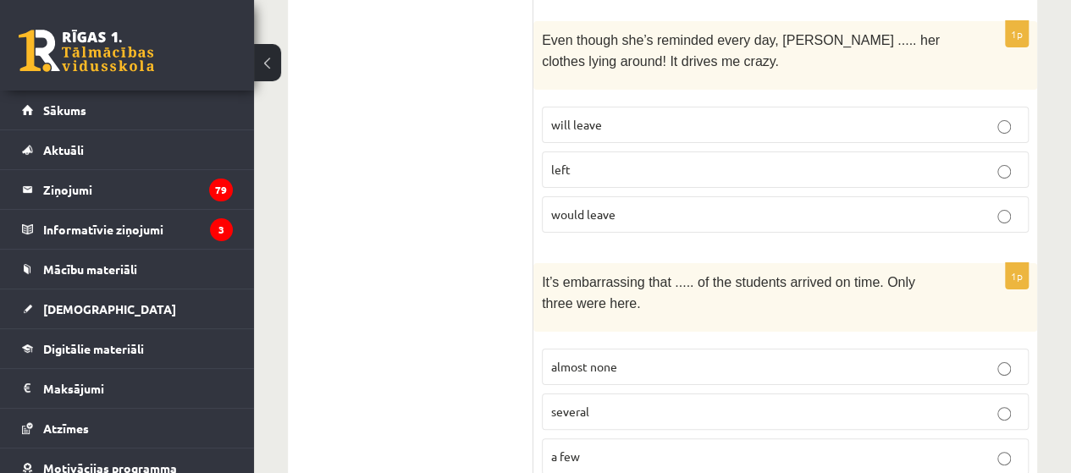
click at [639, 358] on p "almost none" at bounding box center [785, 367] width 468 height 18
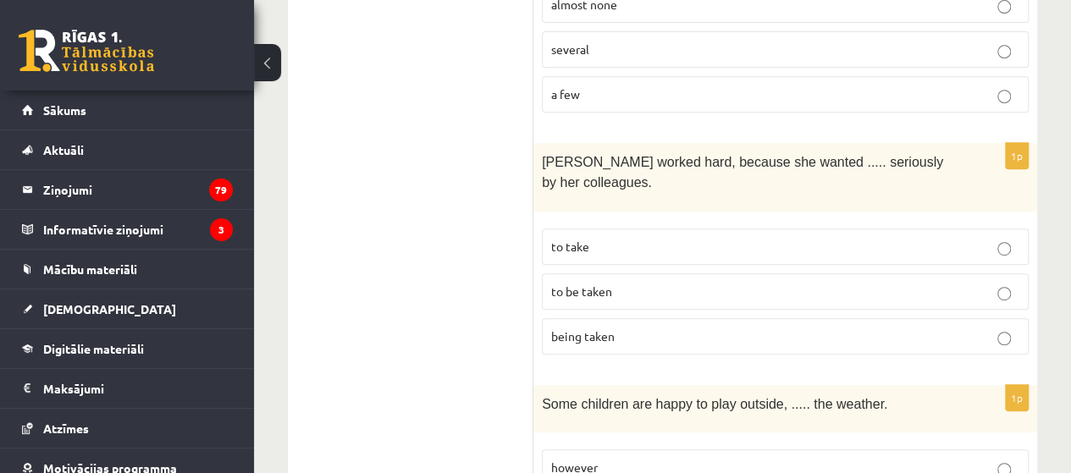
scroll to position [3557, 0]
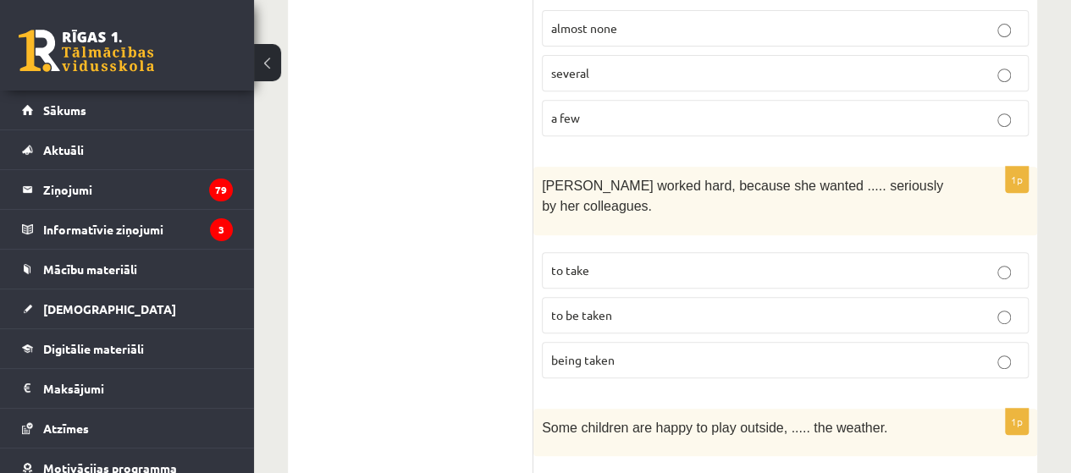
click at [638, 307] on p "to be taken" at bounding box center [785, 316] width 468 height 18
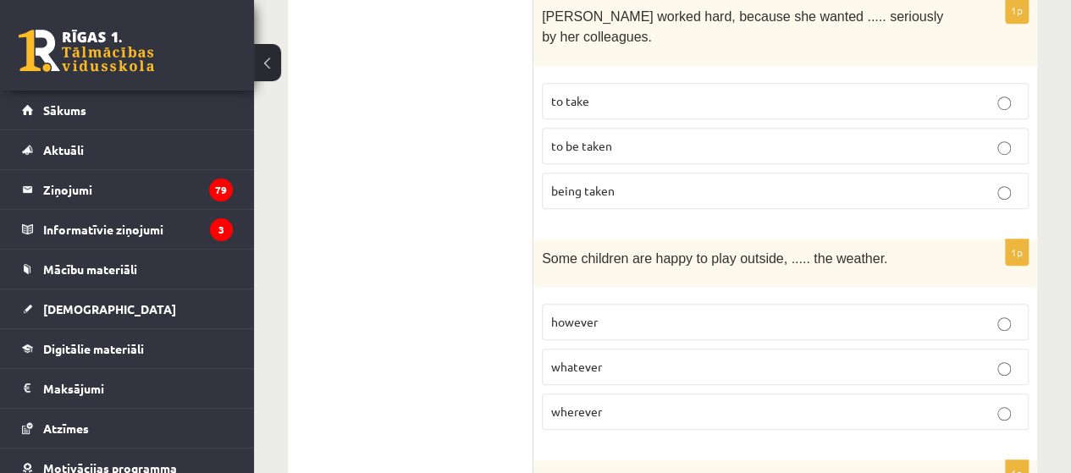
click at [617, 313] on p "however" at bounding box center [785, 322] width 468 height 18
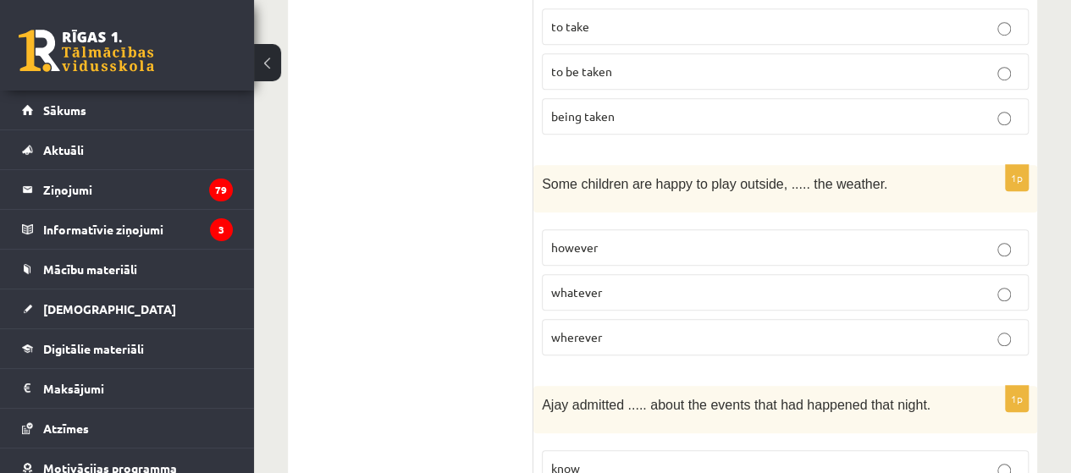
scroll to position [3896, 0]
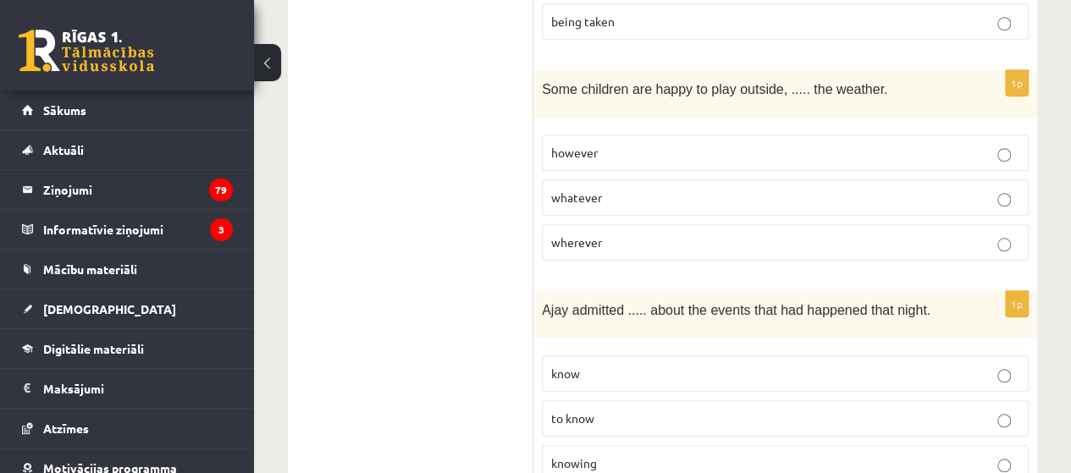
click at [626, 410] on p "to know" at bounding box center [785, 419] width 468 height 18
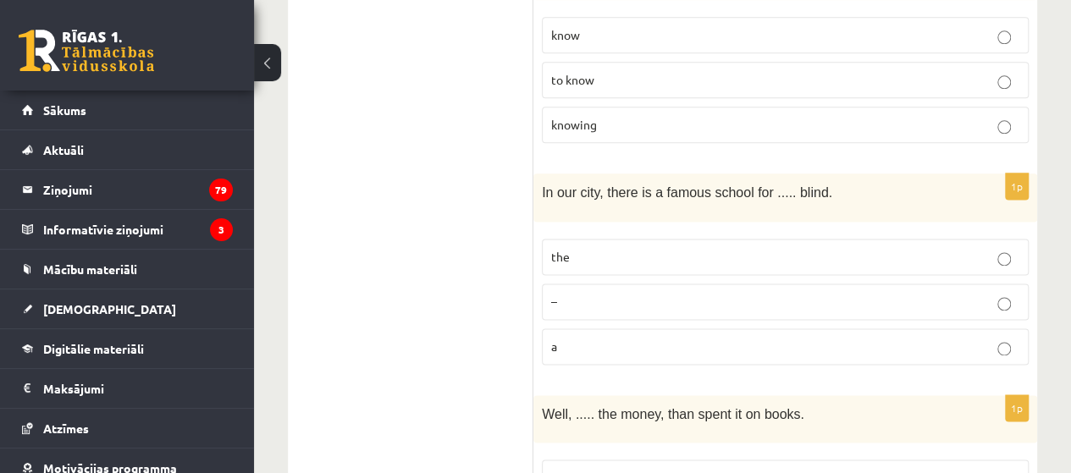
scroll to position [4320, 0]
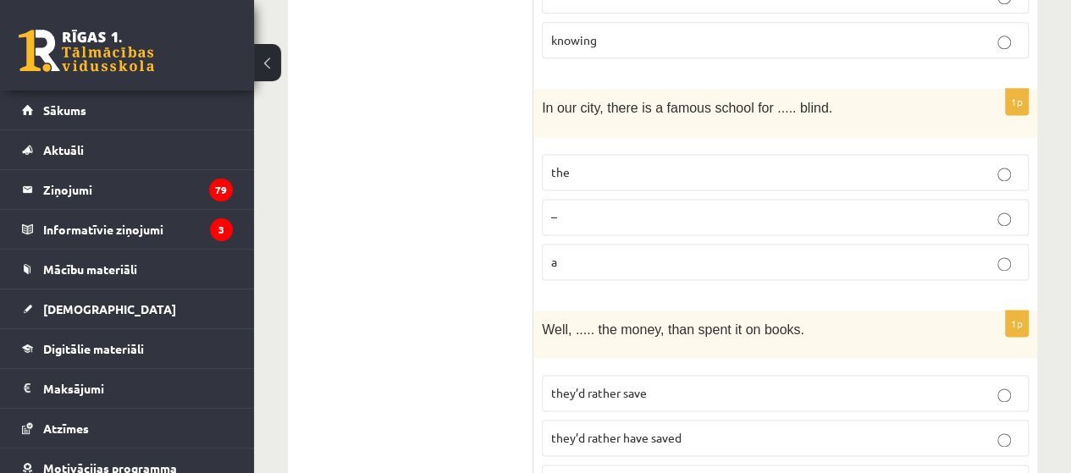
click at [632, 385] on span "they’d rather save" at bounding box center [599, 392] width 96 height 15
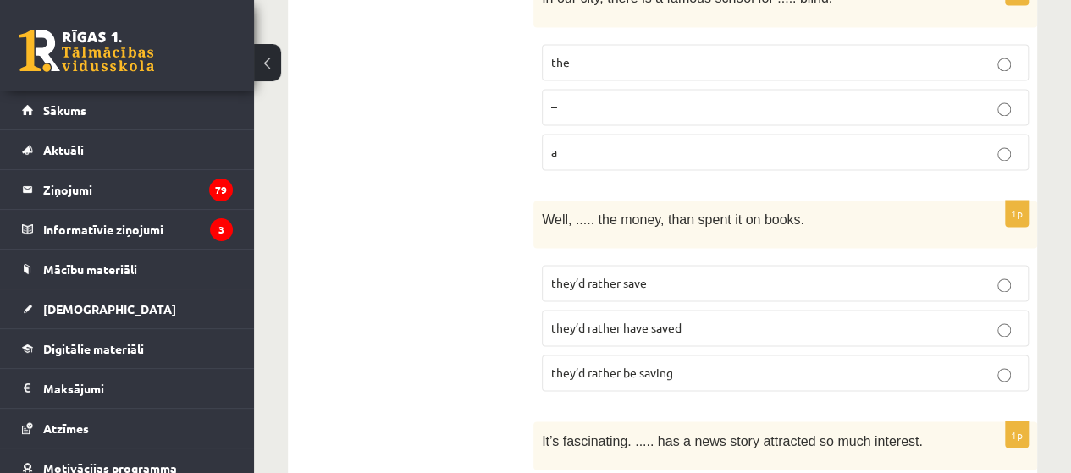
scroll to position [4507, 0]
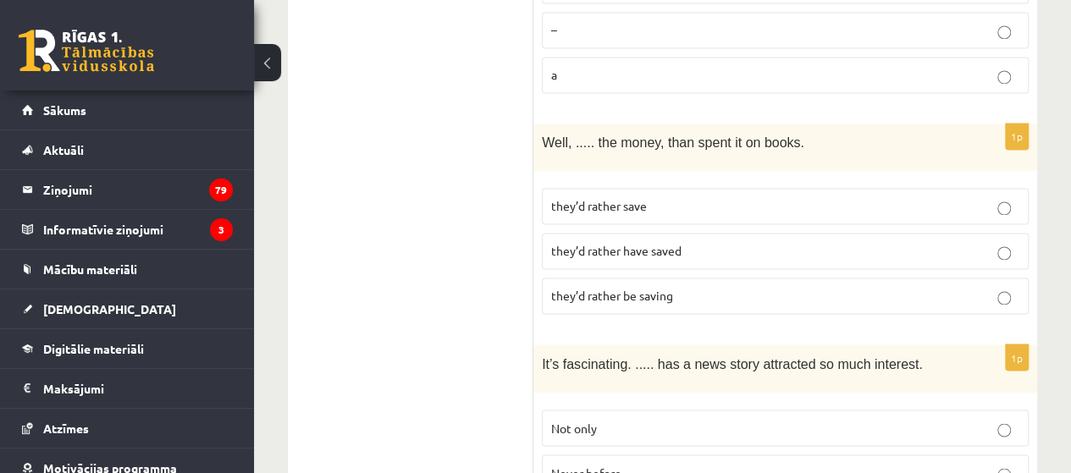
click at [627, 464] on p "Never before" at bounding box center [785, 473] width 468 height 18
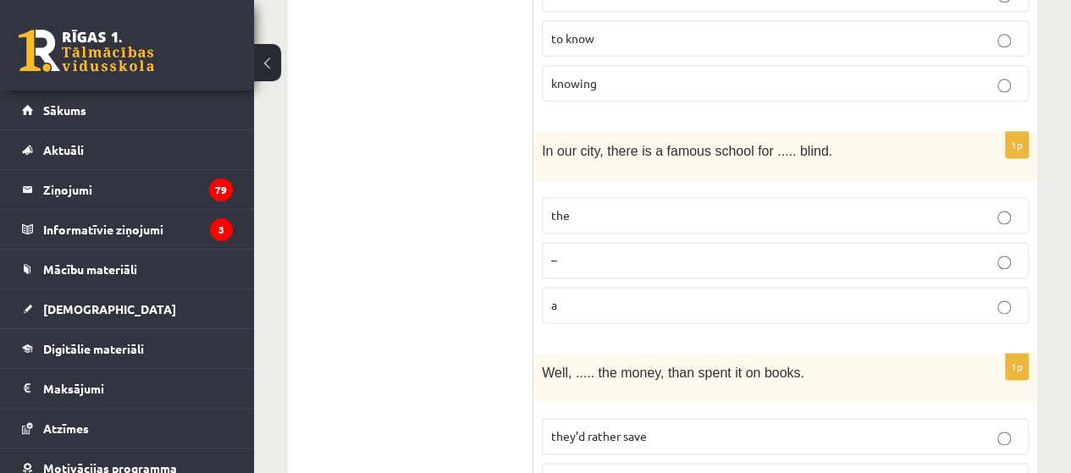
scroll to position [4253, 0]
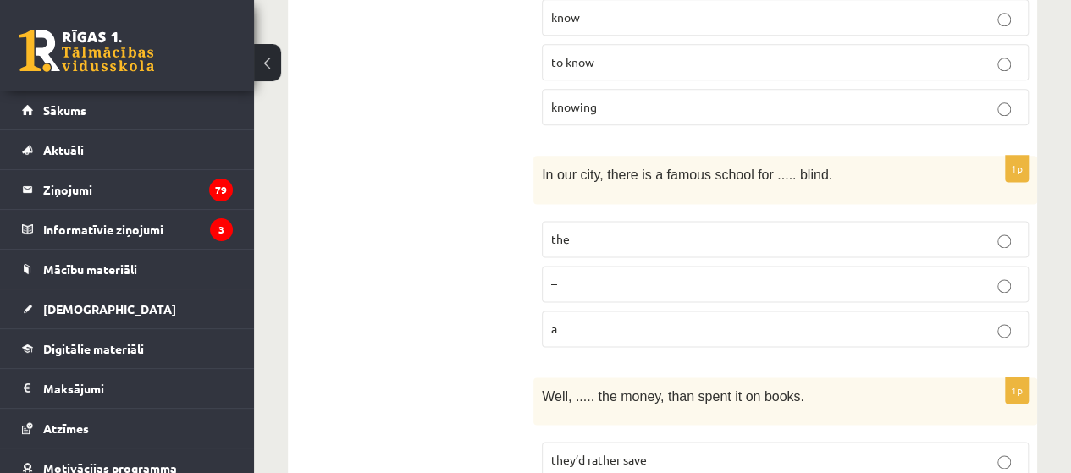
click at [664, 275] on p "–" at bounding box center [785, 284] width 468 height 18
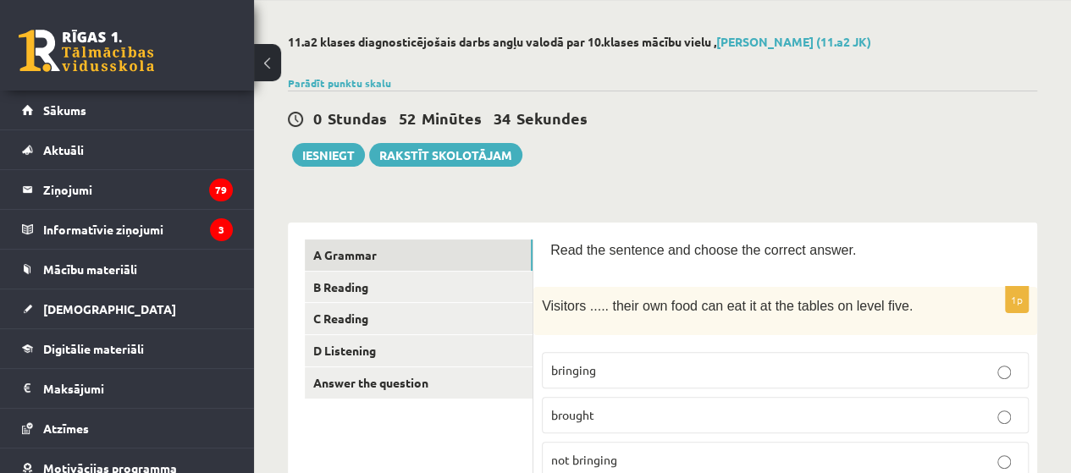
scroll to position [0, 0]
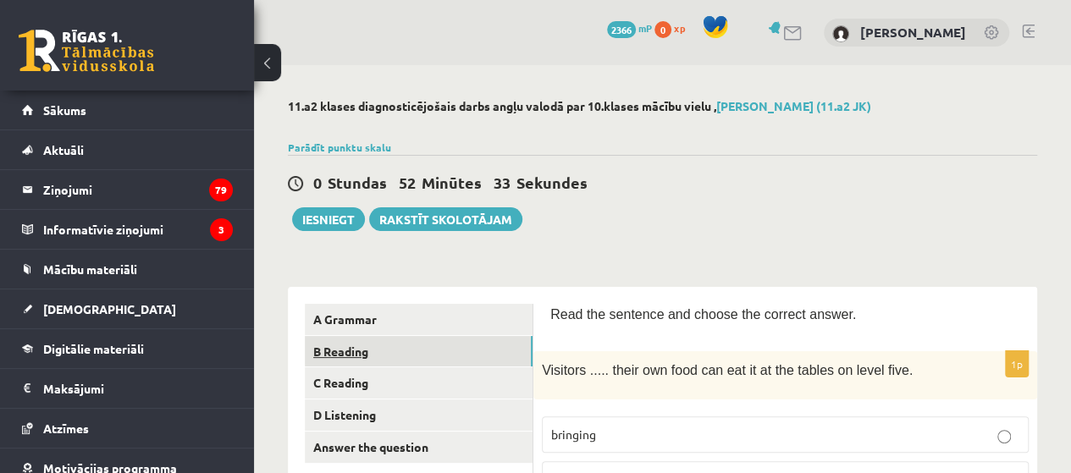
click at [354, 348] on link "B Reading" at bounding box center [419, 351] width 228 height 31
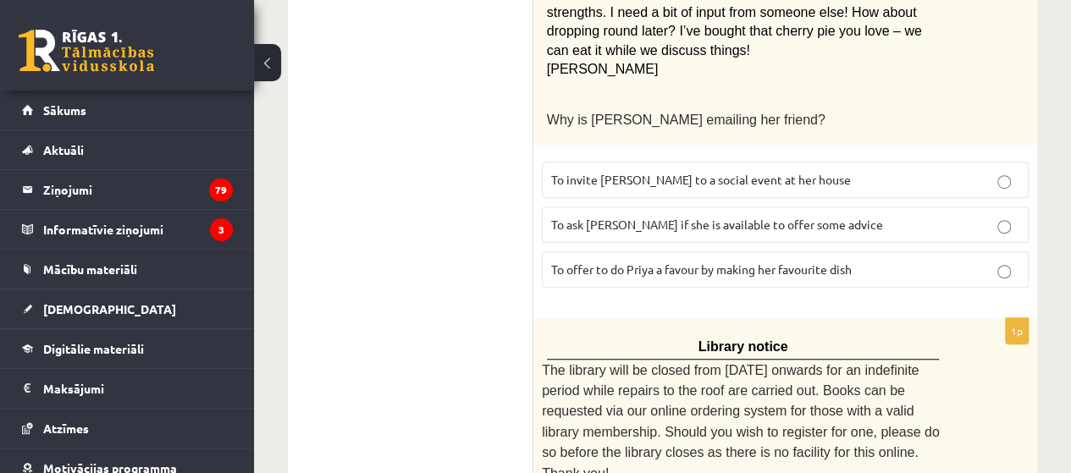
scroll to position [508, 0]
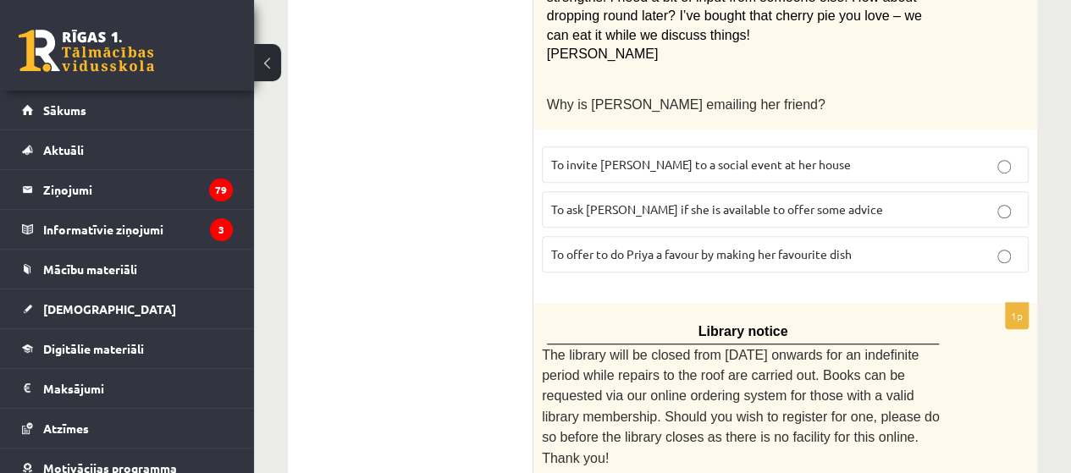
click at [676, 204] on span "To ask Priya if she is available to offer some advice" at bounding box center [717, 209] width 332 height 15
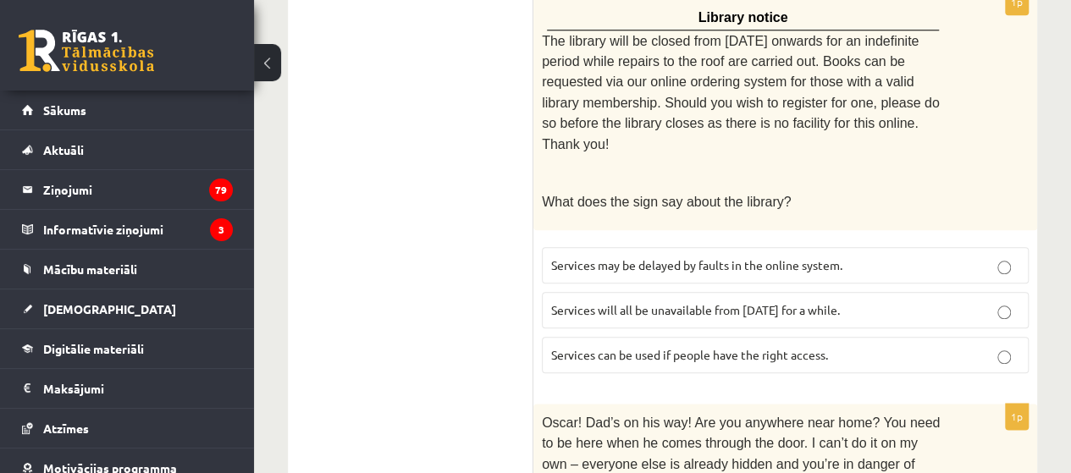
scroll to position [847, 0]
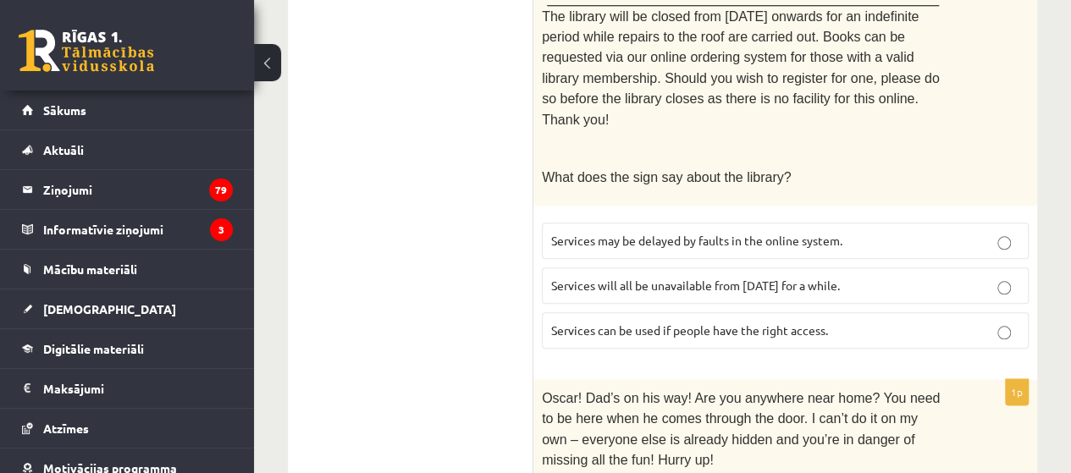
click at [862, 277] on p "Services will all be unavailable from Monday for a while." at bounding box center [785, 286] width 468 height 18
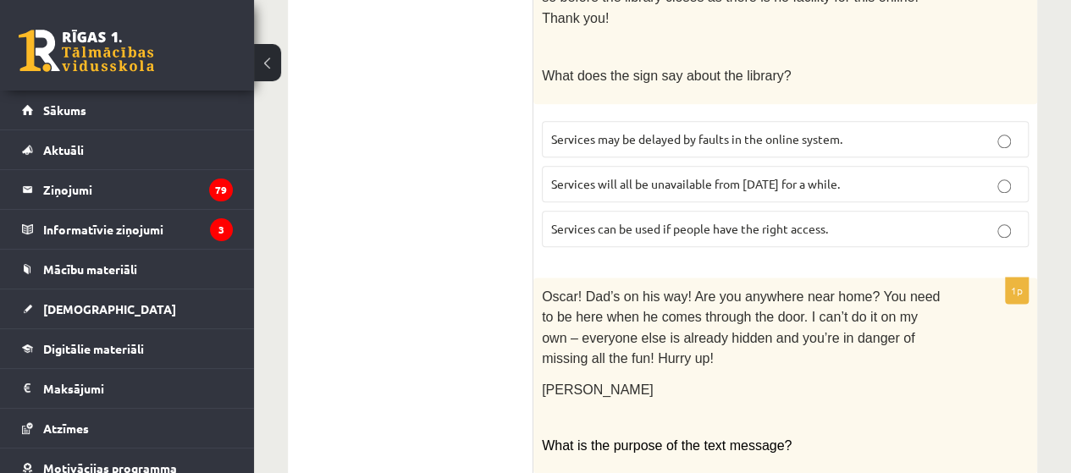
scroll to position [1101, 0]
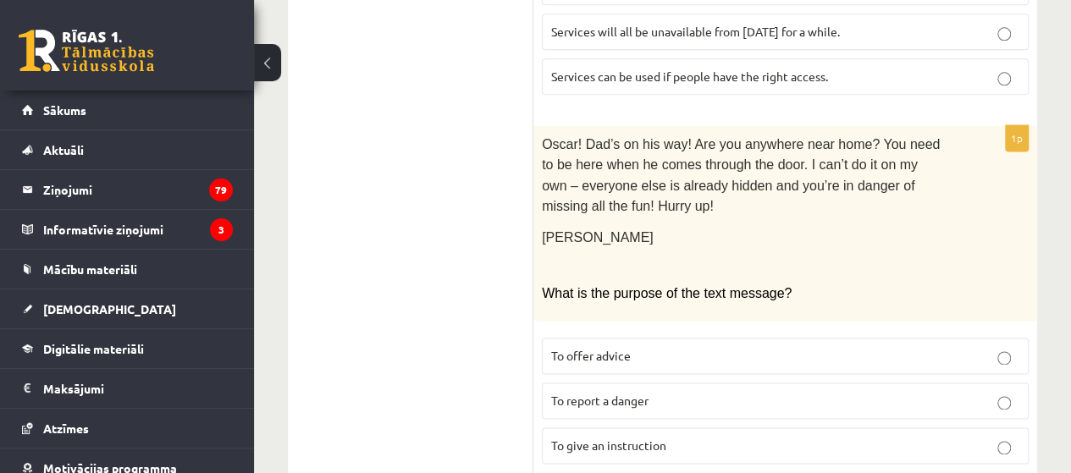
click at [711, 437] on p "To give an instruction" at bounding box center [785, 446] width 468 height 18
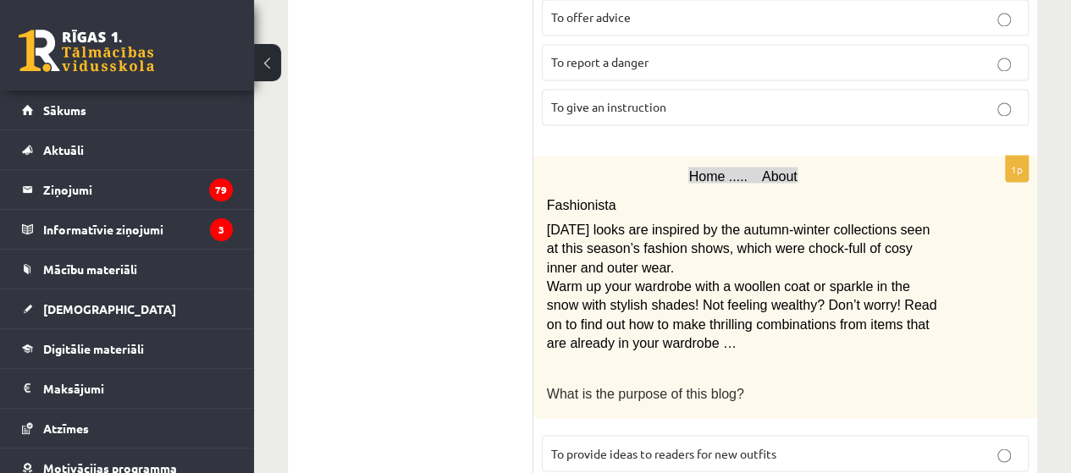
scroll to position [1525, 0]
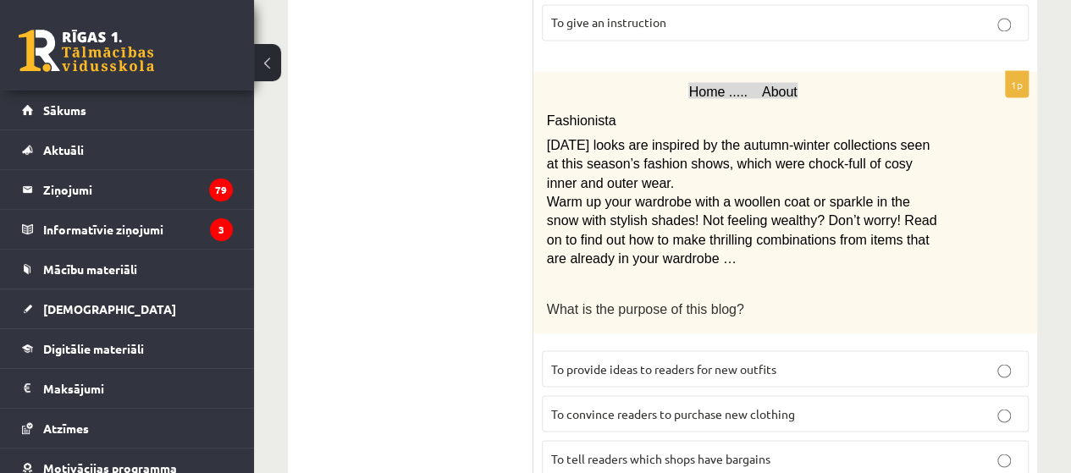
drag, startPoint x: 744, startPoint y: 318, endPoint x: 842, endPoint y: 259, distance: 114.3
click at [744, 361] on span "To provide ideas to readers for new outfits" at bounding box center [663, 368] width 225 height 15
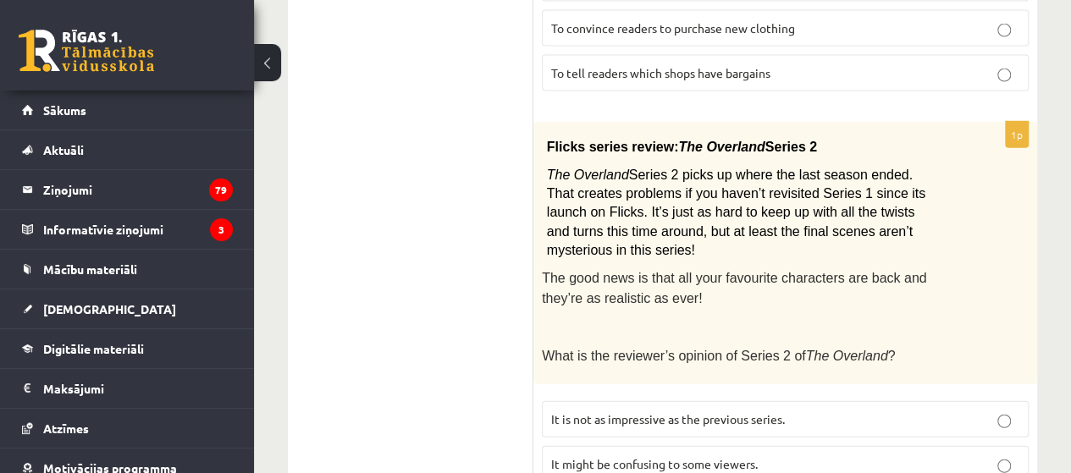
scroll to position [1948, 0]
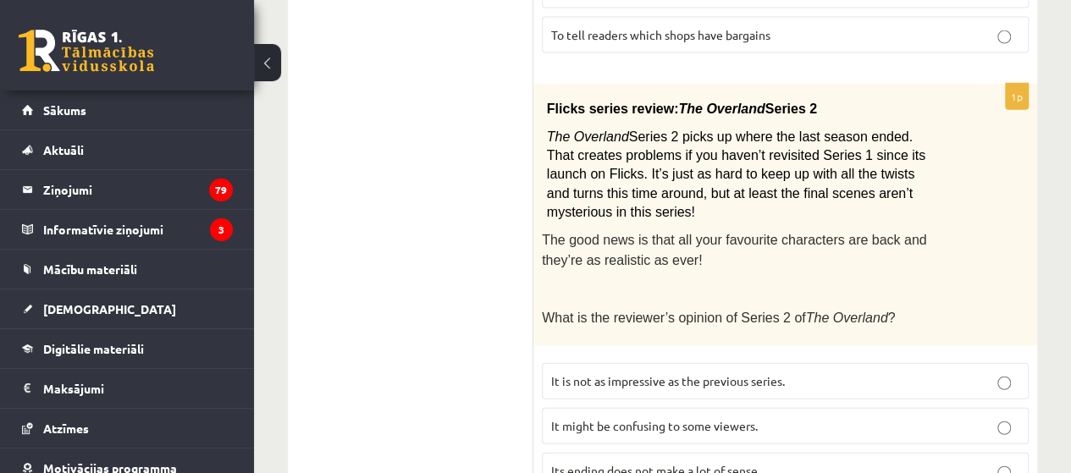
click at [730, 418] on span "It might be confusing to some viewers." at bounding box center [654, 425] width 207 height 15
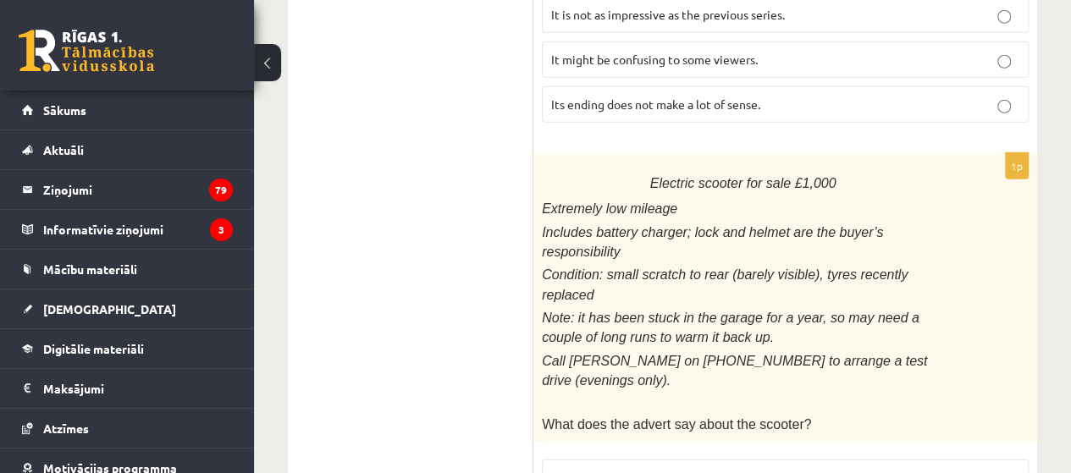
scroll to position [2340, 0]
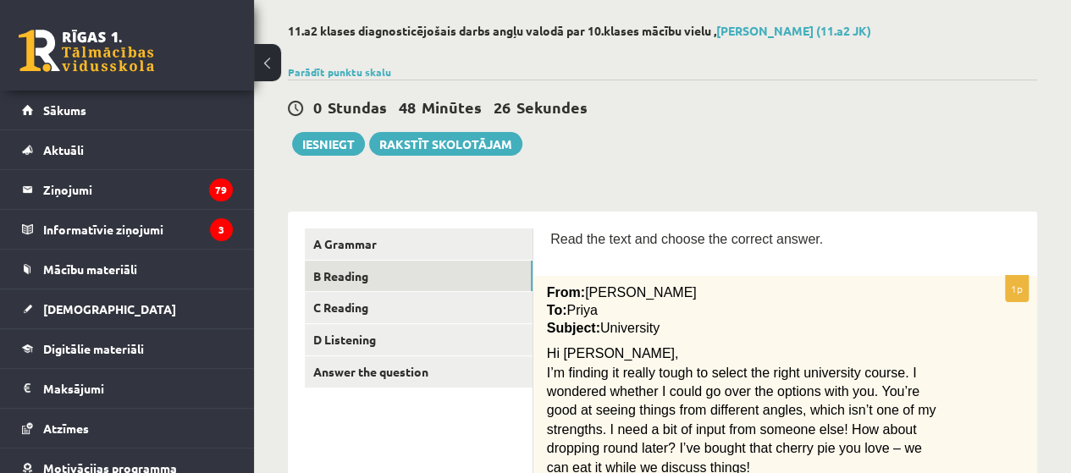
scroll to position [0, 0]
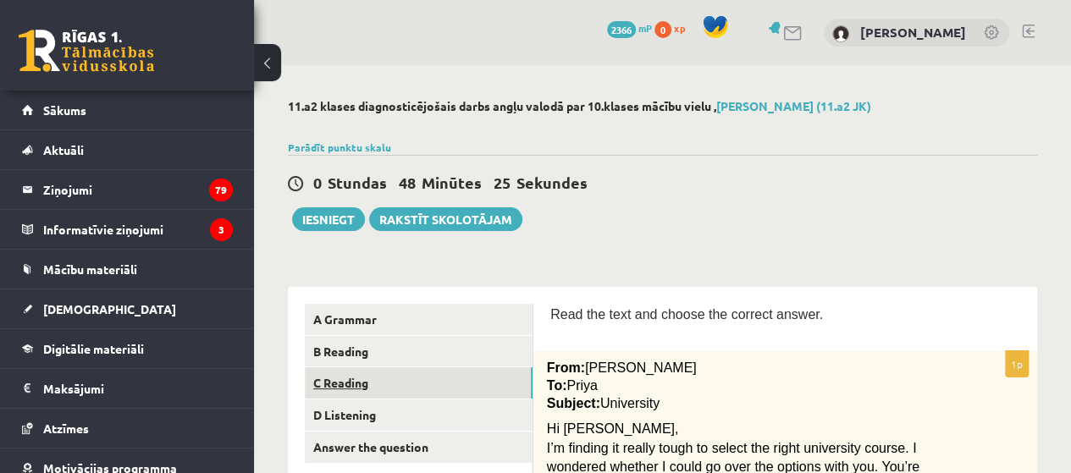
click at [335, 381] on link "C Reading" at bounding box center [419, 383] width 228 height 31
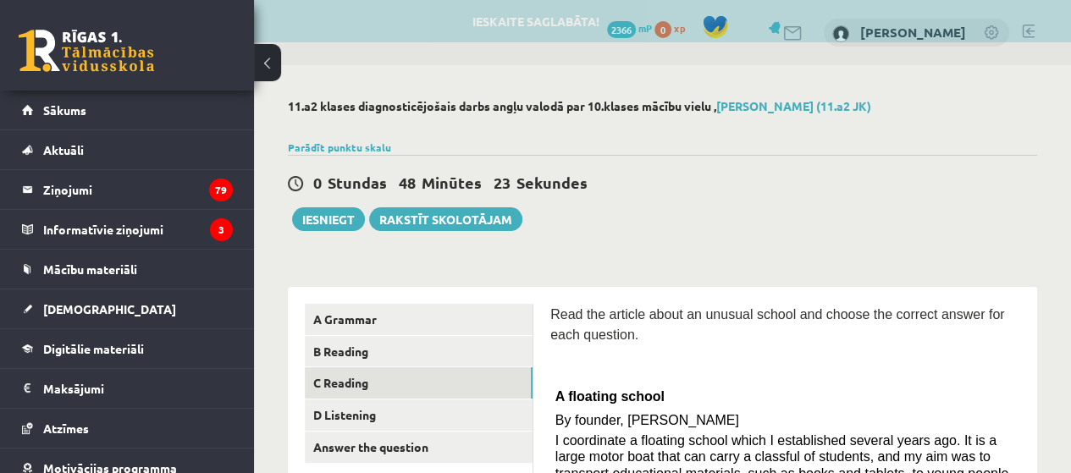
scroll to position [254, 0]
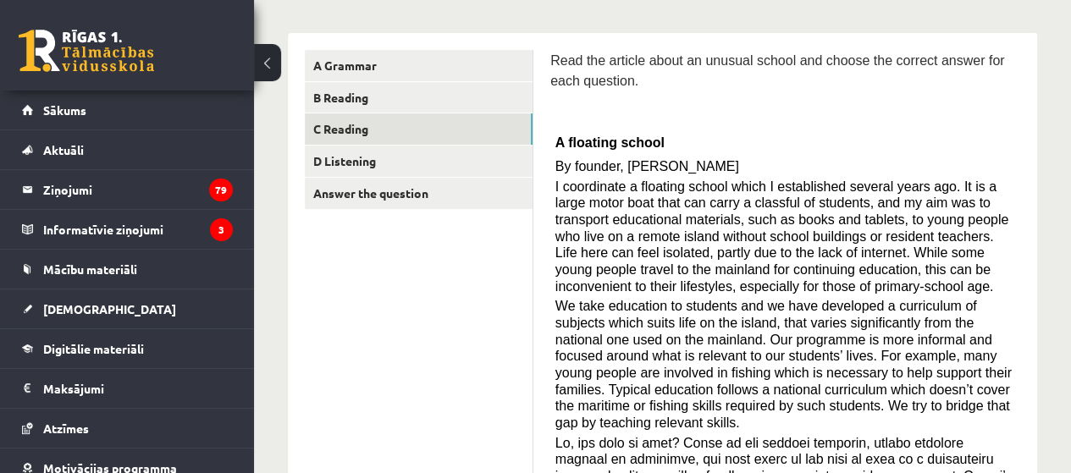
click at [398, 196] on link "Answer the question" at bounding box center [419, 193] width 228 height 31
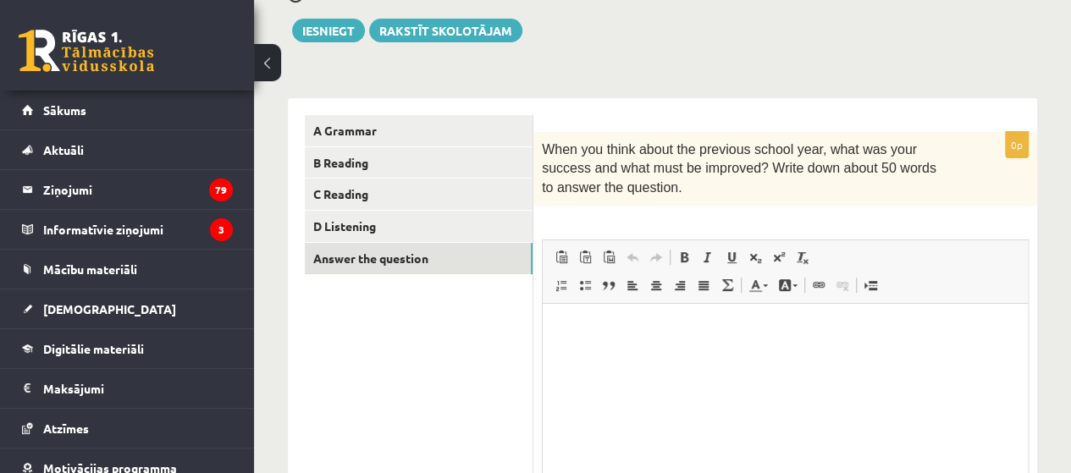
scroll to position [0, 0]
click at [425, 191] on link "C Reading" at bounding box center [419, 194] width 228 height 31
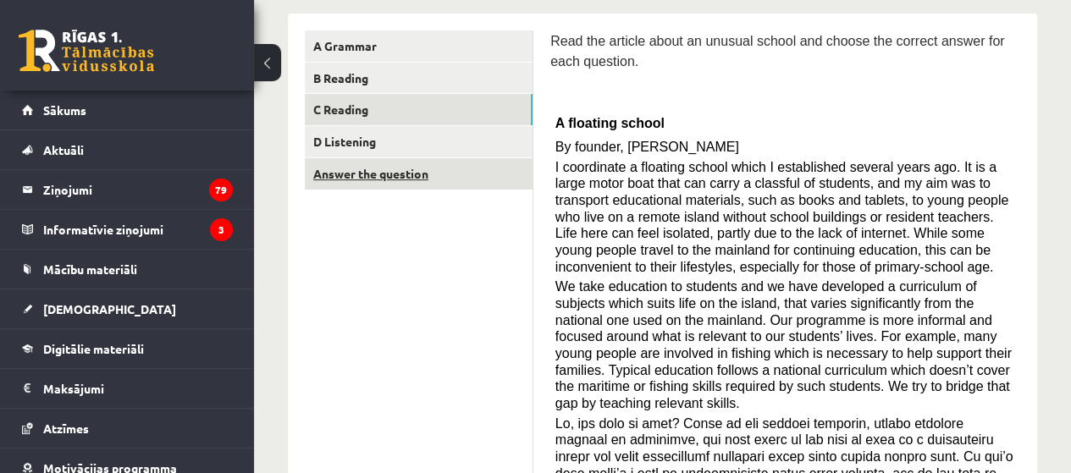
click at [429, 171] on link "Answer the question" at bounding box center [419, 173] width 228 height 31
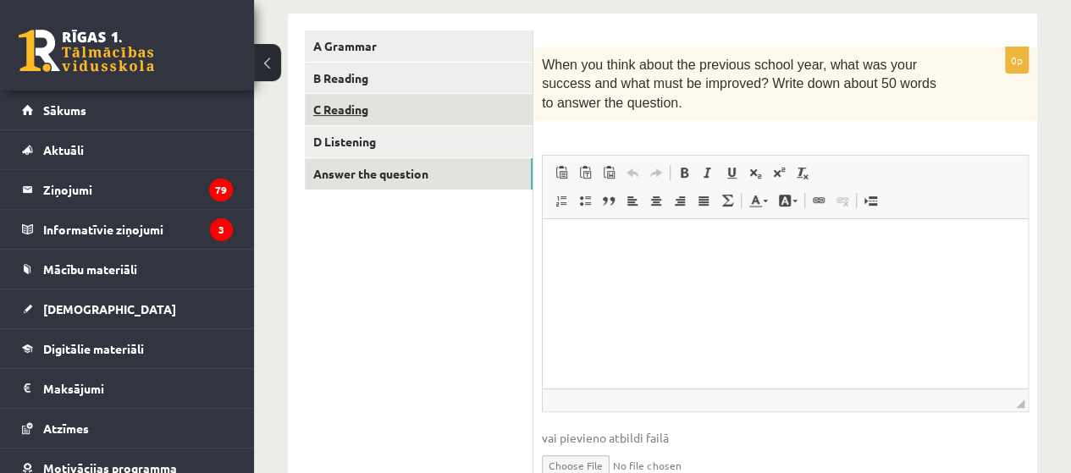
click at [349, 110] on link "C Reading" at bounding box center [419, 109] width 228 height 31
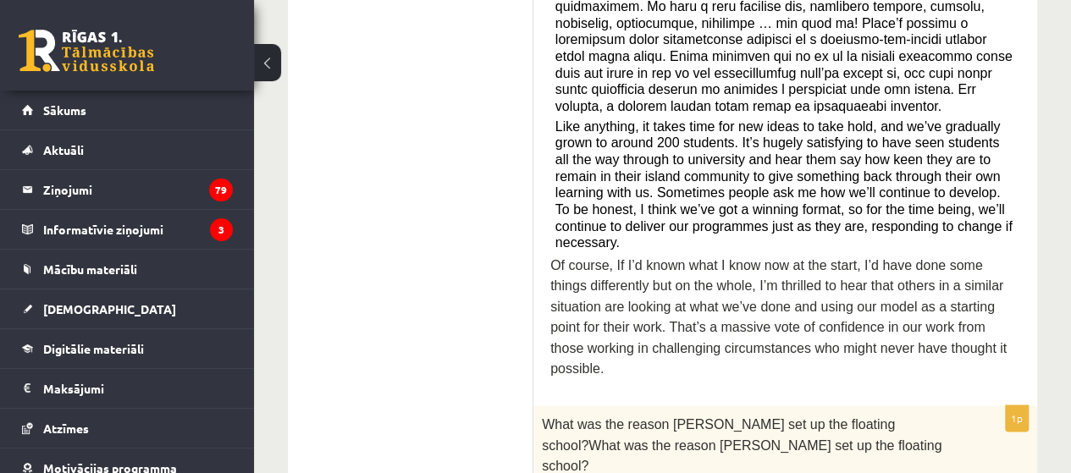
scroll to position [847, 0]
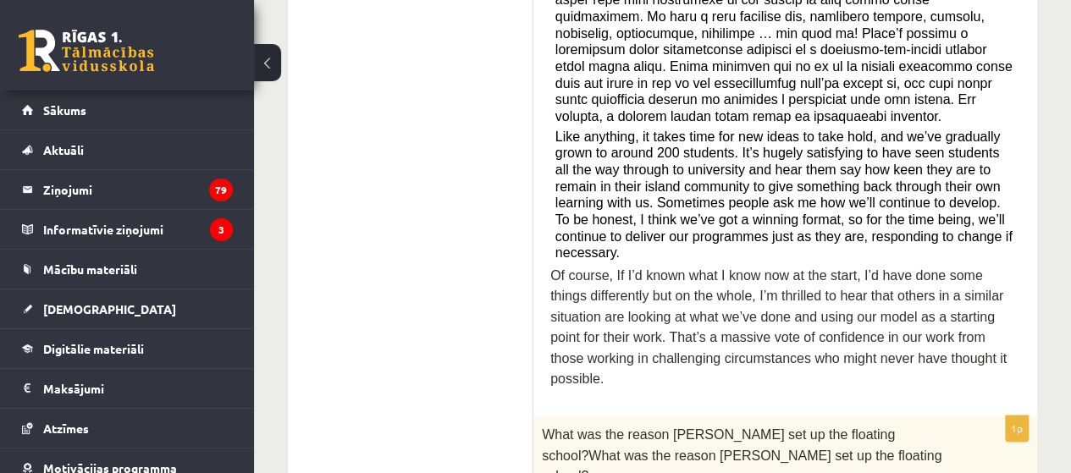
click at [545, 428] on span "What was the reason Anna set up the floating school?What was the reason Anna se…" at bounding box center [742, 456] width 400 height 56
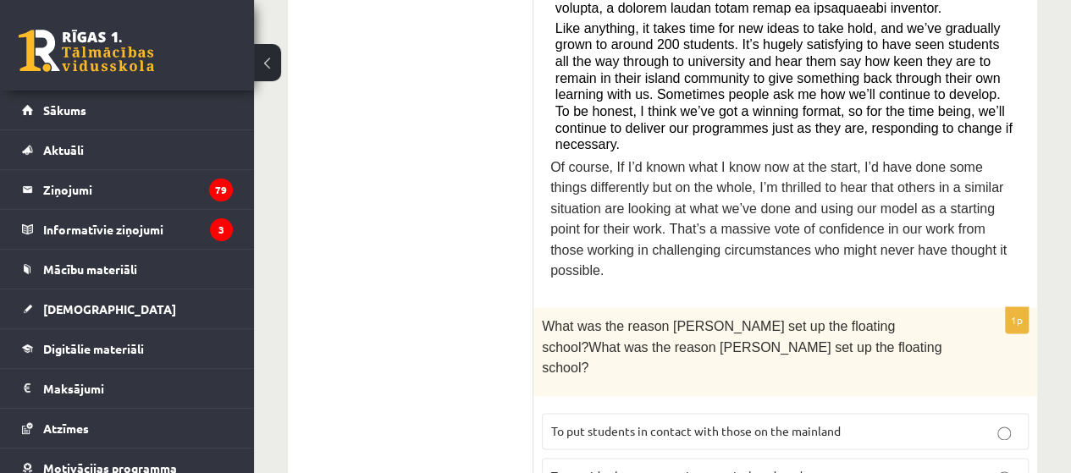
scroll to position [1016, 0]
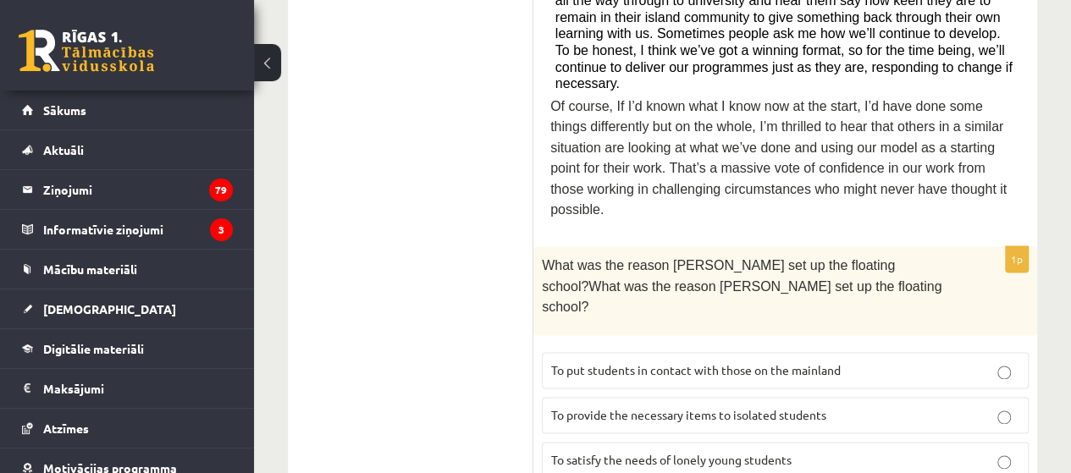
click at [841, 407] on p "To provide the necessary items to isolated students" at bounding box center [785, 416] width 468 height 18
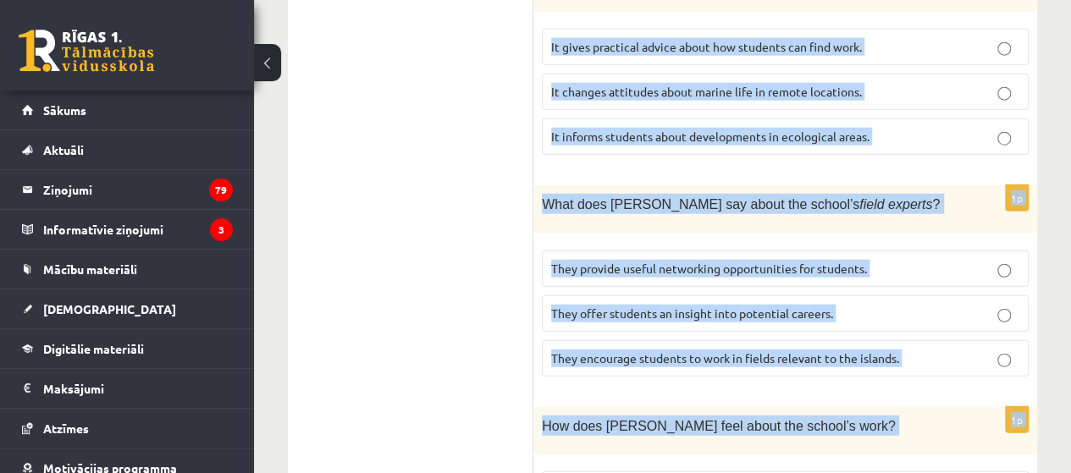
scroll to position [2049, 0]
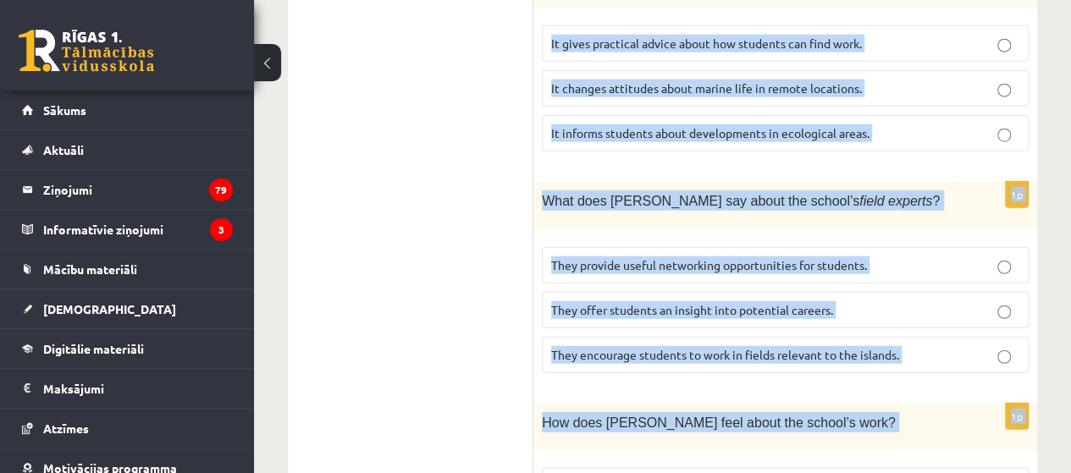
drag, startPoint x: 555, startPoint y: 142, endPoint x: 967, endPoint y: 382, distance: 477.1
copy form "A floating school By founder, Anna Domingo I coordinate a floating school which…"
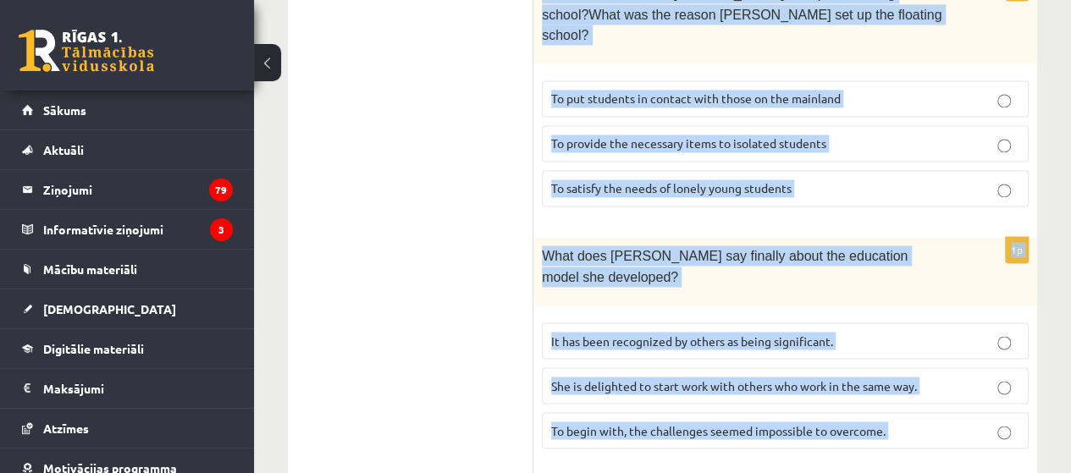
scroll to position [1287, 0]
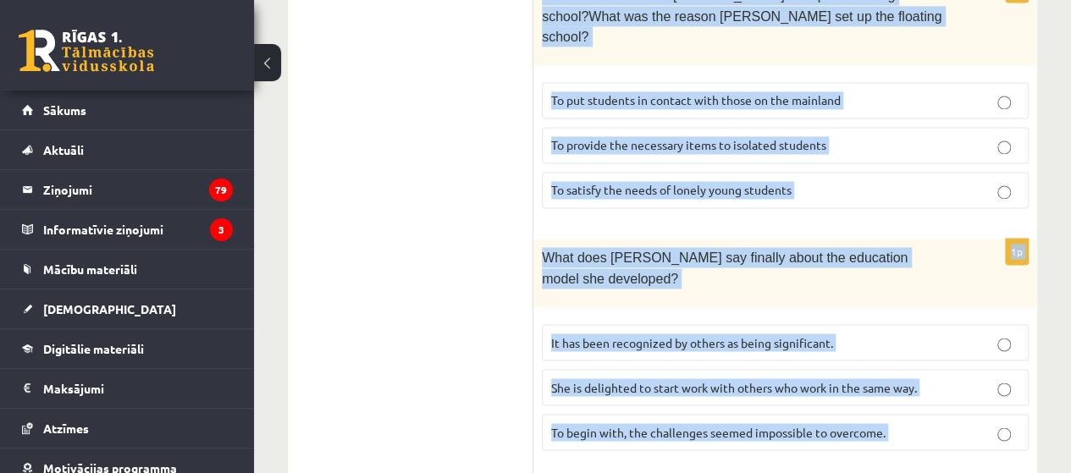
click at [813, 335] on span "It has been recognized by others as being significant." at bounding box center [692, 342] width 282 height 15
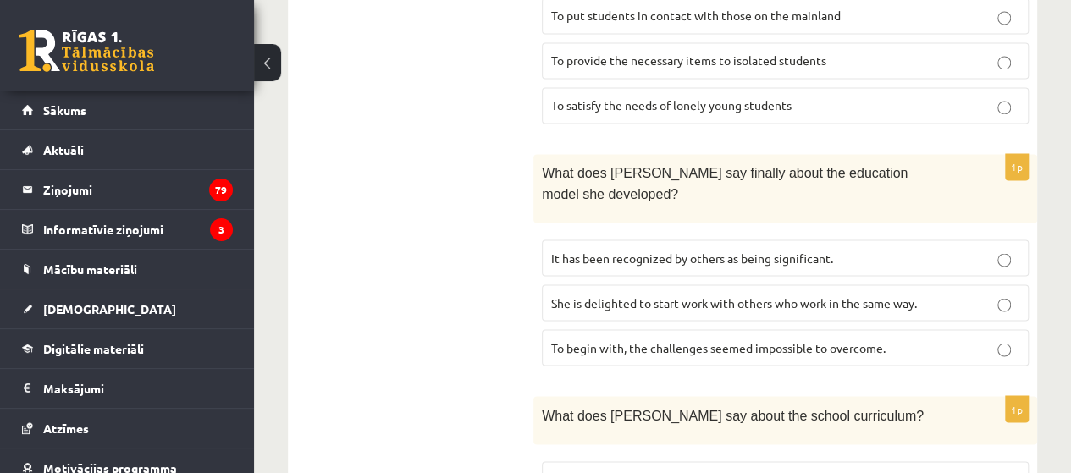
click at [658, 472] on span "The curriculum used on the mainland is not very helpful for islanders." at bounding box center [734, 479] width 366 height 15
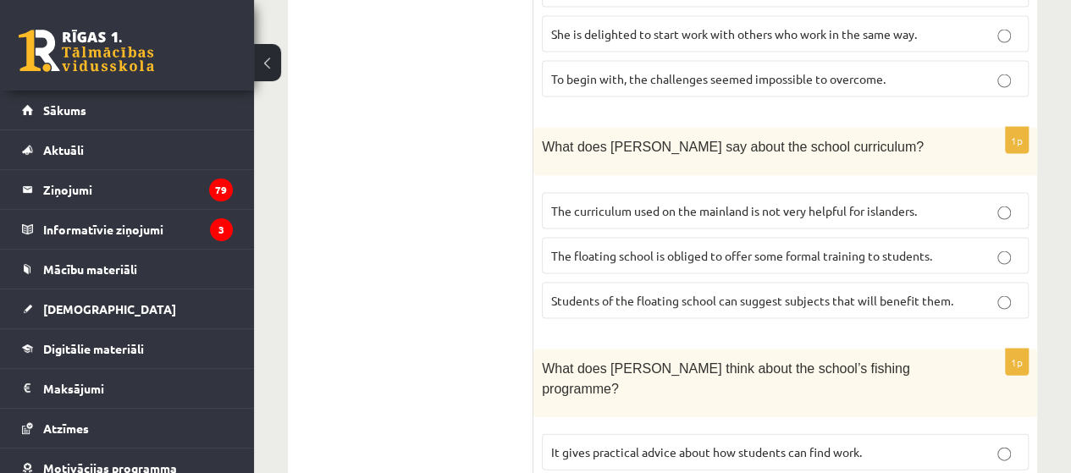
scroll to position [1710, 0]
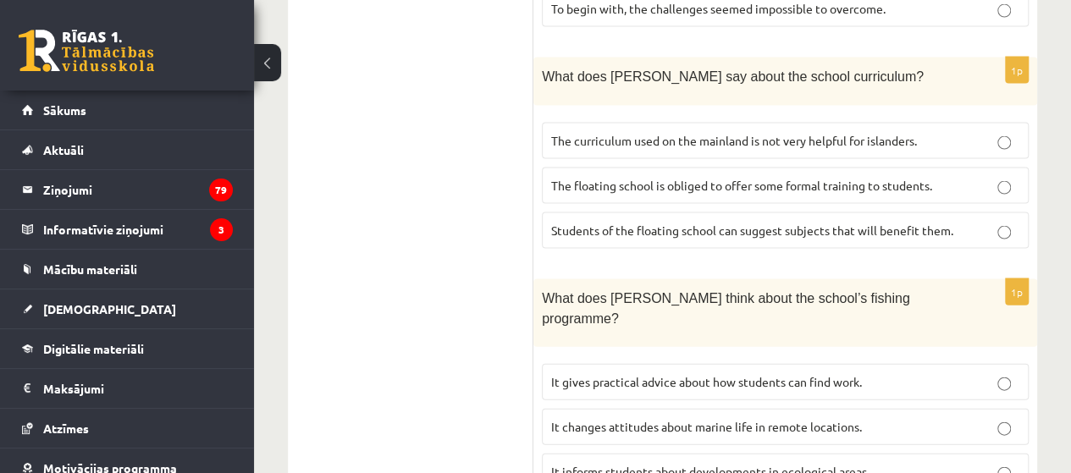
click at [801, 464] on span "It informs students about developments in ecological areas." at bounding box center [710, 471] width 318 height 15
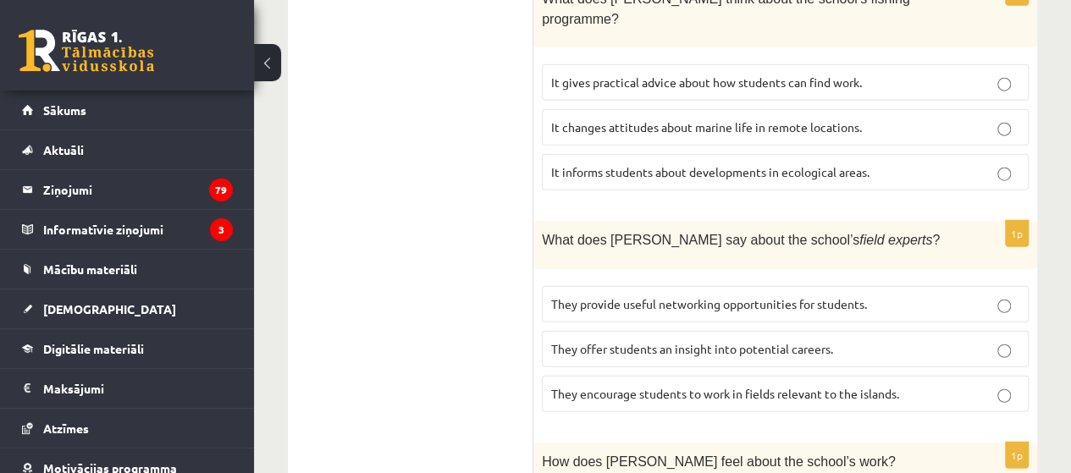
scroll to position [2049, 0]
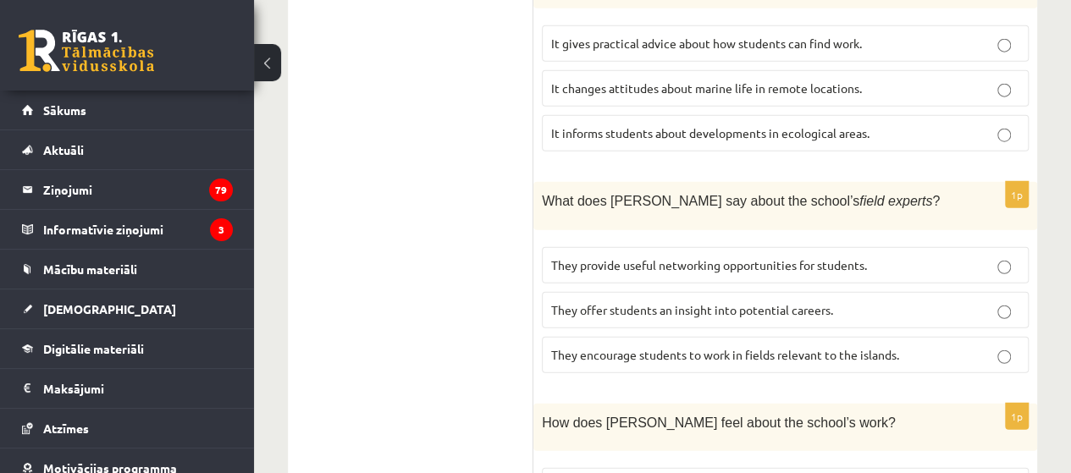
drag, startPoint x: 778, startPoint y: 126, endPoint x: 788, endPoint y: 116, distance: 14.4
click at [778, 302] on span "They offer students an insight into potential careers." at bounding box center [692, 309] width 282 height 15
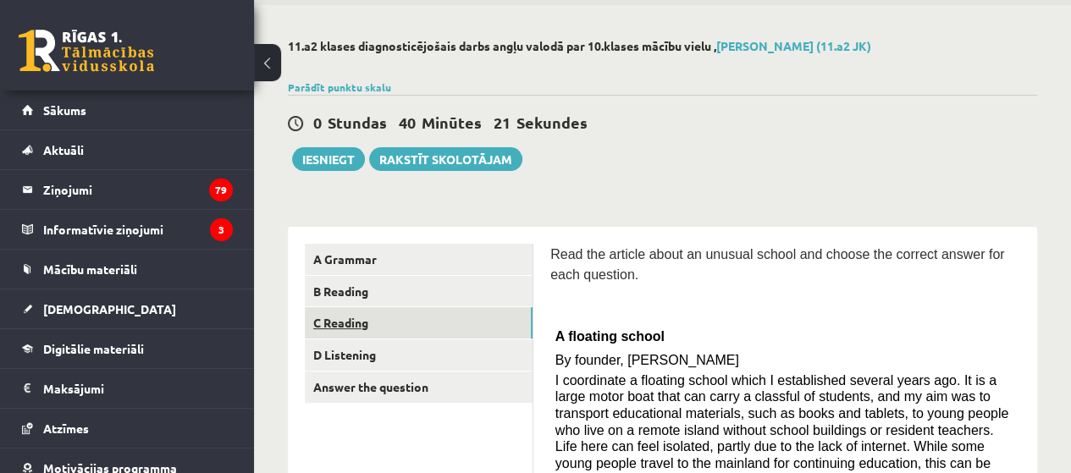
scroll to position [85, 0]
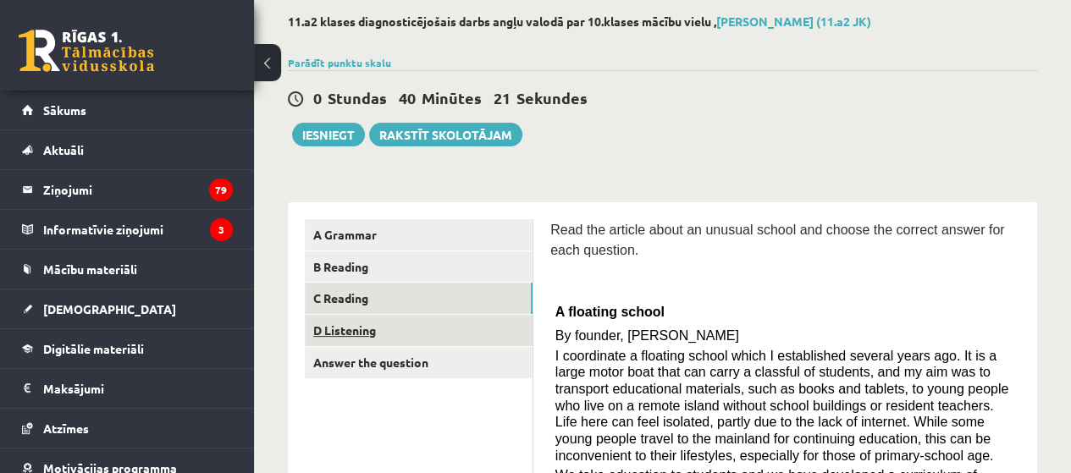
click at [371, 318] on link "D Listening" at bounding box center [419, 330] width 228 height 31
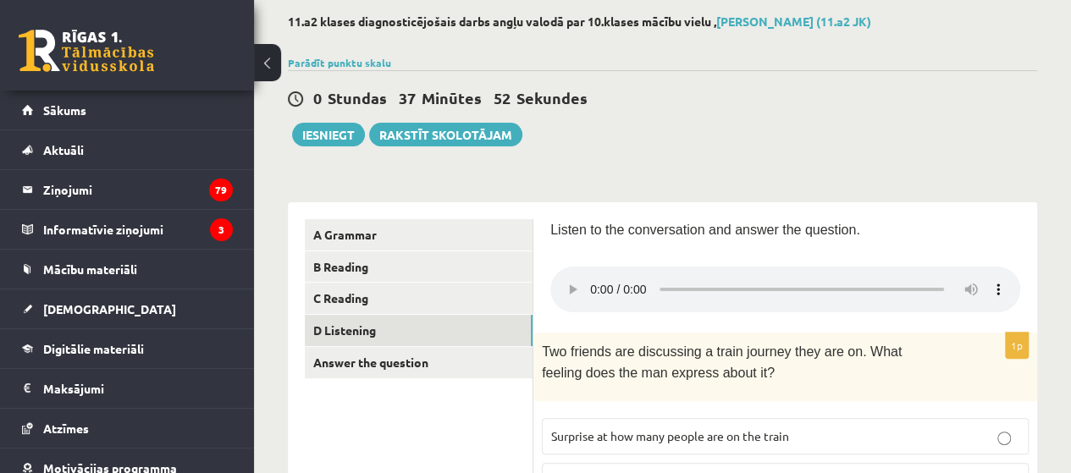
click at [803, 74] on div "0 Stundas 37 Minūtes 52 Sekundes Ieskaite saglabāta! Iesniegt Rakstīt skolotājam" at bounding box center [663, 108] width 750 height 76
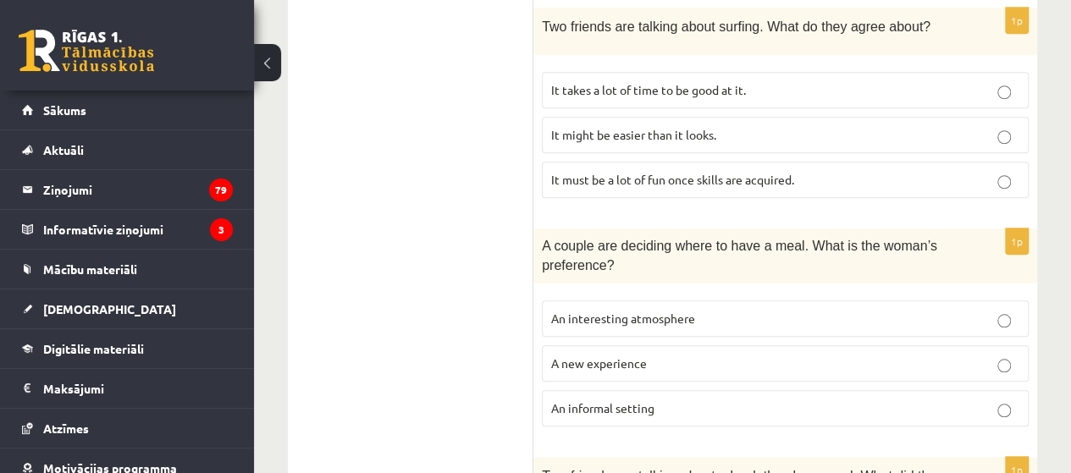
scroll to position [678, 0]
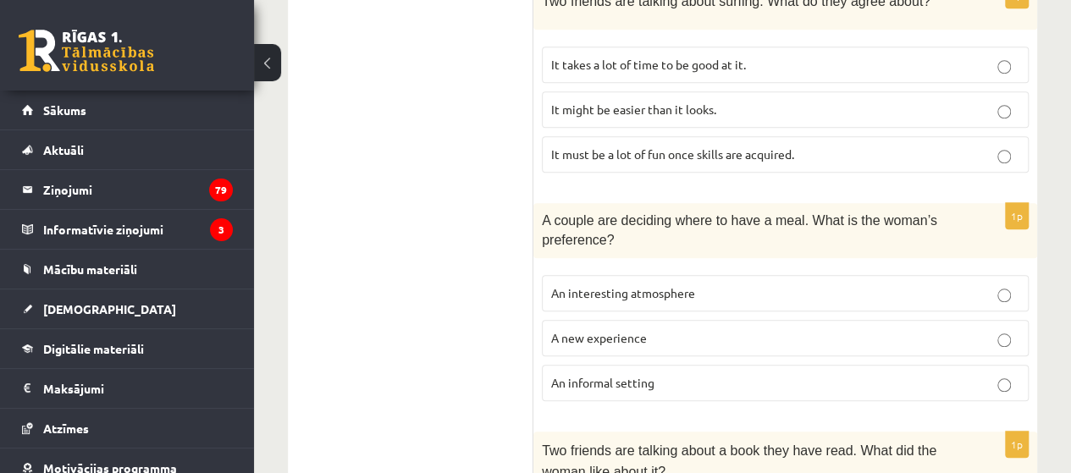
click at [722, 291] on p "An interesting atmosphere" at bounding box center [785, 294] width 468 height 18
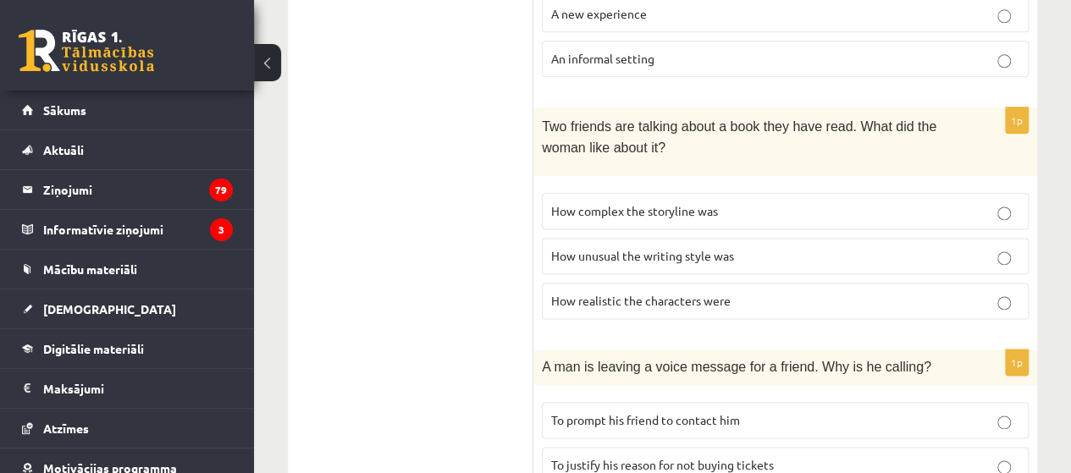
scroll to position [578, 0]
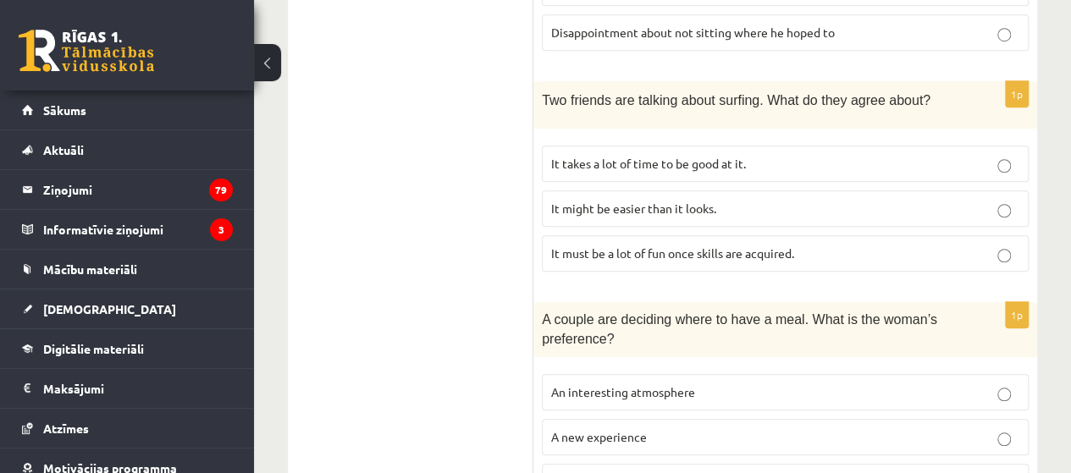
click at [779, 157] on p "It takes a lot of time to be good at it." at bounding box center [785, 164] width 468 height 18
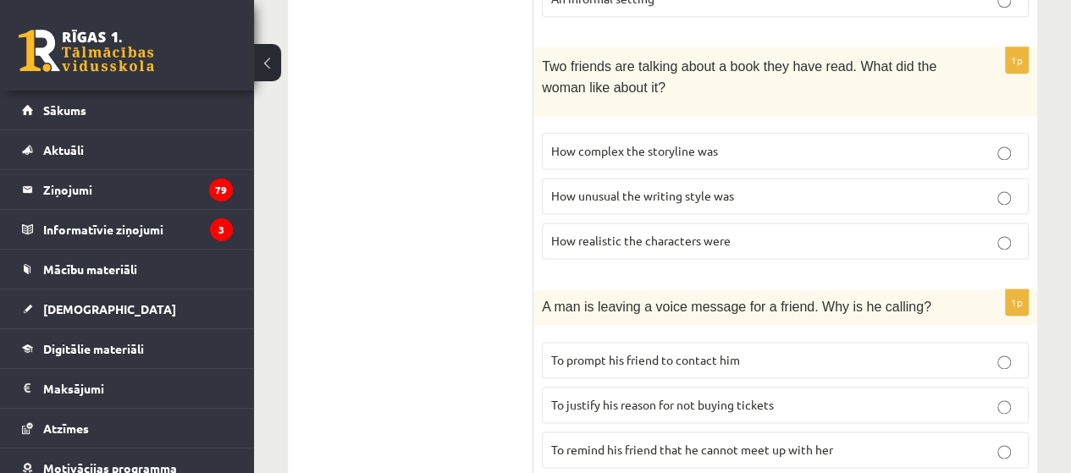
scroll to position [1087, 0]
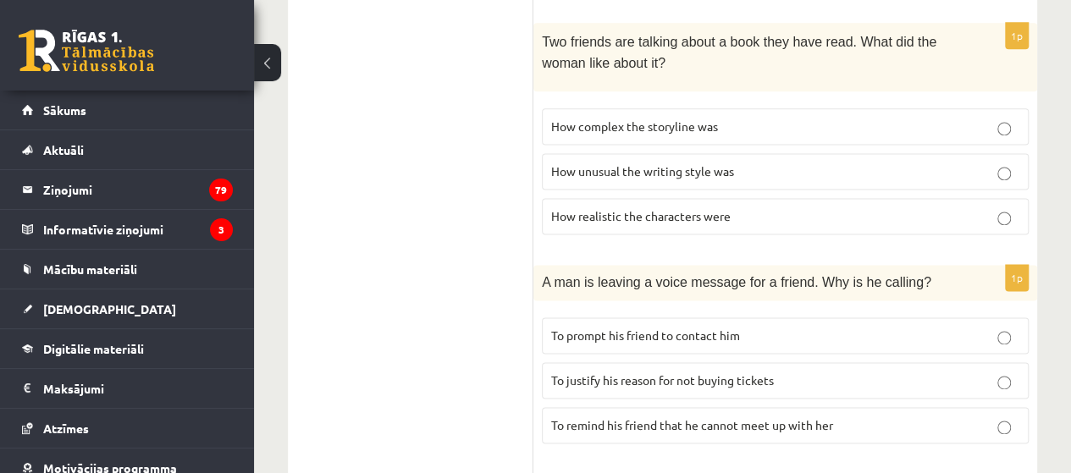
click at [695, 328] on span "To prompt his friend to contact him" at bounding box center [645, 335] width 189 height 15
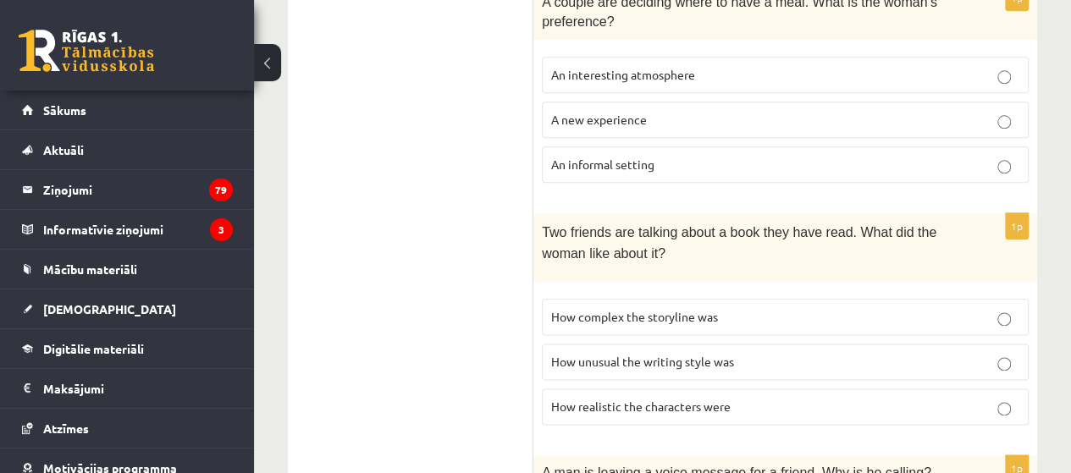
scroll to position [917, 0]
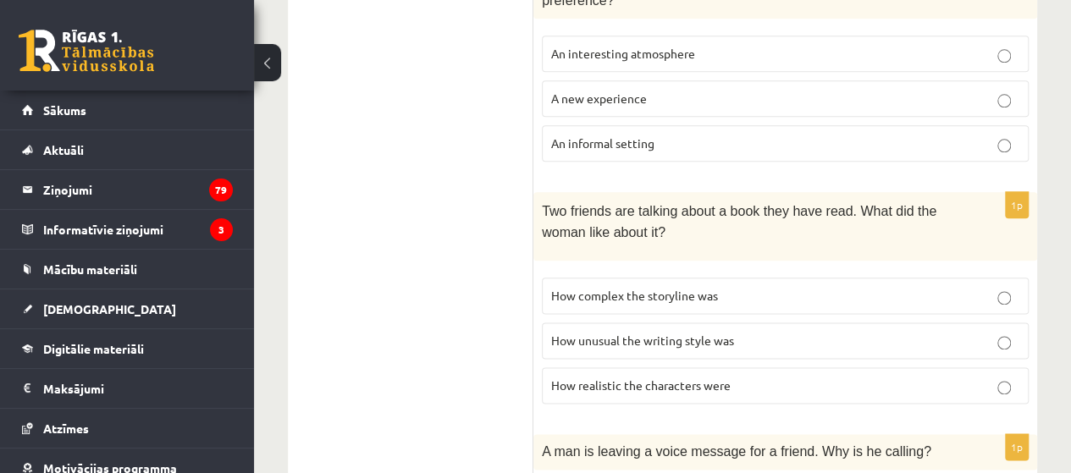
click at [761, 269] on fieldset "How complex the storyline was How unusual the writing style was How realistic t…" at bounding box center [785, 339] width 487 height 140
click at [763, 287] on p "How complex the storyline was" at bounding box center [785, 296] width 468 height 18
click at [752, 377] on p "How realistic the characters were" at bounding box center [785, 386] width 468 height 18
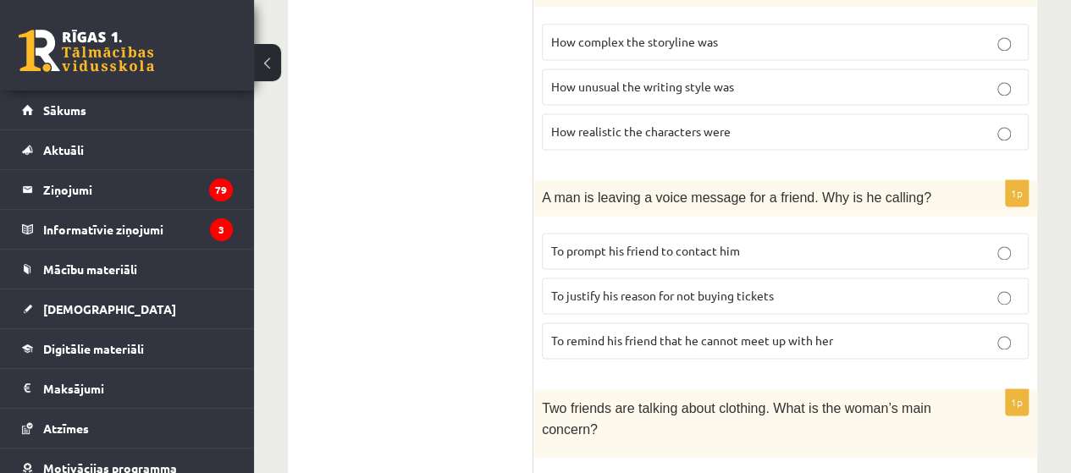
scroll to position [1341, 0]
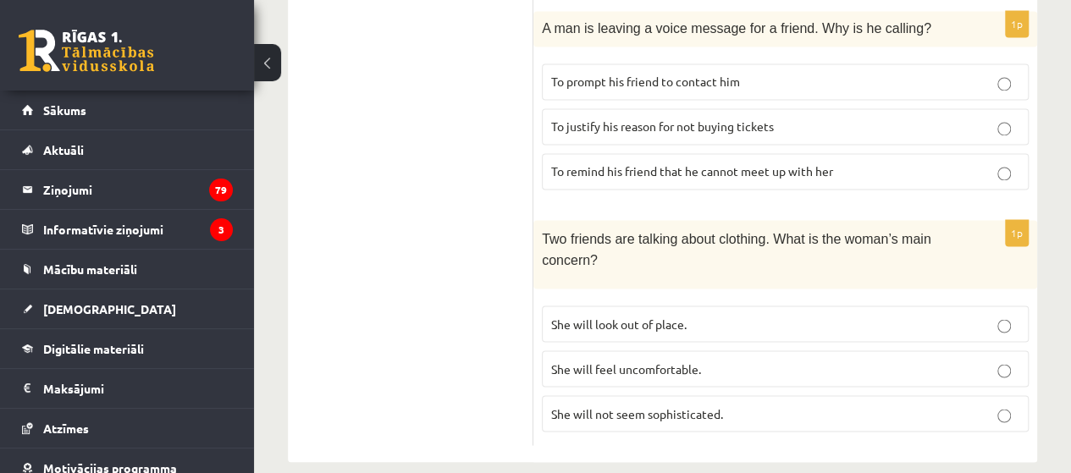
click at [682, 361] on span "She will feel uncomfortable." at bounding box center [626, 368] width 150 height 15
click at [749, 315] on p "She will look out of place." at bounding box center [785, 324] width 468 height 18
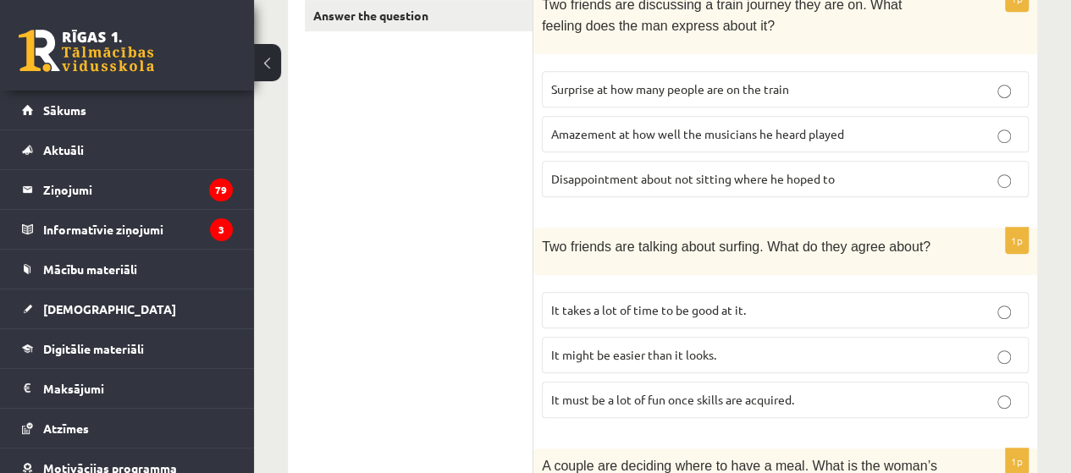
scroll to position [409, 0]
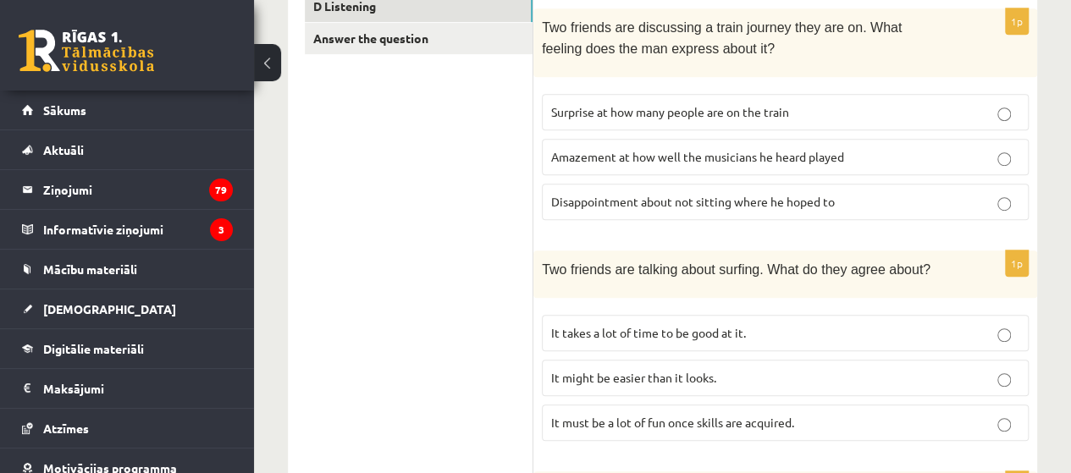
click at [888, 209] on label "Disappointment about not sitting where he hoped to" at bounding box center [785, 202] width 487 height 36
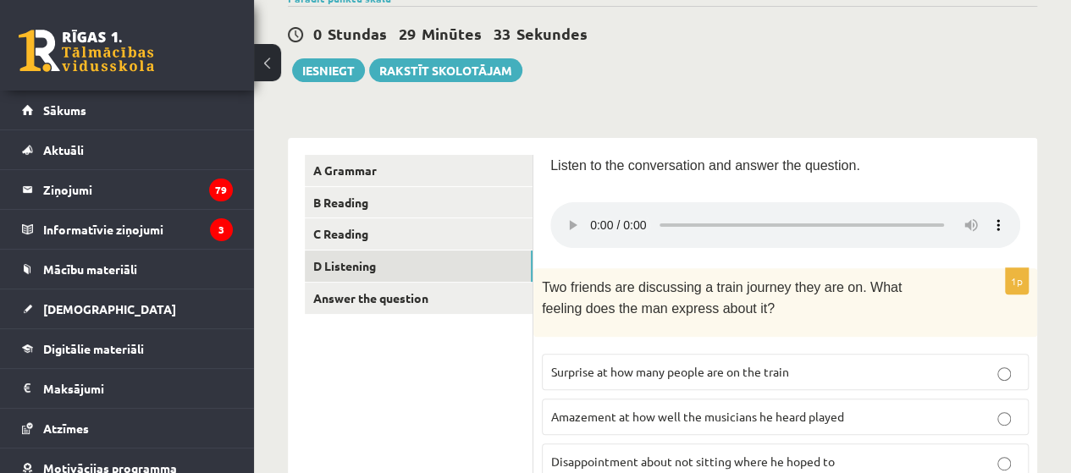
scroll to position [85, 0]
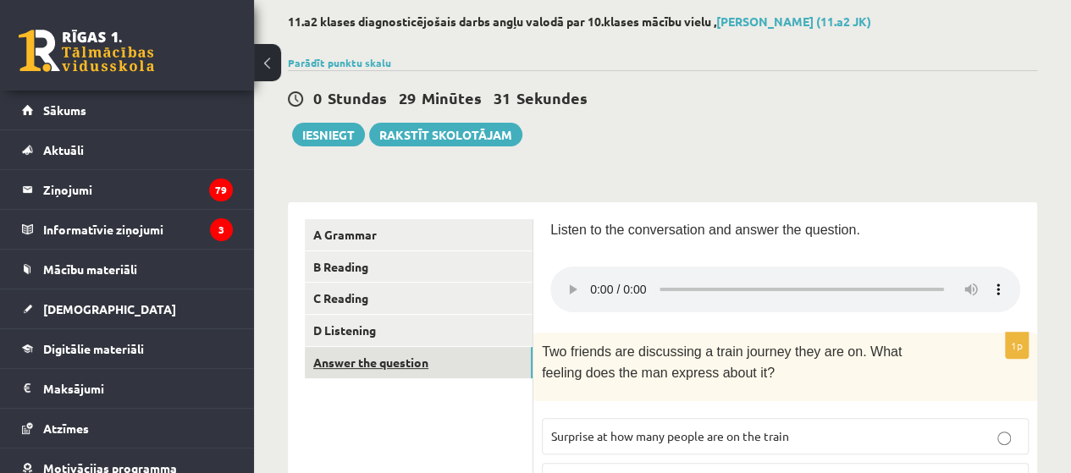
click at [395, 372] on link "Answer the question" at bounding box center [419, 362] width 228 height 31
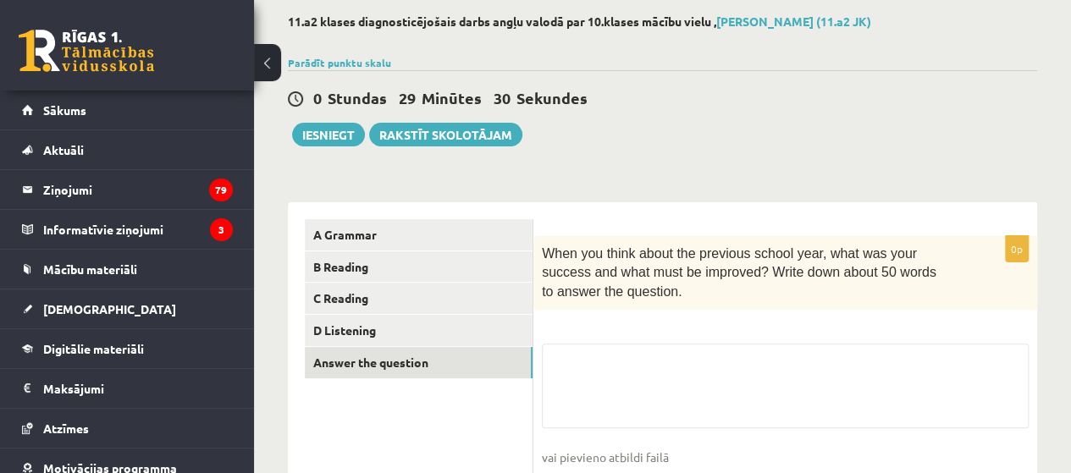
scroll to position [190, 0]
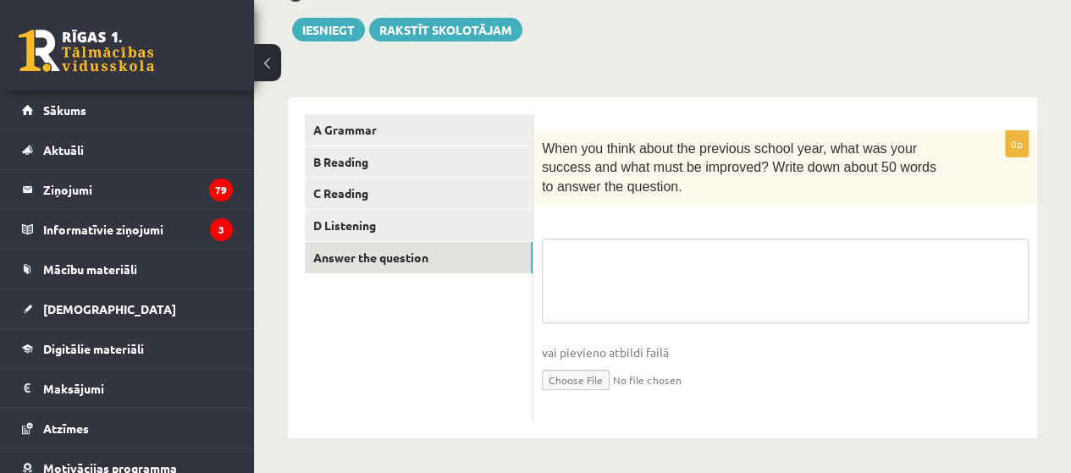
click at [662, 240] on textarea at bounding box center [785, 281] width 487 height 85
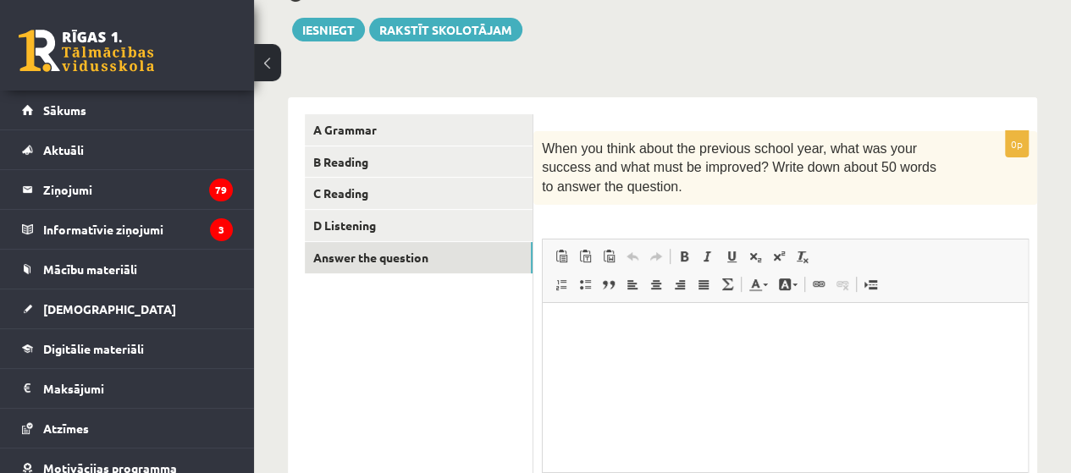
scroll to position [0, 0]
click at [675, 355] on html at bounding box center [785, 329] width 485 height 52
drag, startPoint x: 364, startPoint y: 13, endPoint x: 329, endPoint y: 21, distance: 36.6
click at [351, 14] on div "0 Stundas 29 Minūtes 27 Sekundes Ieskaite saglabāta! Iesniegt Rakstīt skolotājam" at bounding box center [663, 3] width 750 height 76
click at [329, 21] on button "Iesniegt" at bounding box center [328, 30] width 73 height 24
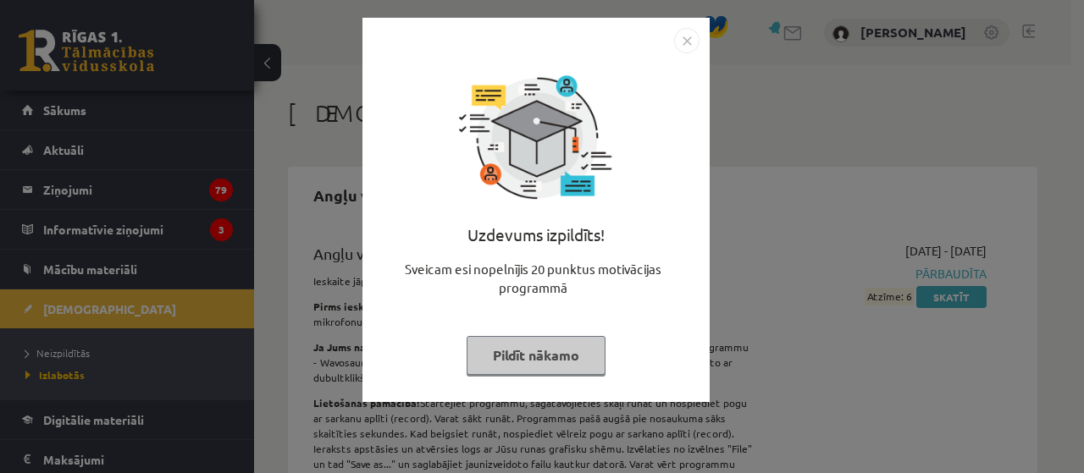
click at [559, 354] on button "Pildīt nākamo" at bounding box center [536, 355] width 139 height 39
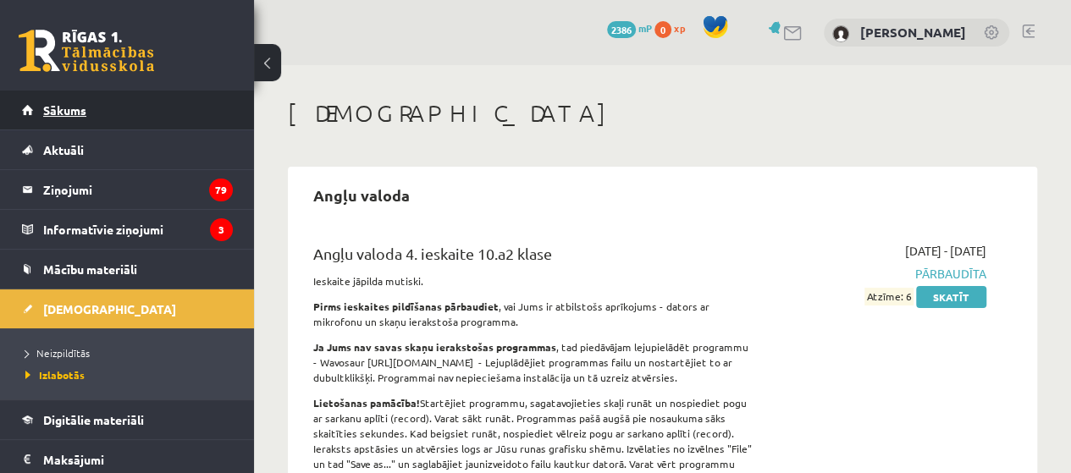
click at [73, 103] on span "Sākums" at bounding box center [64, 109] width 43 height 15
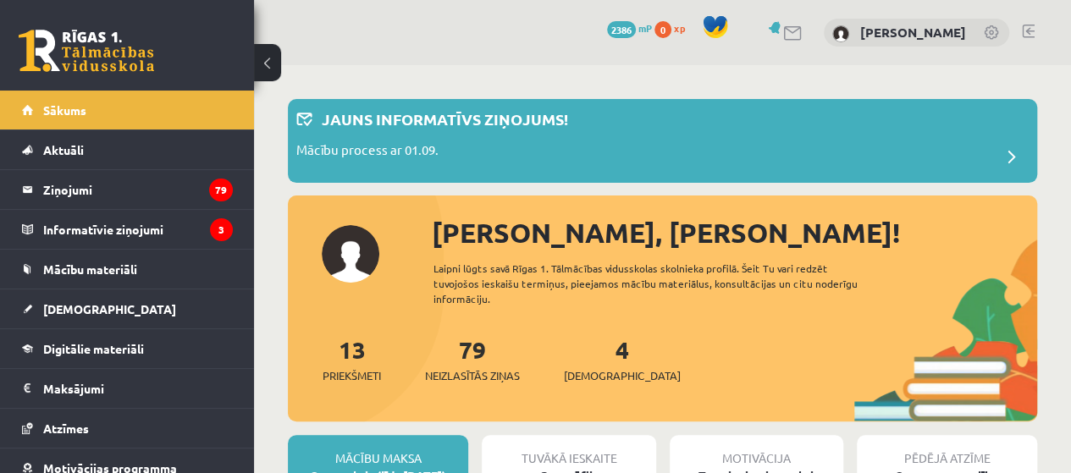
click at [612, 36] on span "2386" at bounding box center [621, 29] width 29 height 17
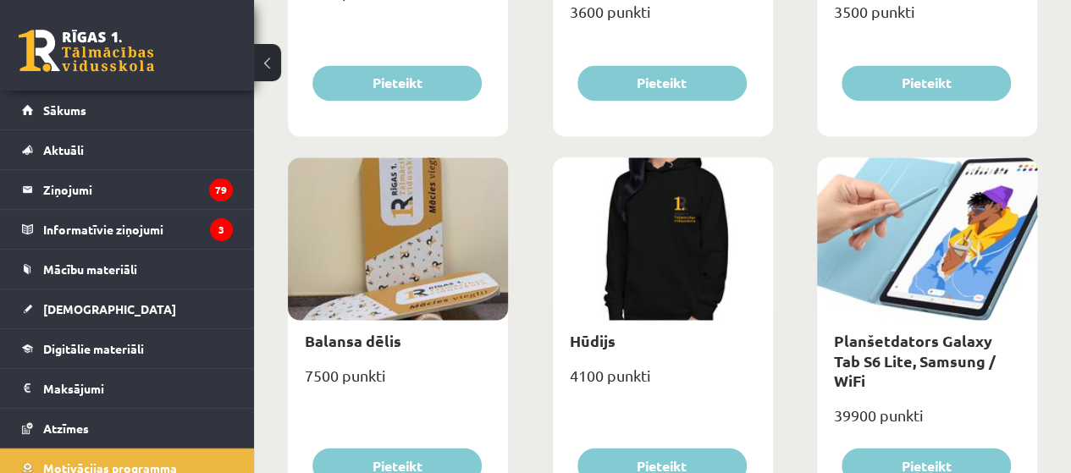
scroll to position [1270, 0]
